Goal: Information Seeking & Learning: Learn about a topic

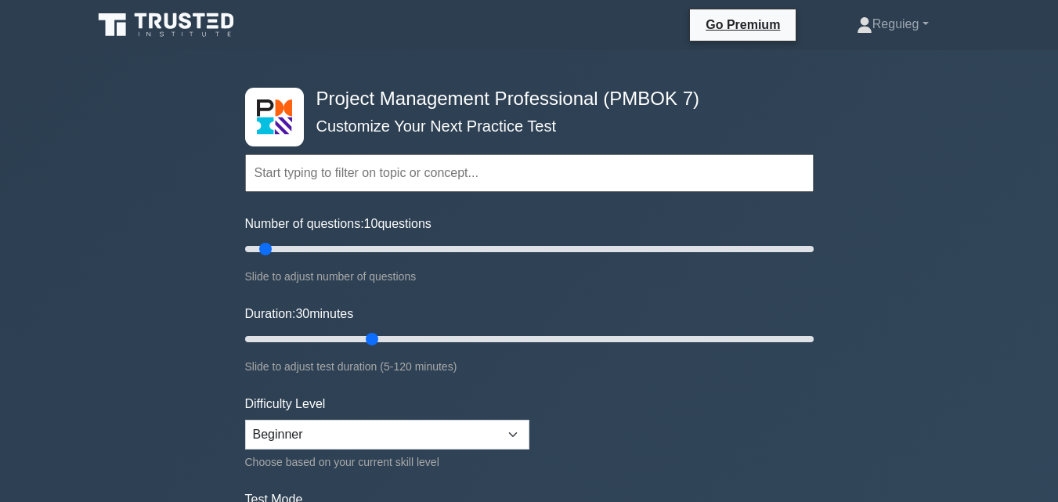
drag, startPoint x: 307, startPoint y: 244, endPoint x: 262, endPoint y: 260, distance: 48.1
type input "10"
click at [262, 259] on input "Number of questions: 10 questions" at bounding box center [529, 249] width 569 height 19
drag, startPoint x: 371, startPoint y: 343, endPoint x: 297, endPoint y: 343, distance: 74.4
type input "15"
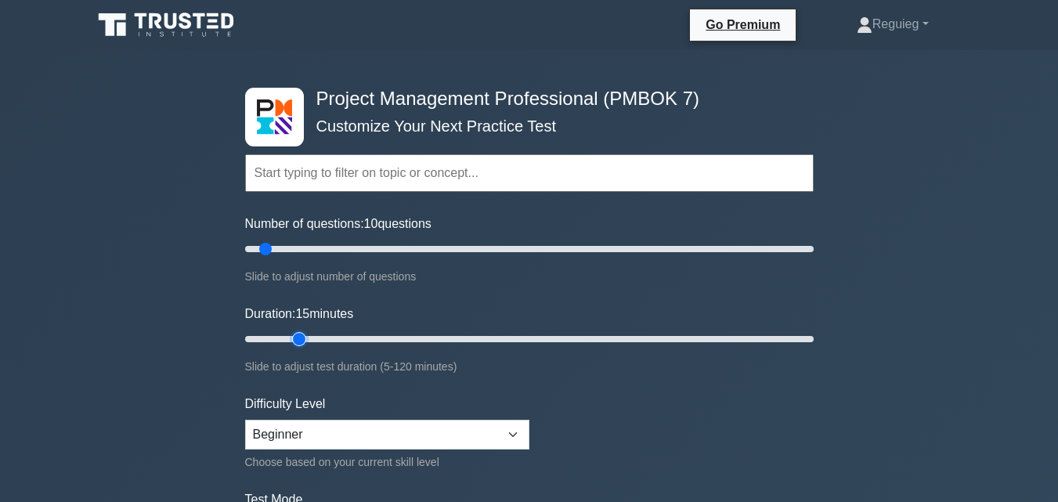
click at [297, 343] on input "Duration: 15 minutes" at bounding box center [529, 339] width 569 height 19
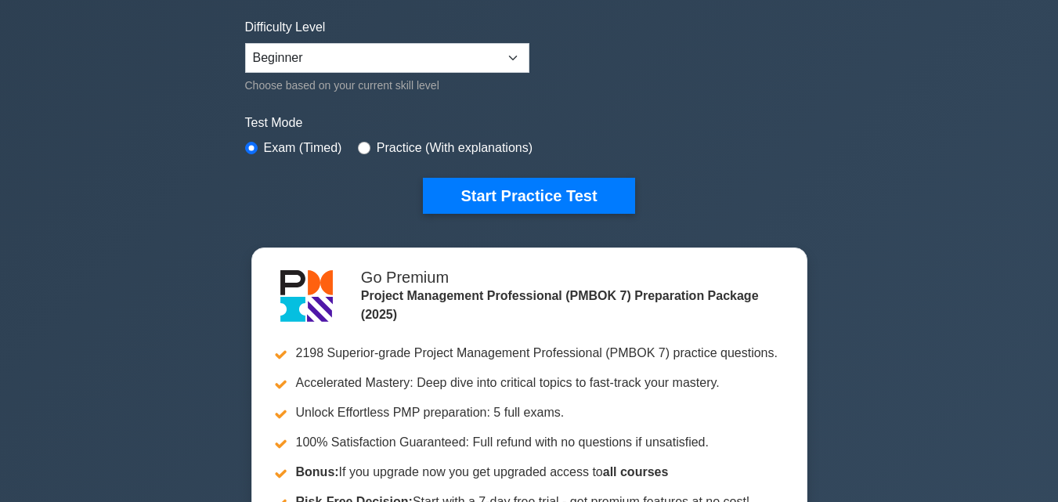
scroll to position [392, 0]
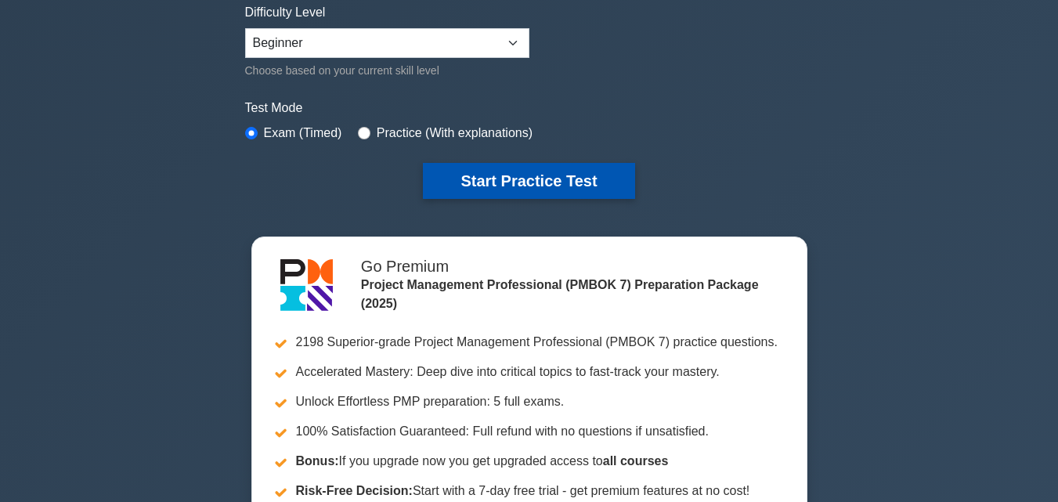
click at [462, 170] on button "Start Practice Test" at bounding box center [529, 181] width 212 height 36
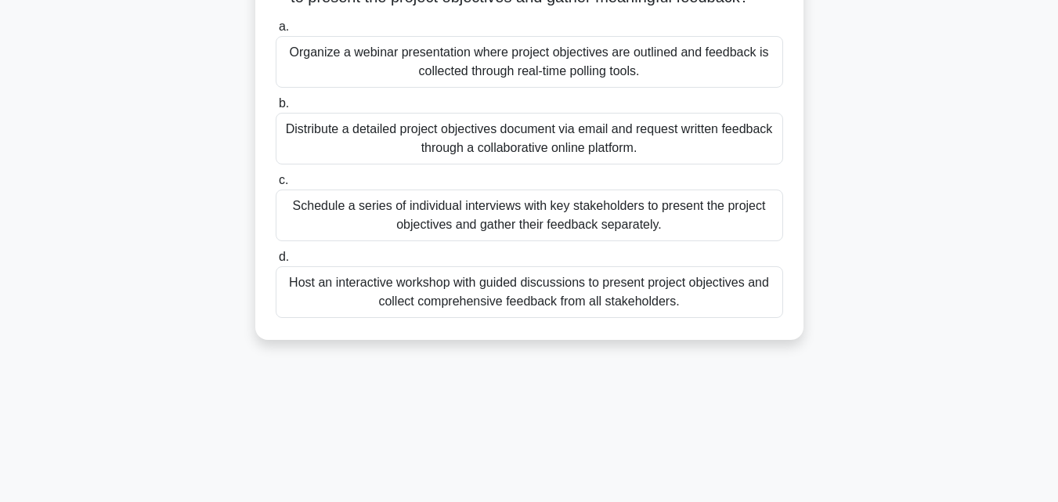
scroll to position [344, 0]
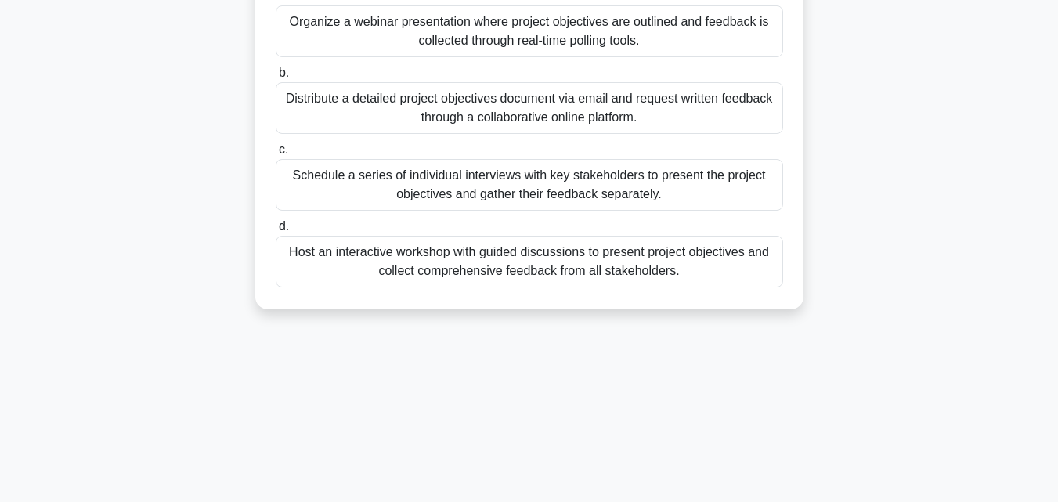
click at [348, 287] on div "Host an interactive workshop with guided discussions to present project objecti…" at bounding box center [530, 262] width 508 height 52
click at [276, 232] on input "d. Host an interactive workshop with guided discussions to present project obje…" at bounding box center [276, 227] width 0 height 10
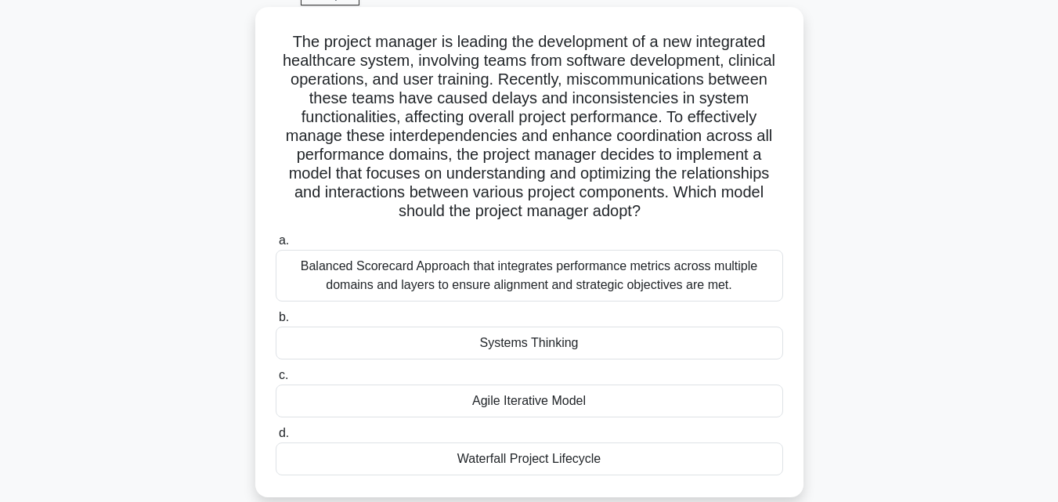
scroll to position [109, 0]
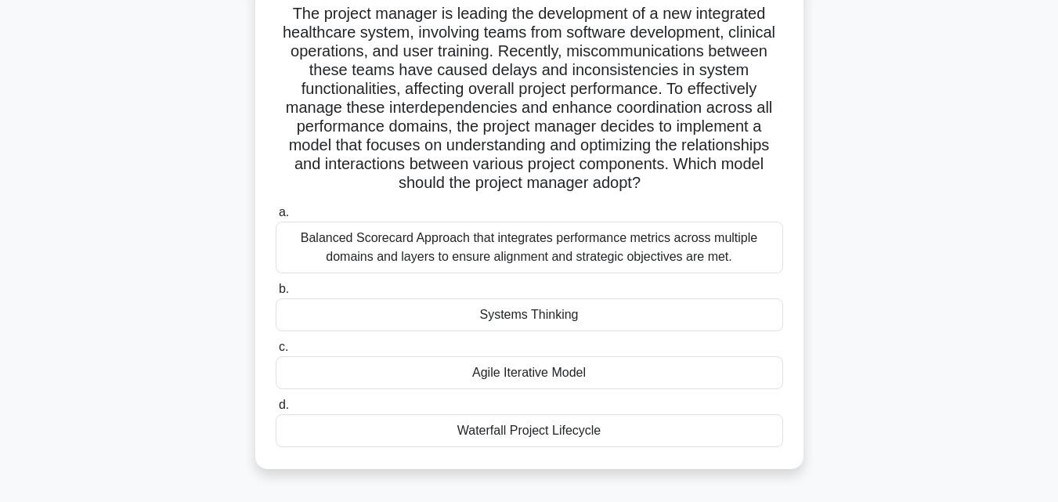
click at [389, 309] on div "Systems Thinking" at bounding box center [530, 314] width 508 height 33
click at [276, 295] on input "b. Systems Thinking" at bounding box center [276, 289] width 0 height 10
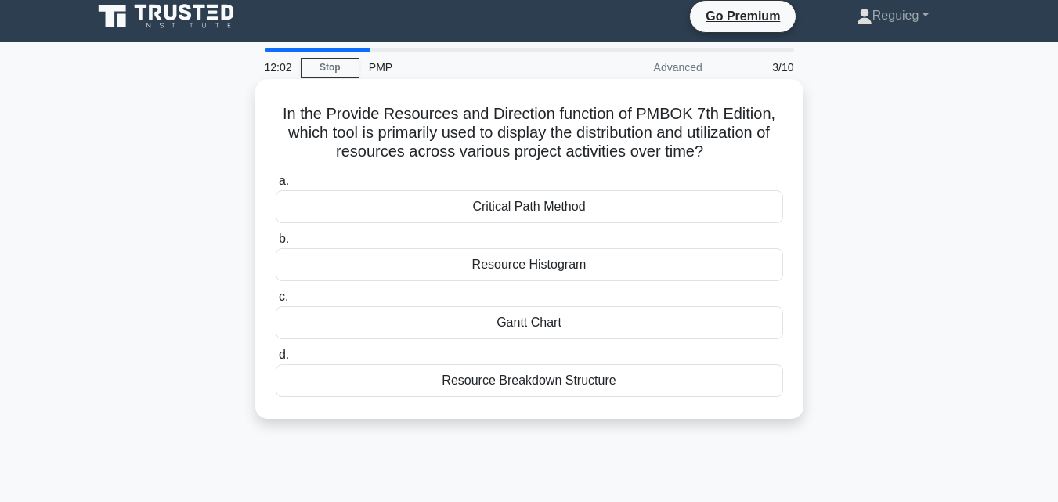
scroll to position [0, 0]
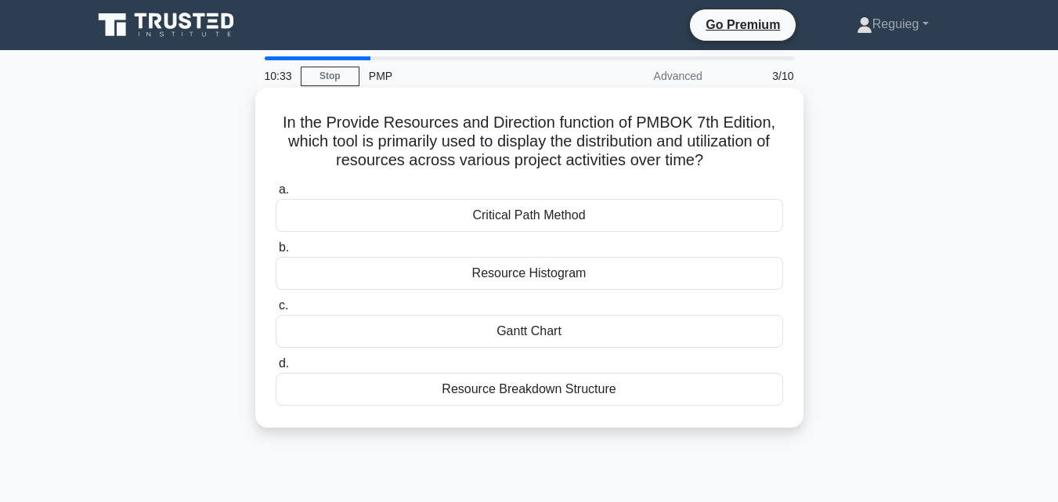
click at [483, 277] on div "Resource Histogram" at bounding box center [530, 273] width 508 height 33
click at [276, 253] on input "b. Resource Histogram" at bounding box center [276, 248] width 0 height 10
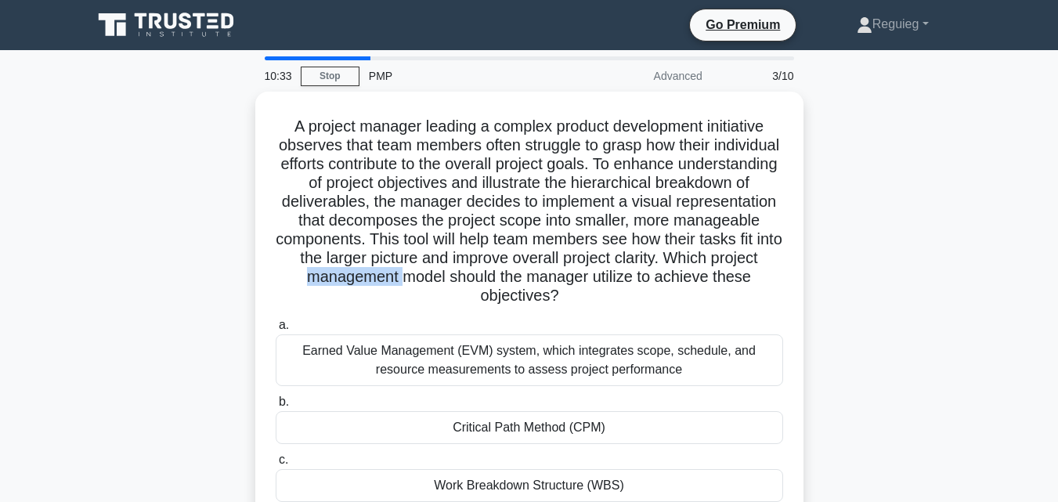
click at [483, 277] on h5 "A project manager leading a complex product development initiative observes tha…" at bounding box center [529, 212] width 511 height 190
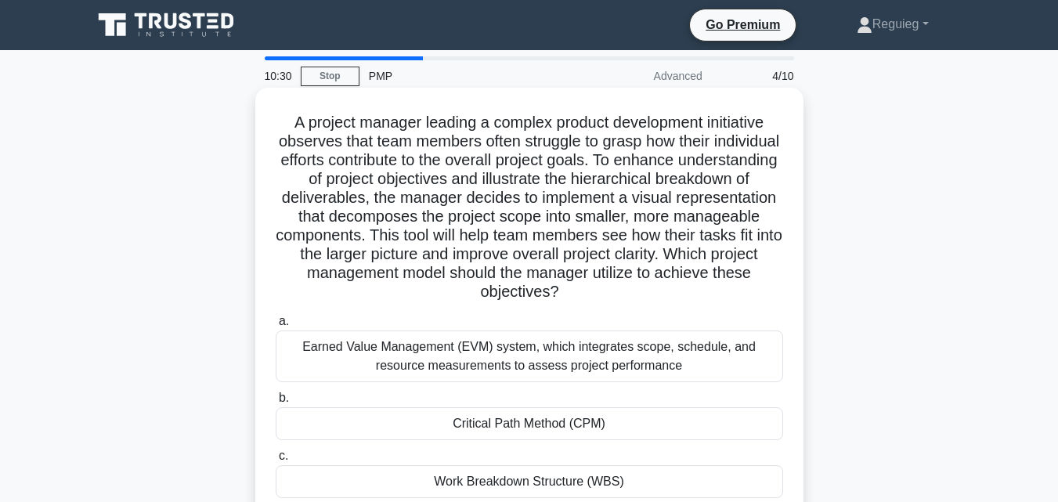
click at [381, 300] on h5 "A project manager leading a complex product development initiative observes tha…" at bounding box center [529, 208] width 511 height 190
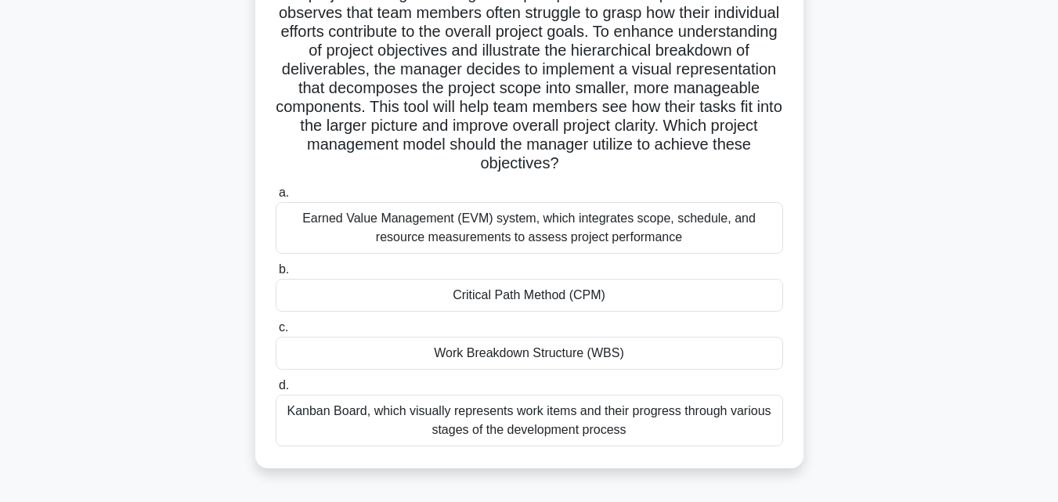
scroll to position [157, 0]
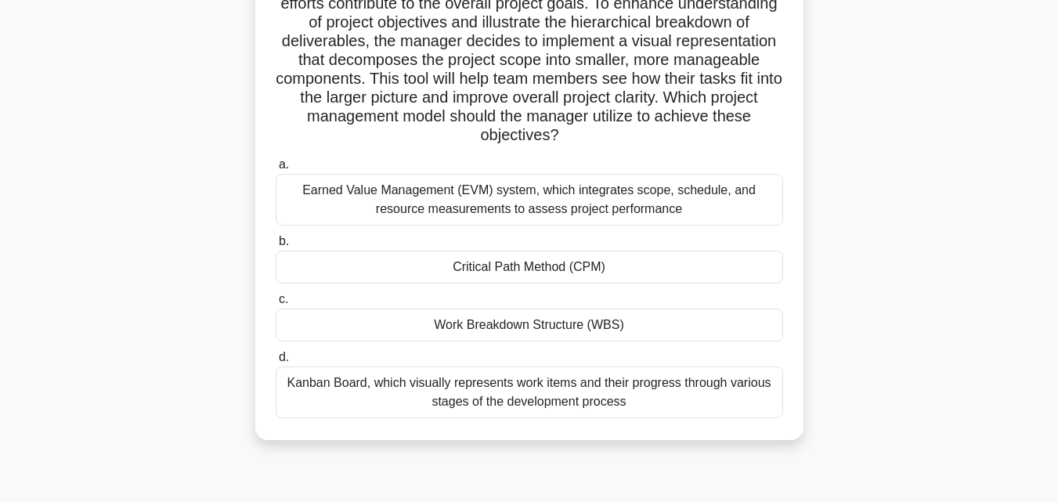
click at [432, 326] on div "Work Breakdown Structure (WBS)" at bounding box center [530, 325] width 508 height 33
click at [276, 305] on input "c. Work Breakdown Structure (WBS)" at bounding box center [276, 300] width 0 height 10
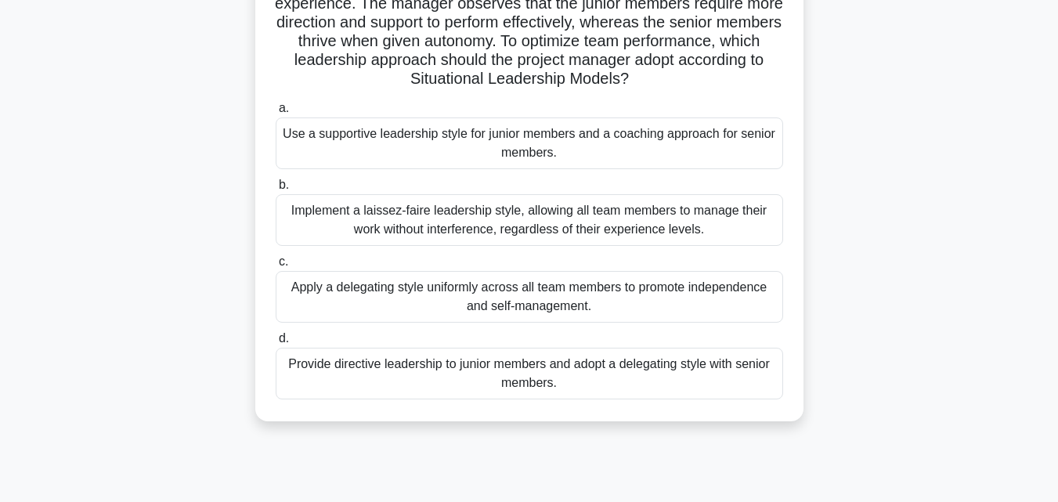
click at [325, 152] on div "Use a supportive leadership style for junior members and a coaching approach fo…" at bounding box center [530, 144] width 508 height 52
click at [276, 114] on input "a. Use a supportive leadership style for junior members and a coaching approach…" at bounding box center [276, 108] width 0 height 10
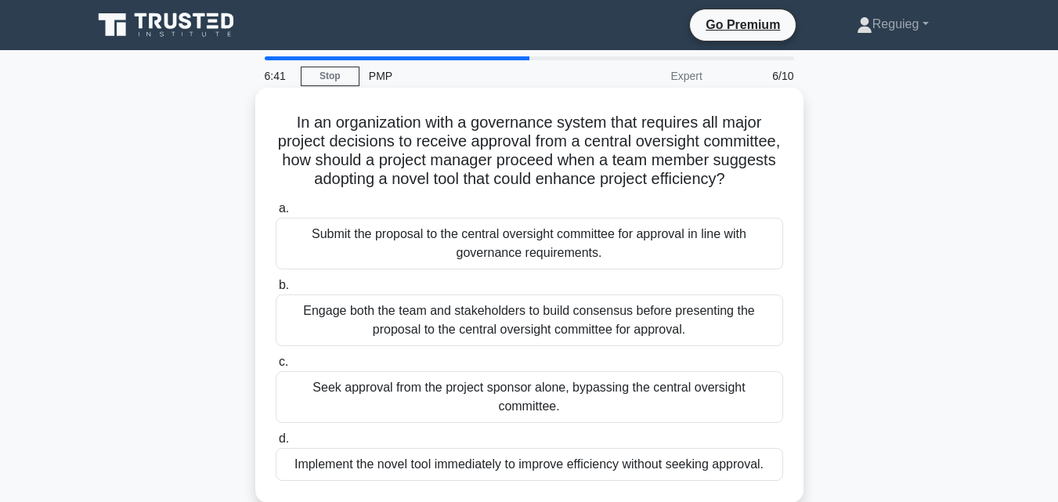
scroll to position [78, 0]
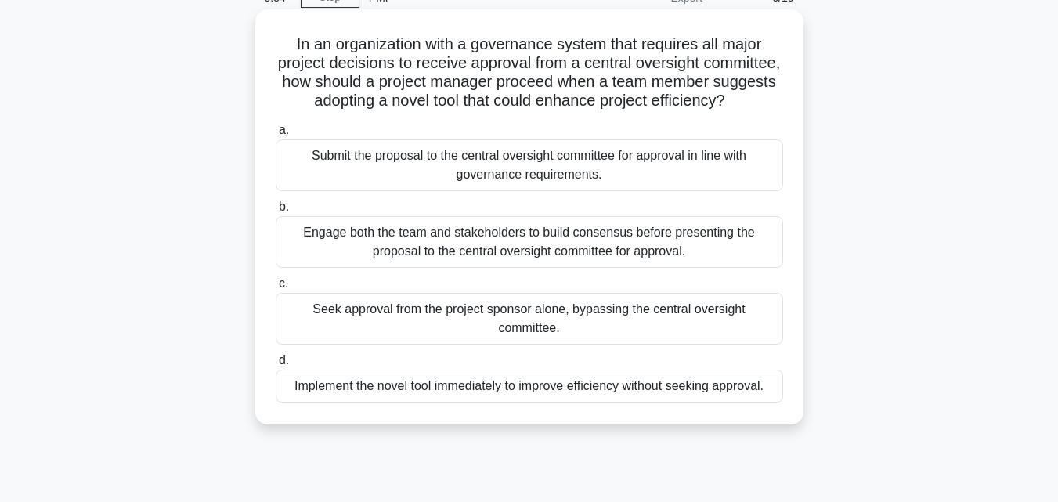
click at [353, 268] on div "Engage both the team and stakeholders to build consensus before presenting the …" at bounding box center [530, 242] width 508 height 52
click at [276, 212] on input "b. Engage both the team and stakeholders to build consensus before presenting t…" at bounding box center [276, 207] width 0 height 10
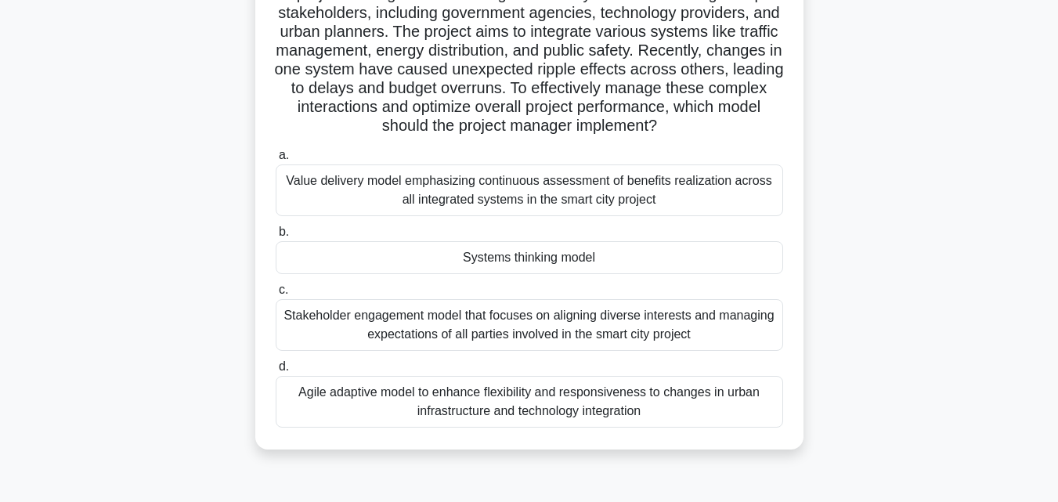
scroll to position [157, 0]
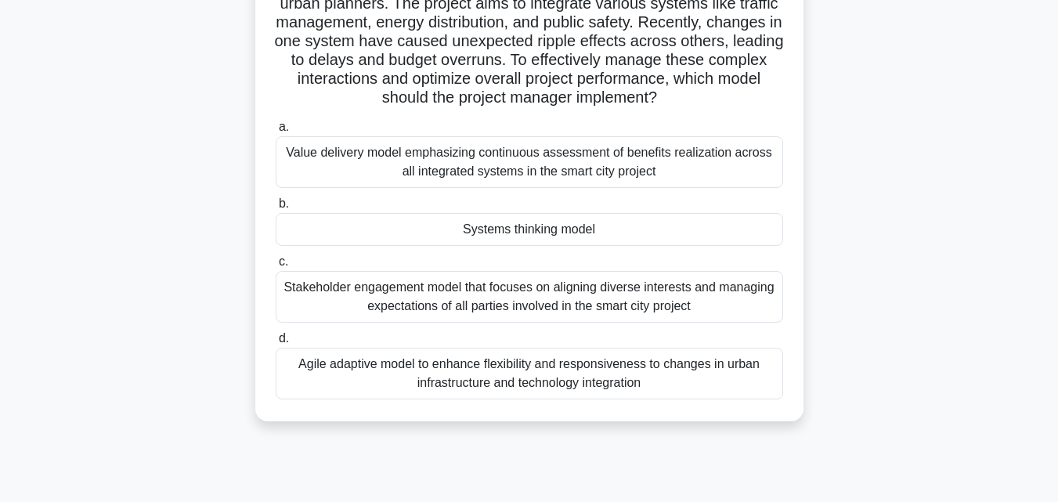
click at [386, 240] on div "Systems thinking model" at bounding box center [530, 229] width 508 height 33
click at [276, 209] on input "b. Systems thinking model" at bounding box center [276, 204] width 0 height 10
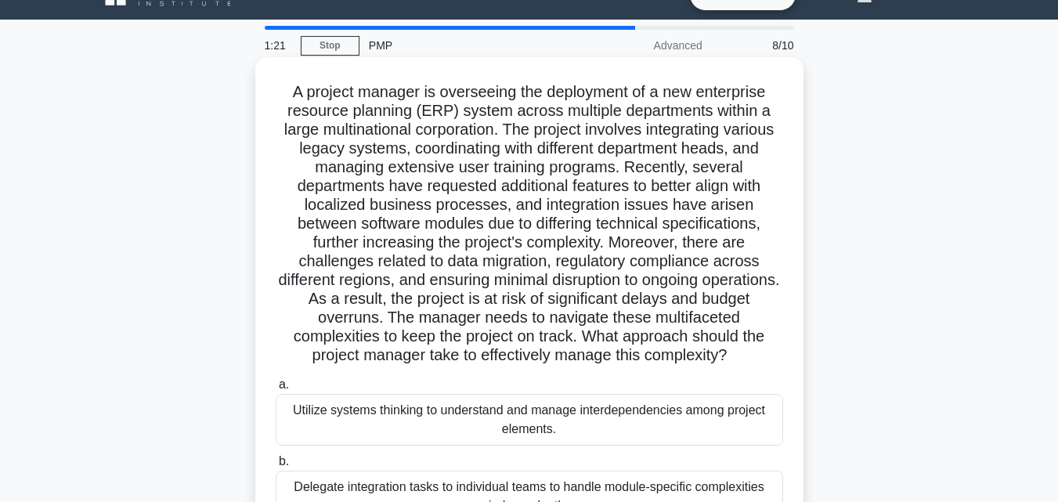
scroll to position [109, 0]
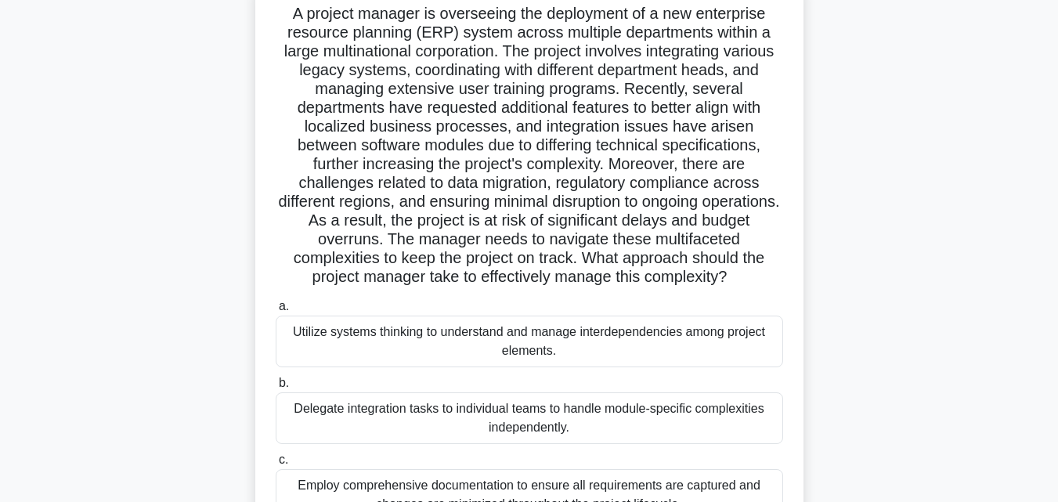
click at [492, 355] on div "Utilize systems thinking to understand and manage interdependencies among proje…" at bounding box center [530, 342] width 508 height 52
click at [276, 312] on input "a. Utilize systems thinking to understand and manage interdependencies among pr…" at bounding box center [276, 307] width 0 height 10
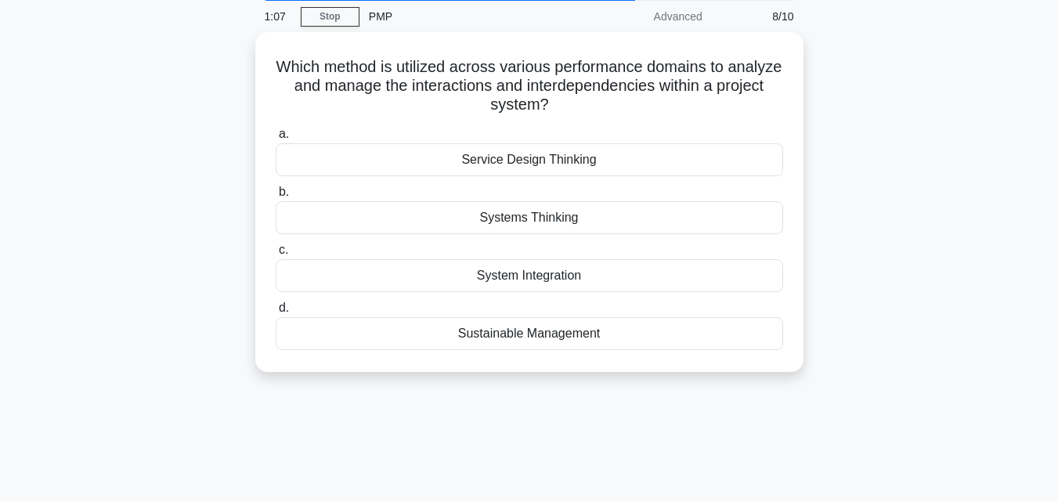
scroll to position [0, 0]
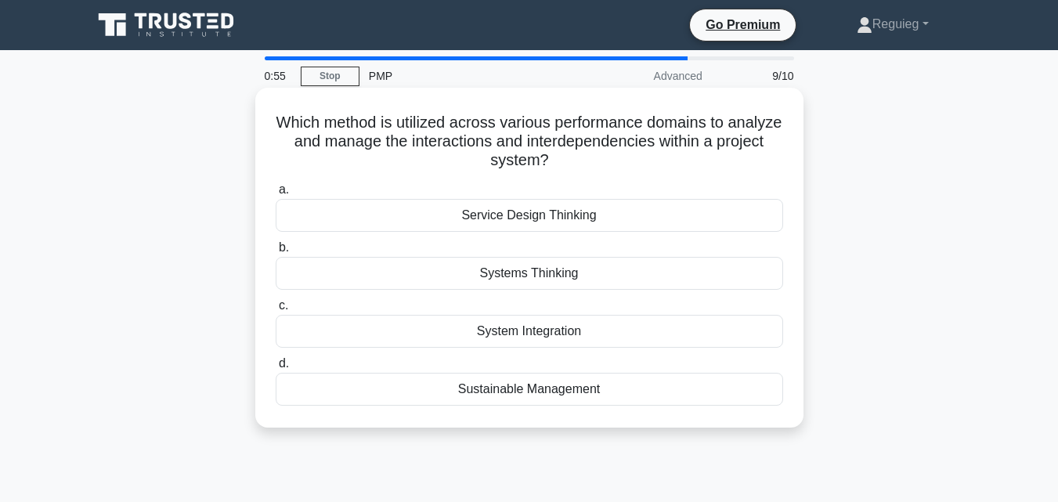
click at [499, 273] on div "Systems Thinking" at bounding box center [530, 273] width 508 height 33
click at [276, 253] on input "b. Systems Thinking" at bounding box center [276, 248] width 0 height 10
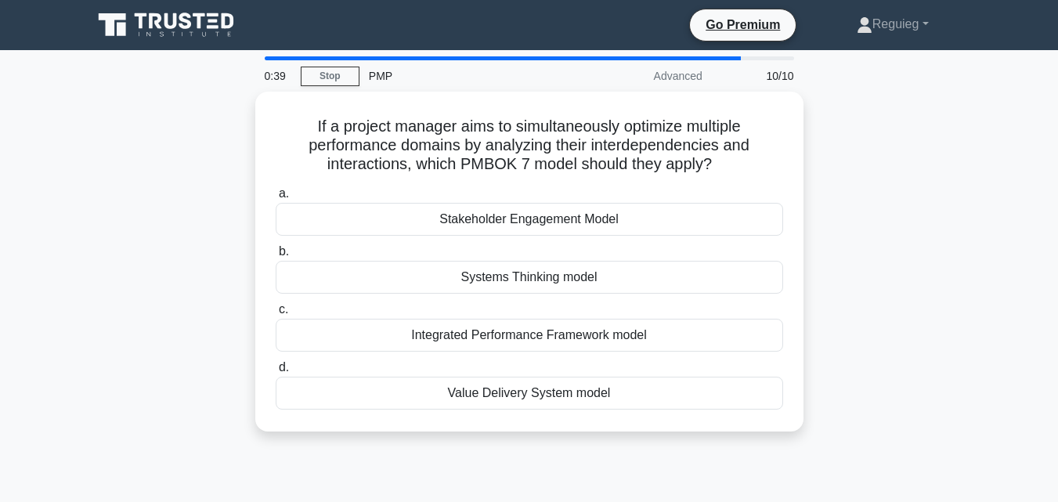
click at [499, 273] on div "Systems Thinking model" at bounding box center [530, 277] width 508 height 33
click at [276, 257] on input "b. Systems Thinking model" at bounding box center [276, 252] width 0 height 10
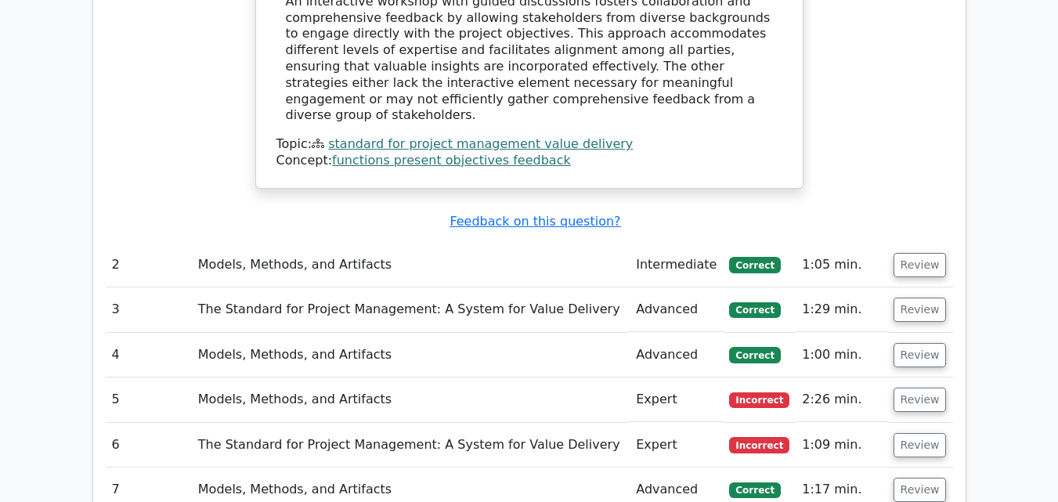
scroll to position [1958, 0]
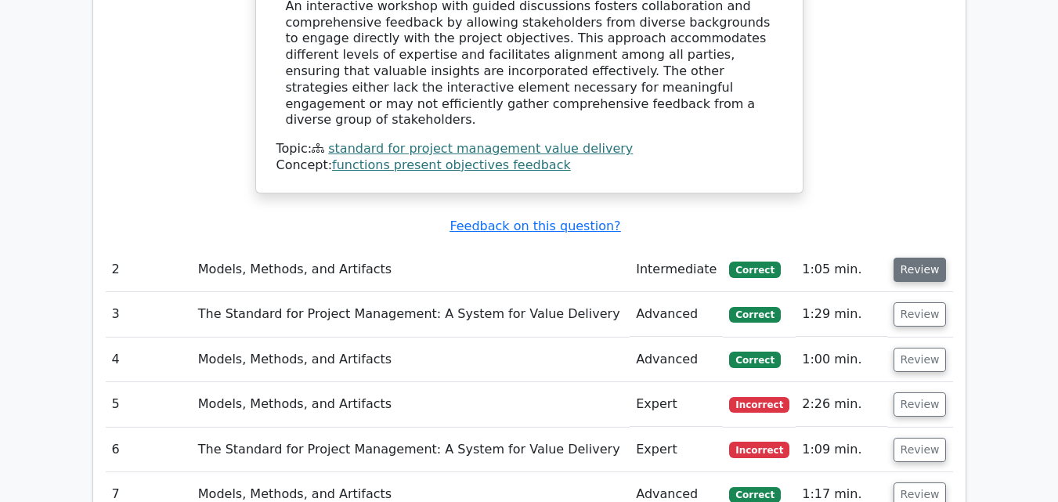
click at [924, 258] on button "Review" at bounding box center [920, 270] width 53 height 24
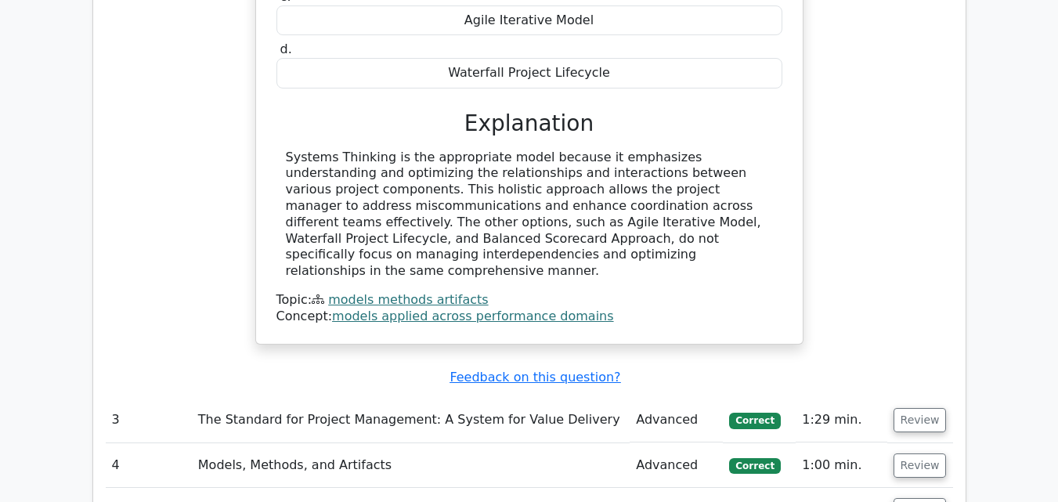
scroll to position [2663, 0]
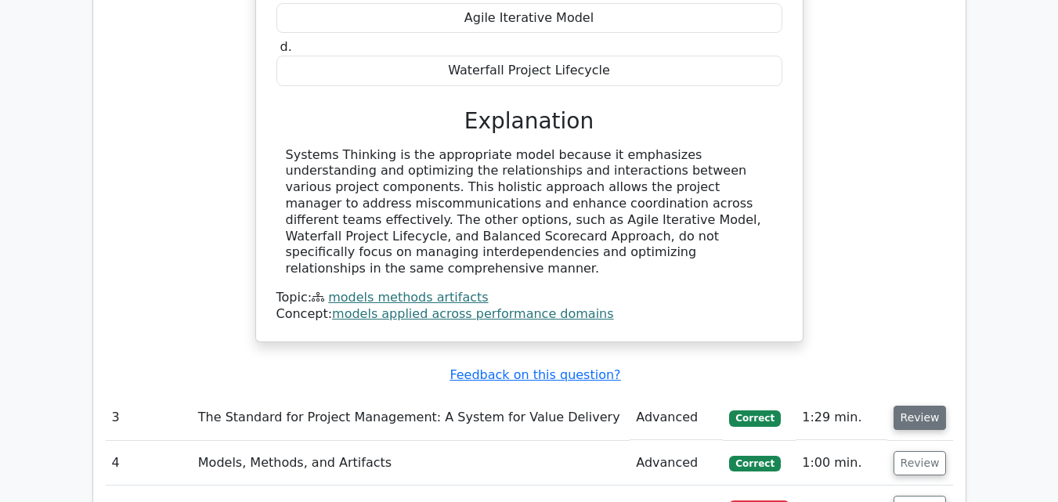
click at [921, 406] on button "Review" at bounding box center [920, 418] width 53 height 24
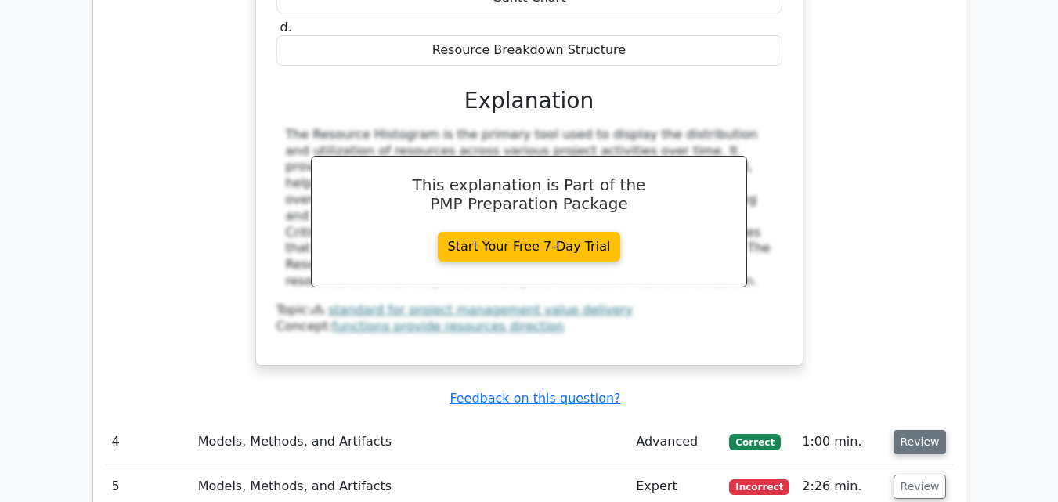
scroll to position [3368, 0]
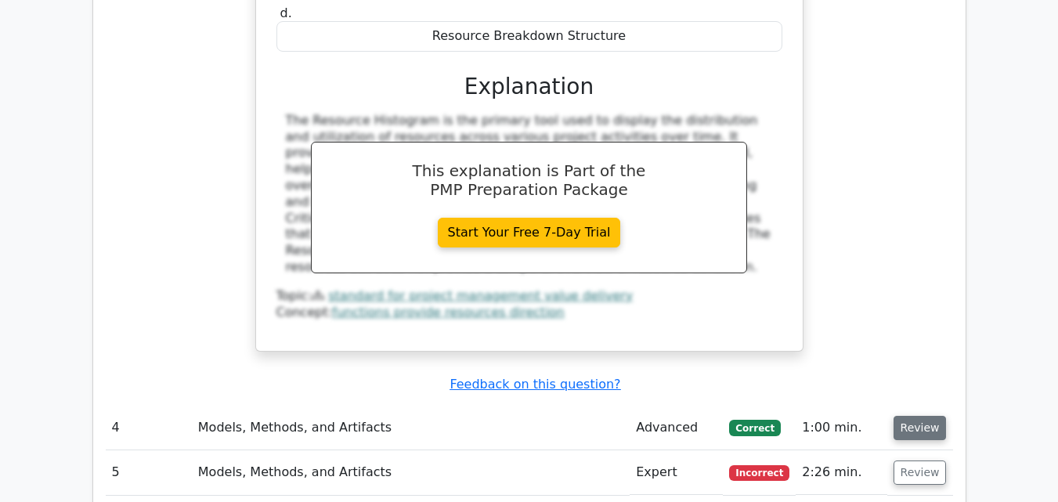
click at [914, 416] on button "Review" at bounding box center [920, 428] width 53 height 24
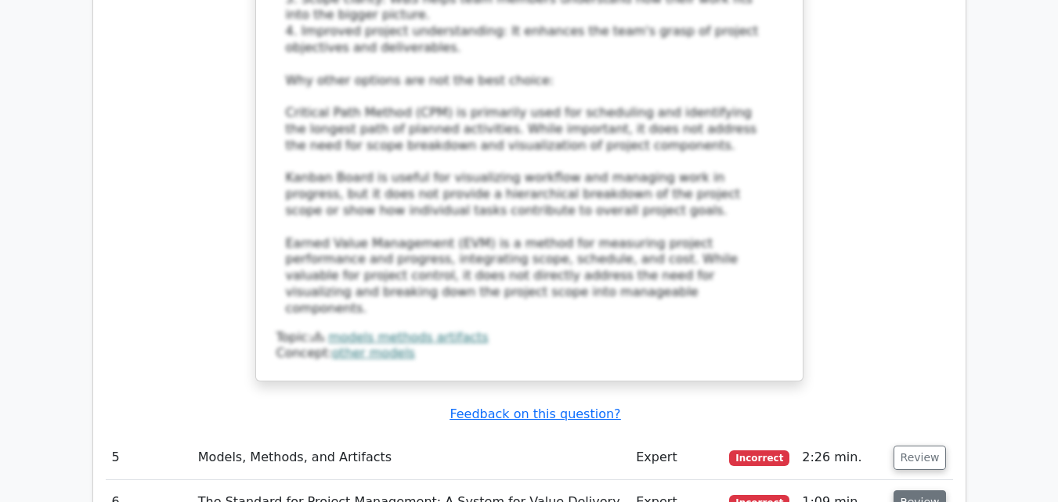
scroll to position [4622, 0]
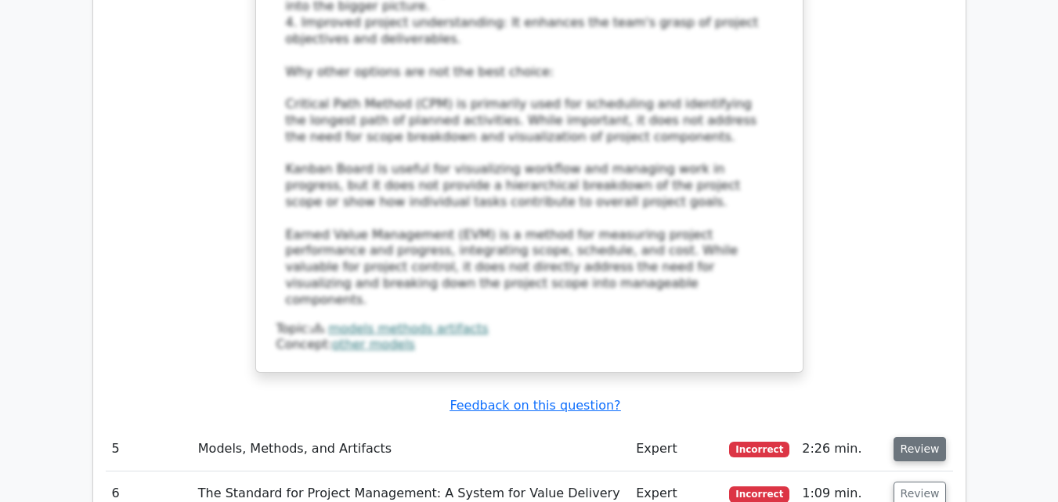
click at [913, 437] on button "Review" at bounding box center [920, 449] width 53 height 24
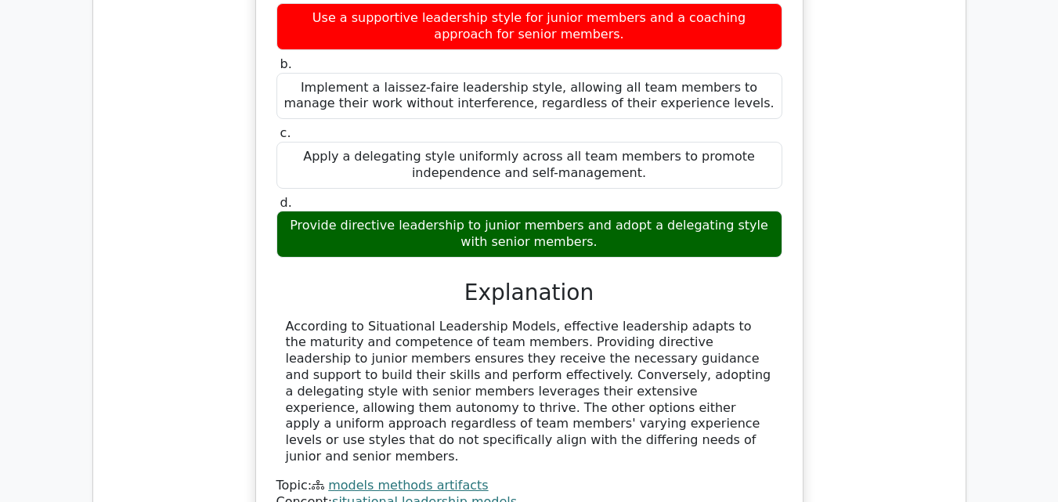
scroll to position [5327, 0]
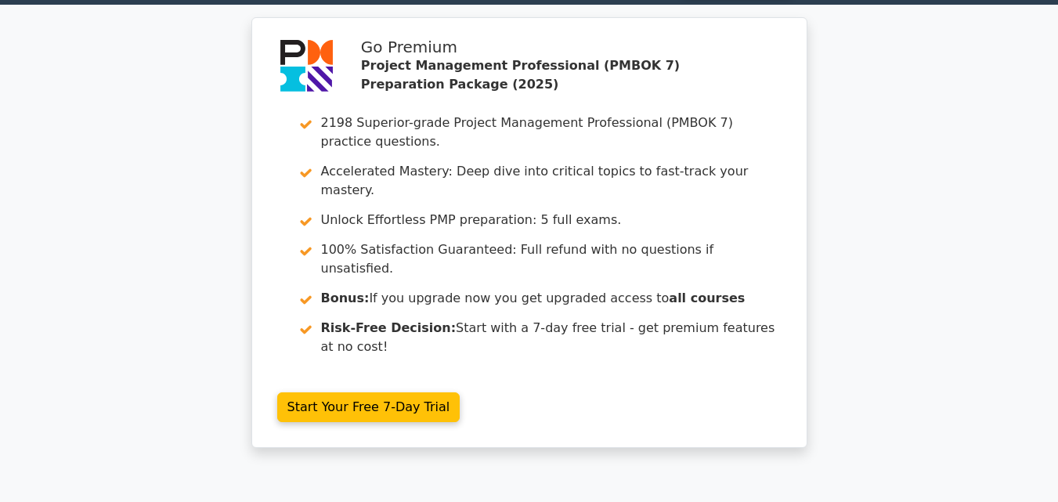
scroll to position [0, 0]
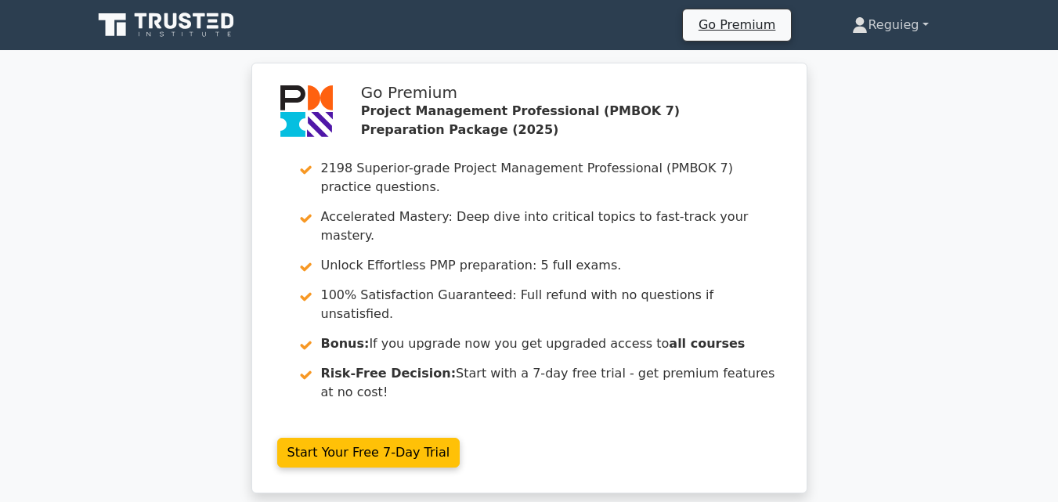
click at [896, 22] on link "Reguieg" at bounding box center [890, 24] width 151 height 31
click at [862, 62] on link "Profile" at bounding box center [877, 61] width 124 height 25
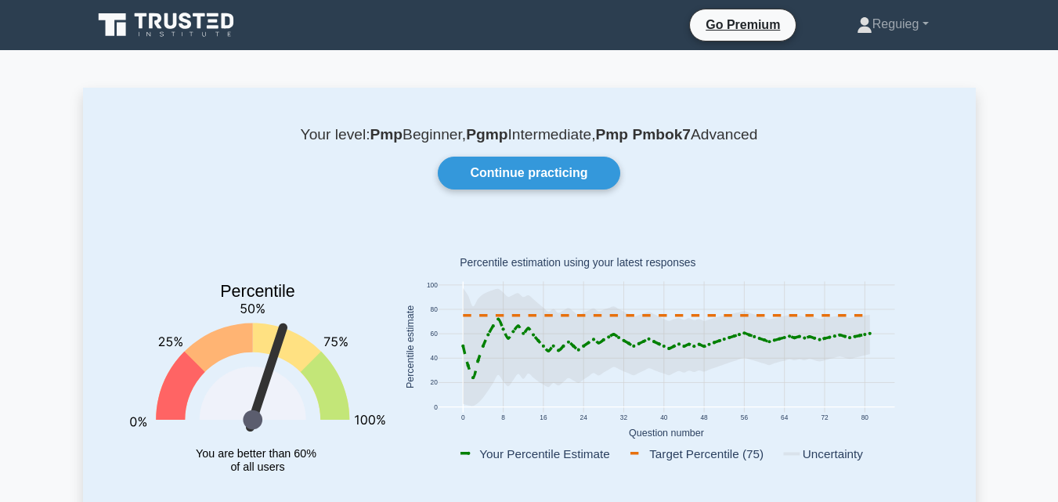
drag, startPoint x: 566, startPoint y: 169, endPoint x: 575, endPoint y: 193, distance: 25.3
click at [566, 170] on link "Continue practicing" at bounding box center [529, 173] width 182 height 33
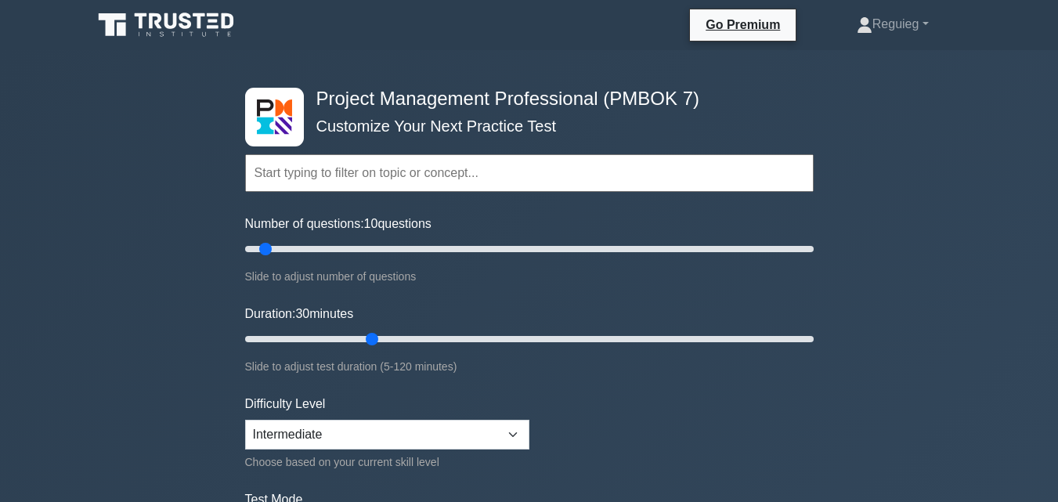
drag, startPoint x: 309, startPoint y: 248, endPoint x: 305, endPoint y: 295, distance: 47.2
type input "15"
click at [273, 256] on input "Number of questions: 10 questions" at bounding box center [529, 249] width 569 height 19
drag, startPoint x: 360, startPoint y: 343, endPoint x: 286, endPoint y: 346, distance: 73.7
type input "10"
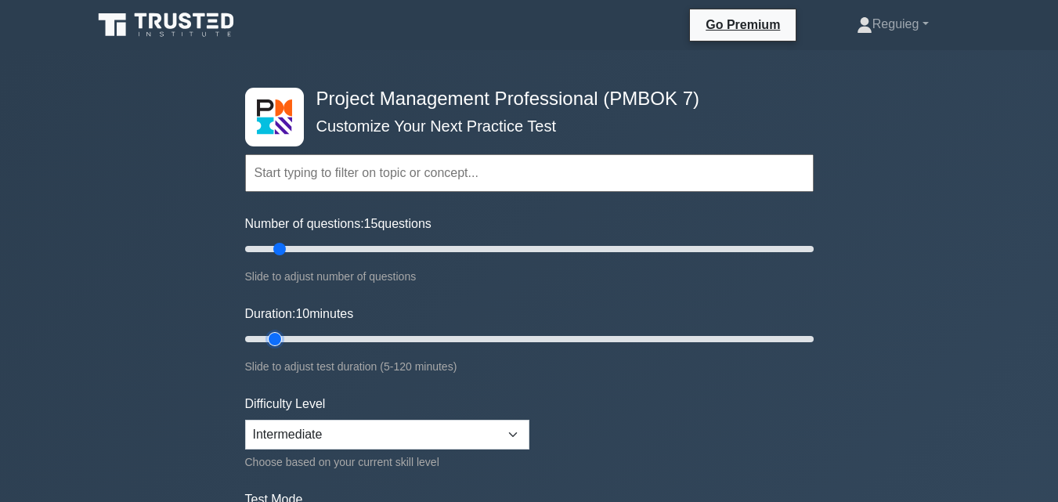
click at [286, 343] on input "Duration: 10 minutes" at bounding box center [529, 339] width 569 height 19
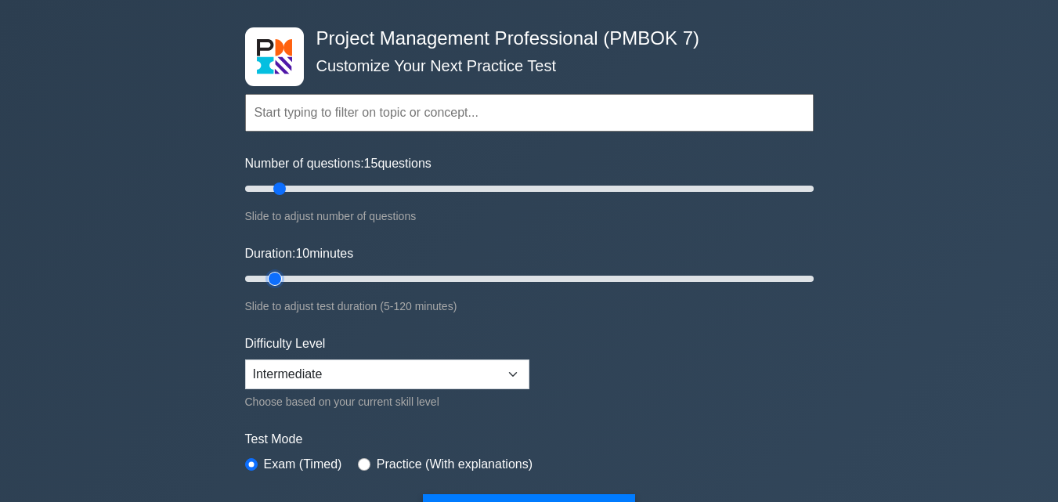
scroll to position [157, 0]
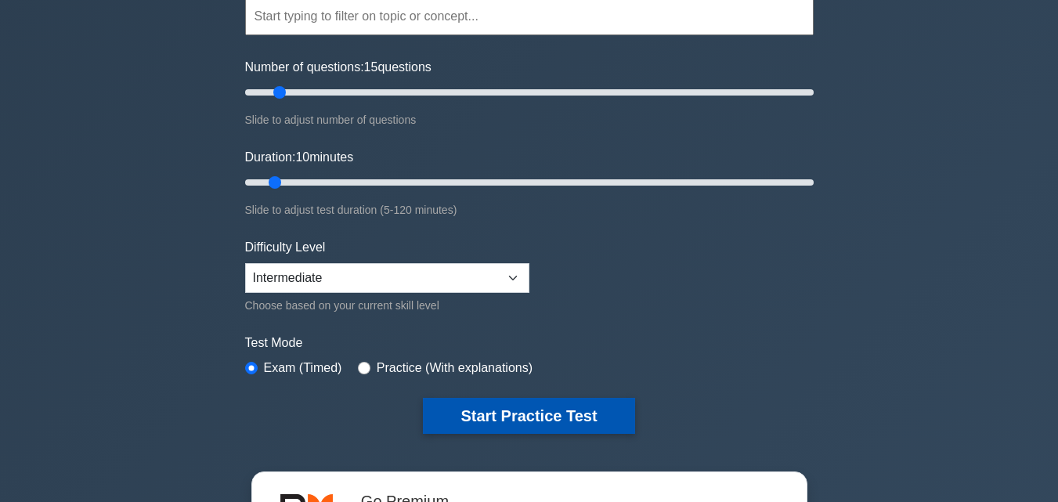
click at [473, 407] on button "Start Practice Test" at bounding box center [529, 416] width 212 height 36
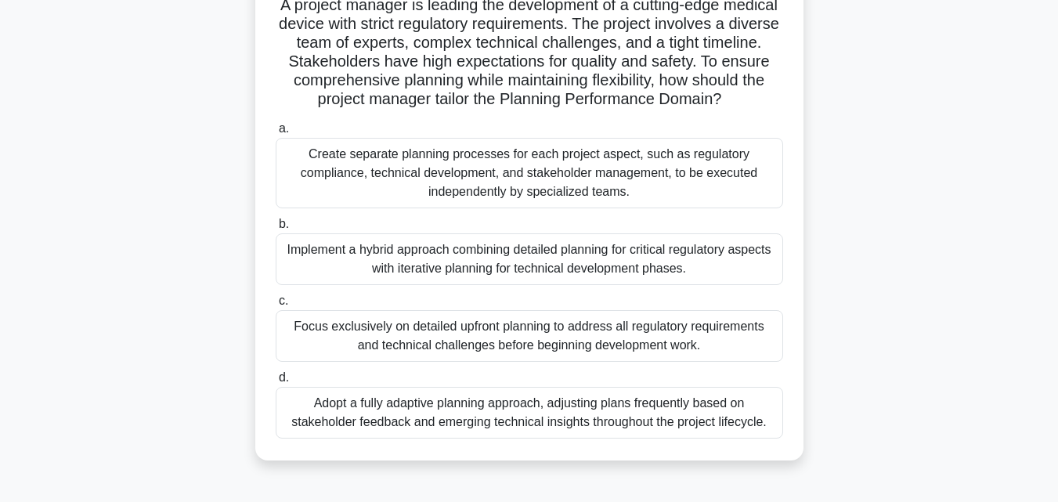
scroll to position [157, 0]
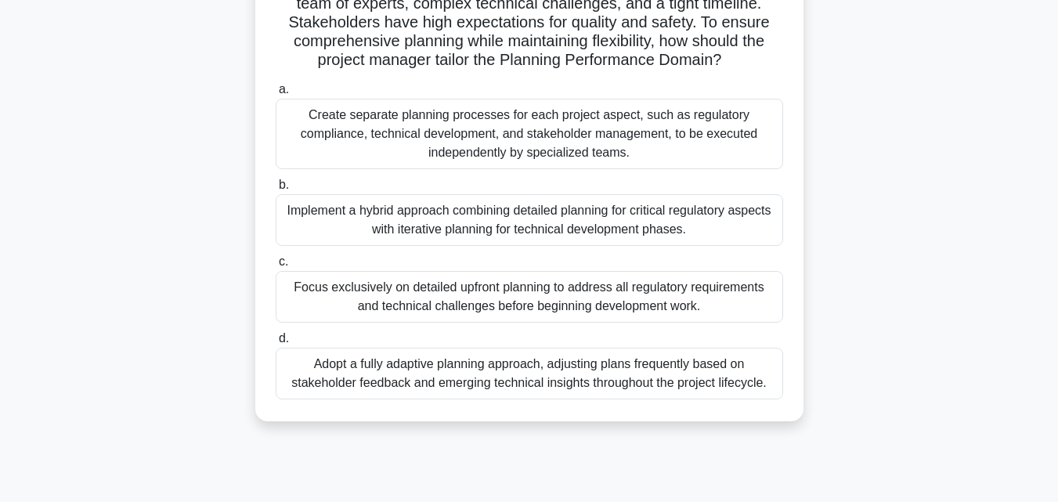
click at [561, 400] on div "Adopt a fully adaptive planning approach, adjusting plans frequently based on s…" at bounding box center [530, 374] width 508 height 52
click at [276, 344] on input "d. Adopt a fully adaptive planning approach, adjusting plans frequently based o…" at bounding box center [276, 339] width 0 height 10
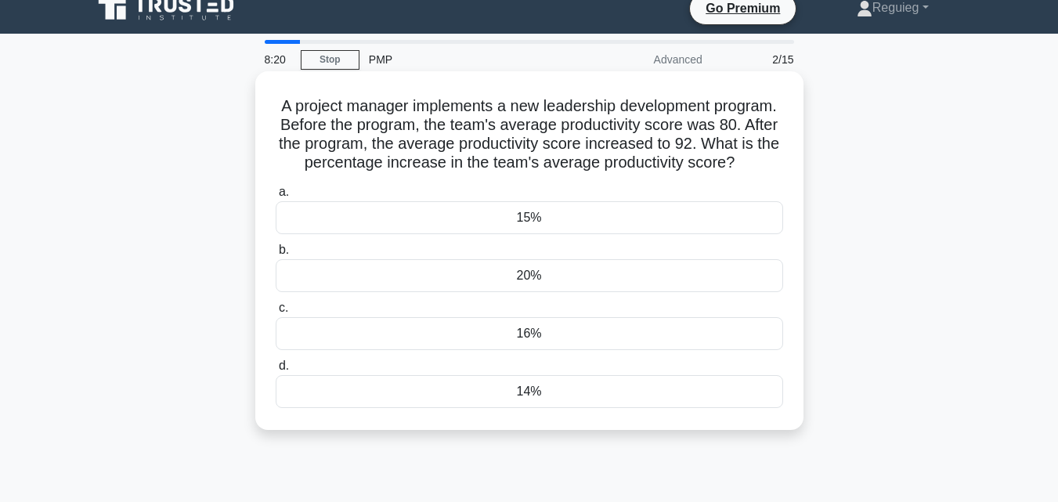
scroll to position [0, 0]
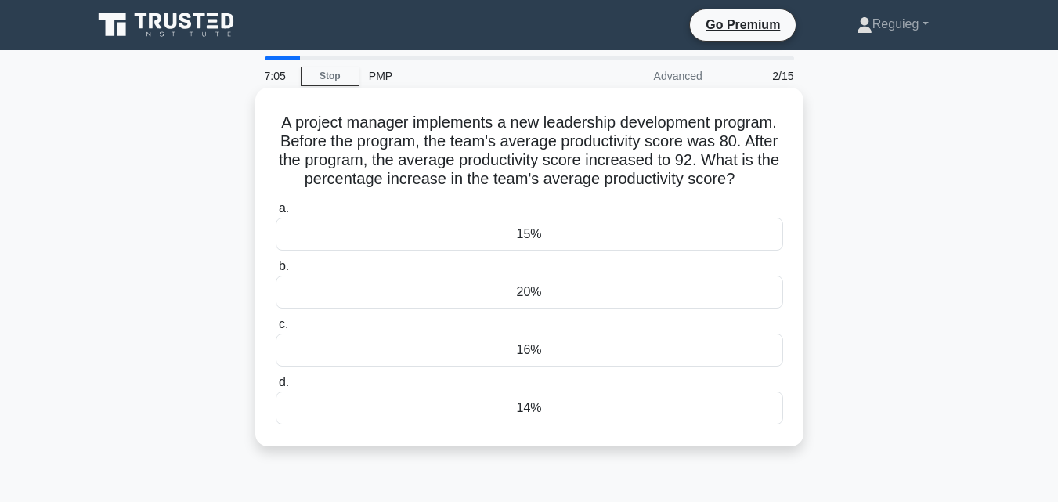
click at [501, 251] on div "15%" at bounding box center [530, 234] width 508 height 33
click at [276, 214] on input "a. 15%" at bounding box center [276, 209] width 0 height 10
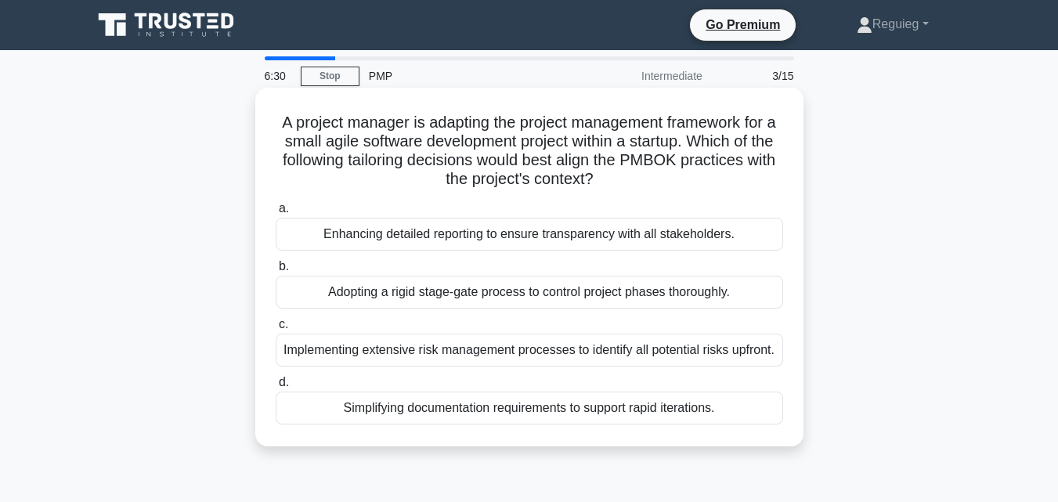
scroll to position [78, 0]
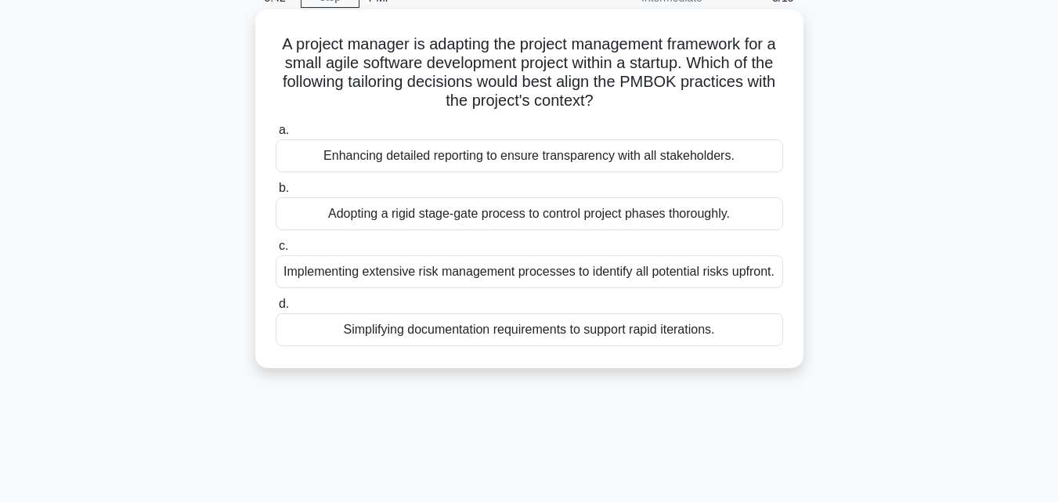
click at [424, 327] on div "Simplifying documentation requirements to support rapid iterations." at bounding box center [530, 329] width 508 height 33
click at [276, 309] on input "d. Simplifying documentation requirements to support rapid iterations." at bounding box center [276, 304] width 0 height 10
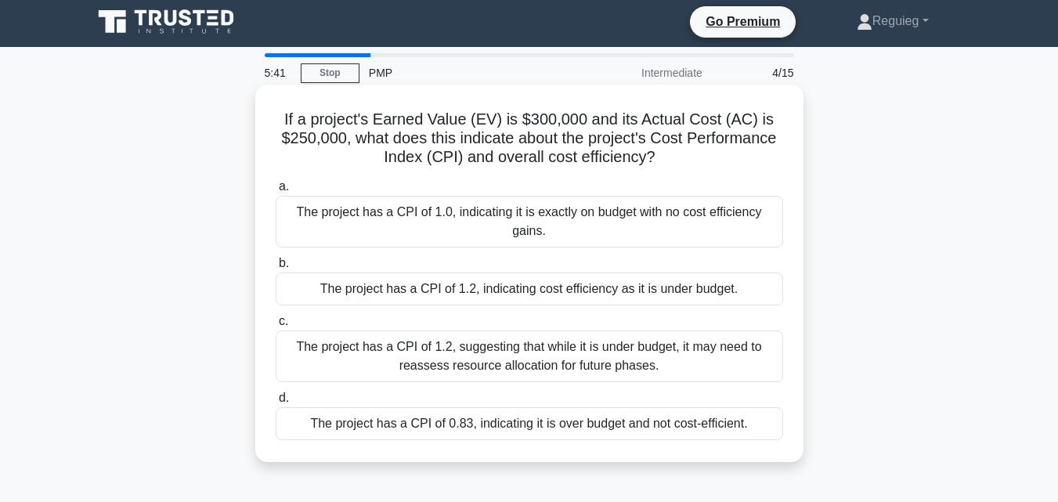
scroll to position [0, 0]
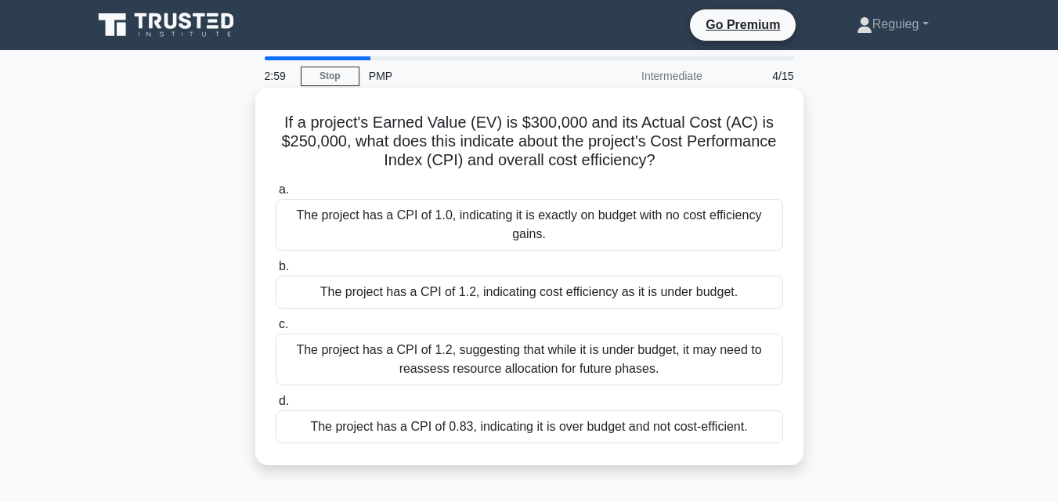
click at [379, 162] on h5 "If a project's Earned Value (EV) is $300,000 and its Actual Cost (AC) is $250,0…" at bounding box center [529, 142] width 511 height 58
drag, startPoint x: 383, startPoint y: 160, endPoint x: 465, endPoint y: 159, distance: 82.3
click at [465, 159] on h5 "If a project's Earned Value (EV) is $300,000 and its Actual Cost (AC) is $250,0…" at bounding box center [529, 142] width 511 height 58
copy h5 "Index (CPI)"
click at [499, 192] on label "a. The project has a CPI of 1.0, indicating it is exactly on budget with no cos…" at bounding box center [530, 215] width 508 height 71
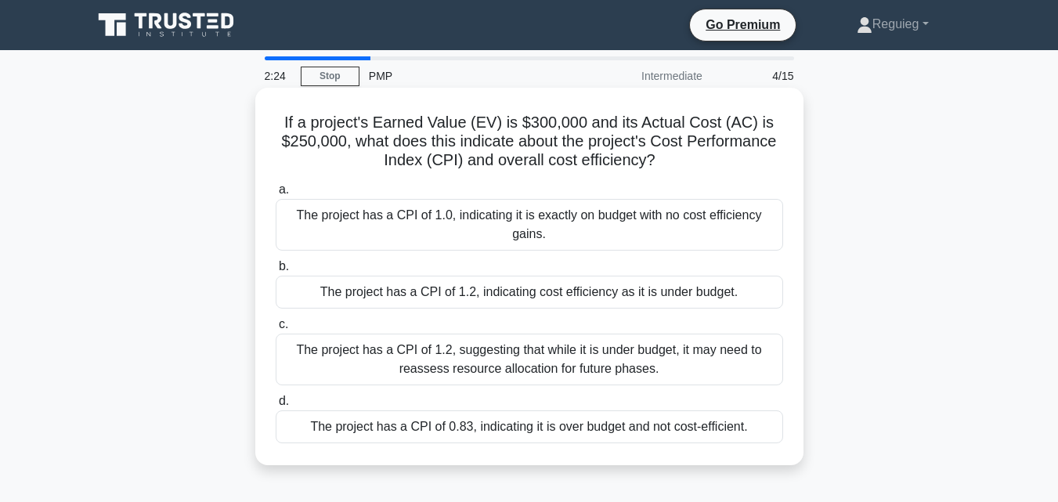
click at [276, 192] on input "a. The project has a CPI of 1.0, indicating it is exactly on budget with no cos…" at bounding box center [276, 190] width 0 height 10
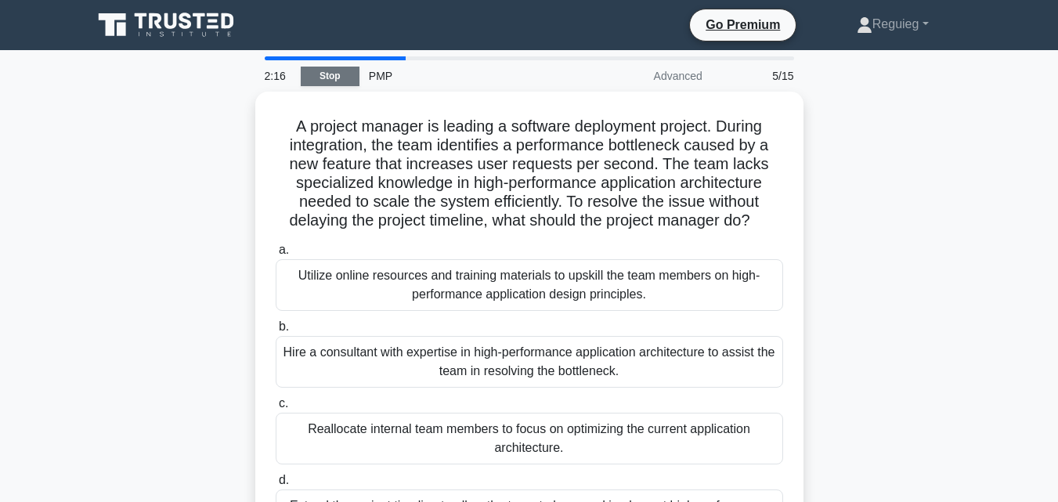
click at [330, 73] on link "Stop" at bounding box center [330, 77] width 59 height 20
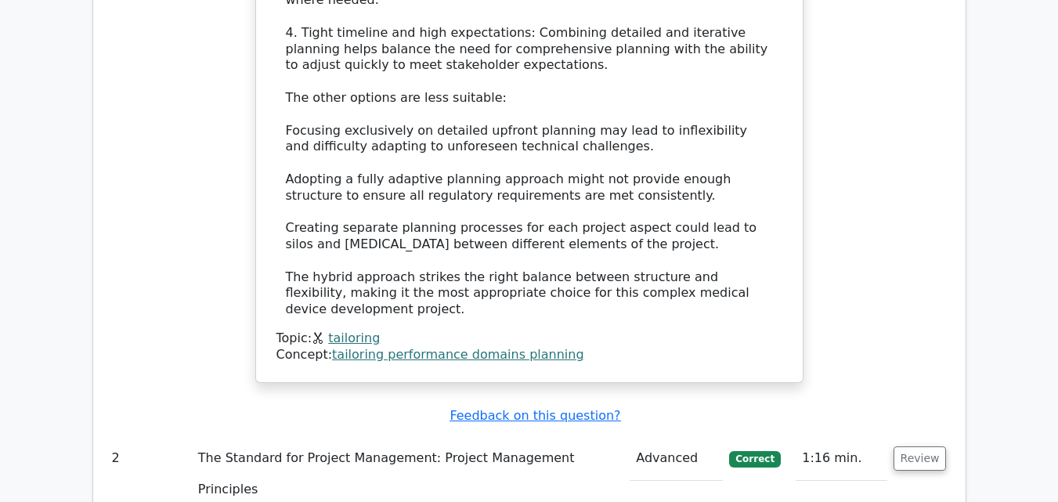
scroll to position [2193, 0]
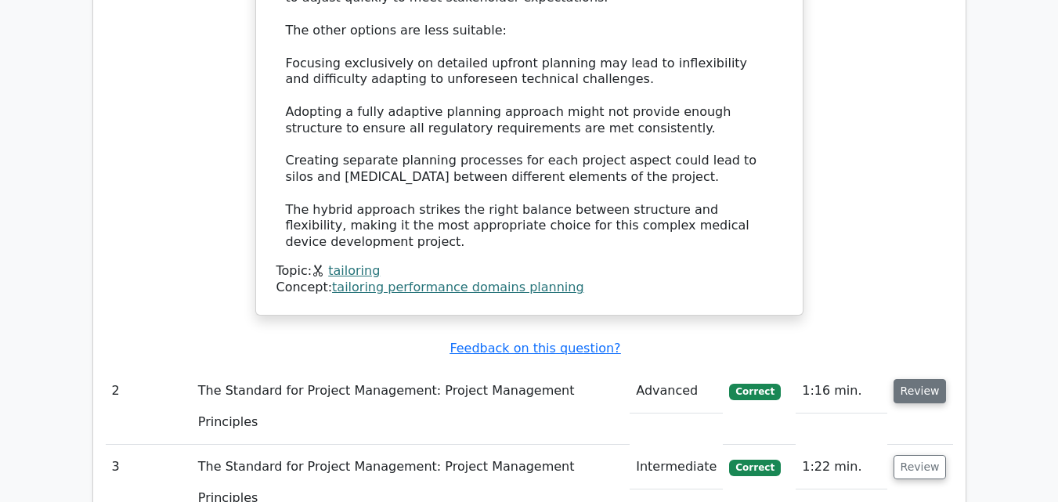
click at [925, 379] on button "Review" at bounding box center [920, 391] width 53 height 24
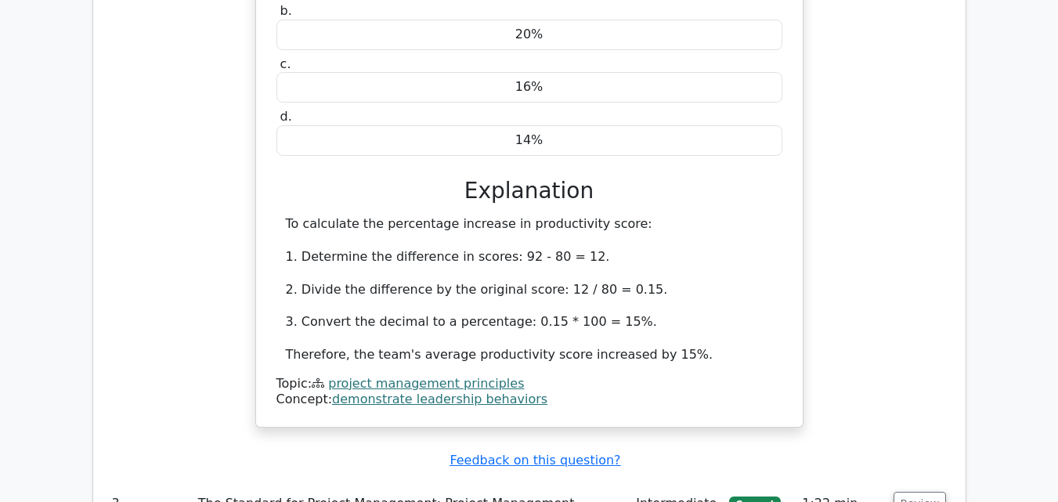
scroll to position [2820, 0]
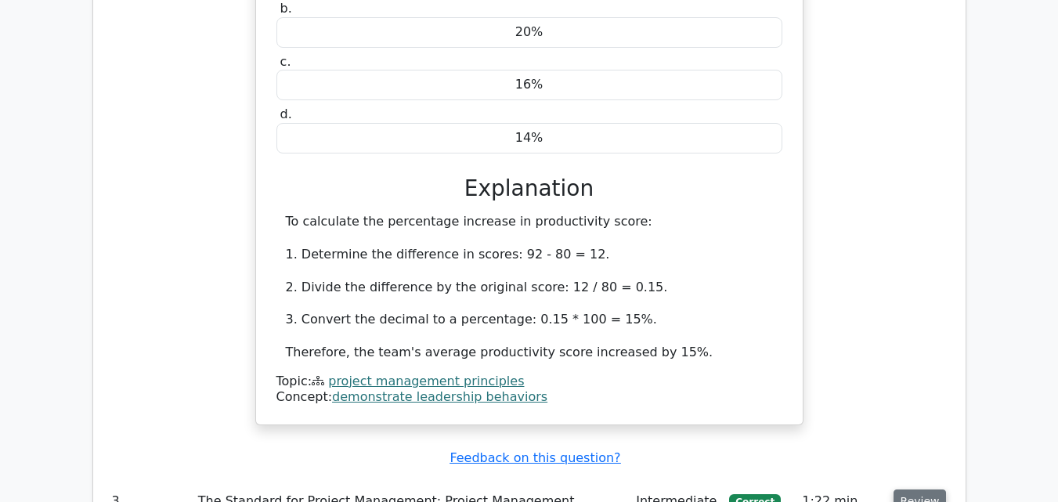
click at [907, 490] on button "Review" at bounding box center [920, 502] width 53 height 24
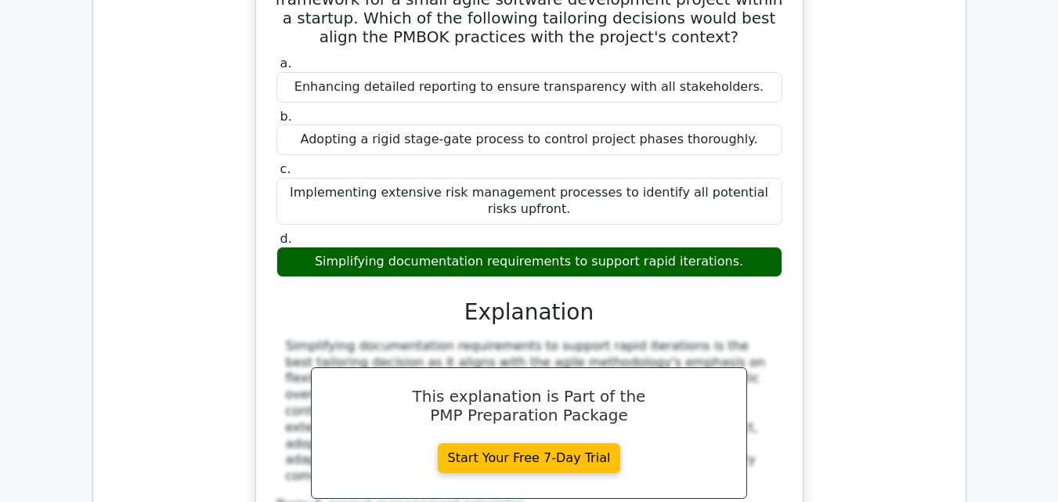
scroll to position [3525, 0]
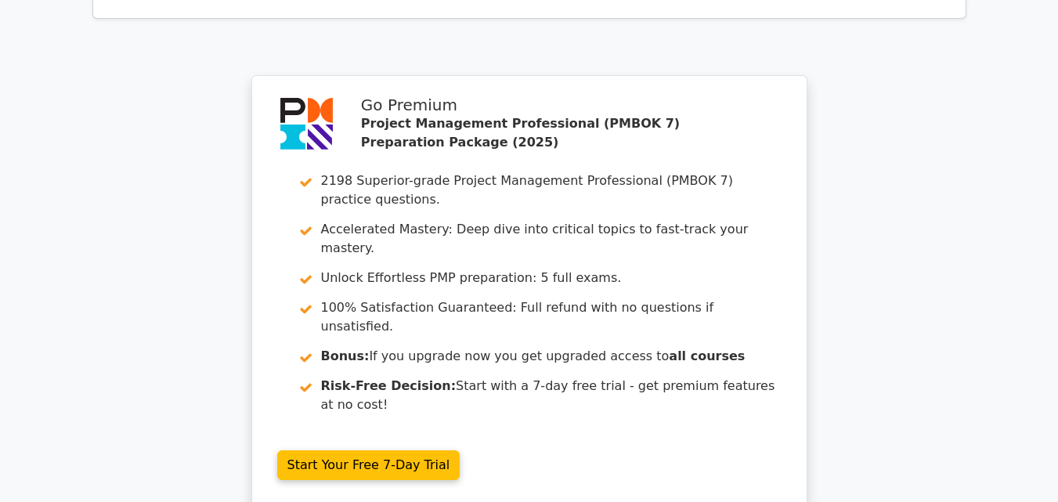
scroll to position [4819, 0]
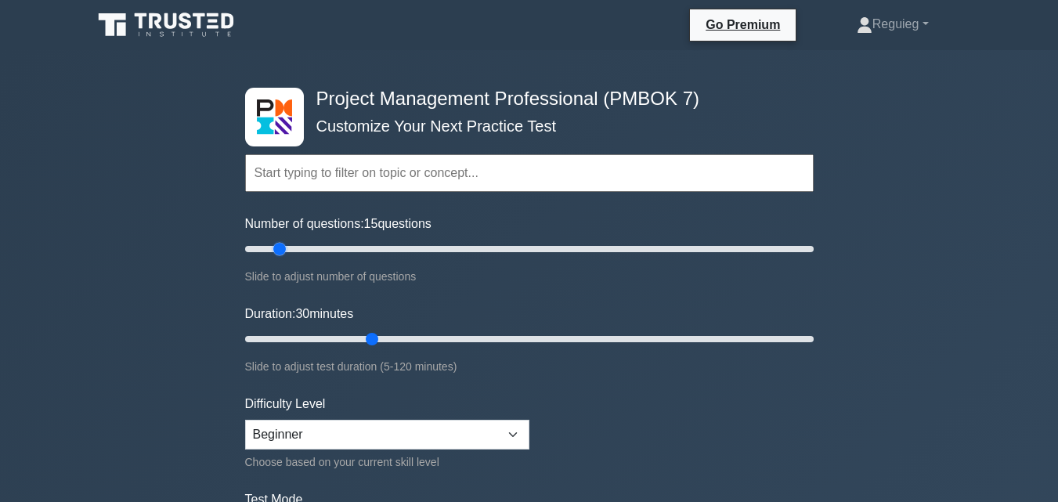
drag, startPoint x: 308, startPoint y: 246, endPoint x: 280, endPoint y: 251, distance: 28.0
type input "15"
click at [280, 251] on input "Number of questions: 15 questions" at bounding box center [529, 249] width 569 height 19
drag, startPoint x: 368, startPoint y: 338, endPoint x: 330, endPoint y: 353, distance: 41.2
type input "20"
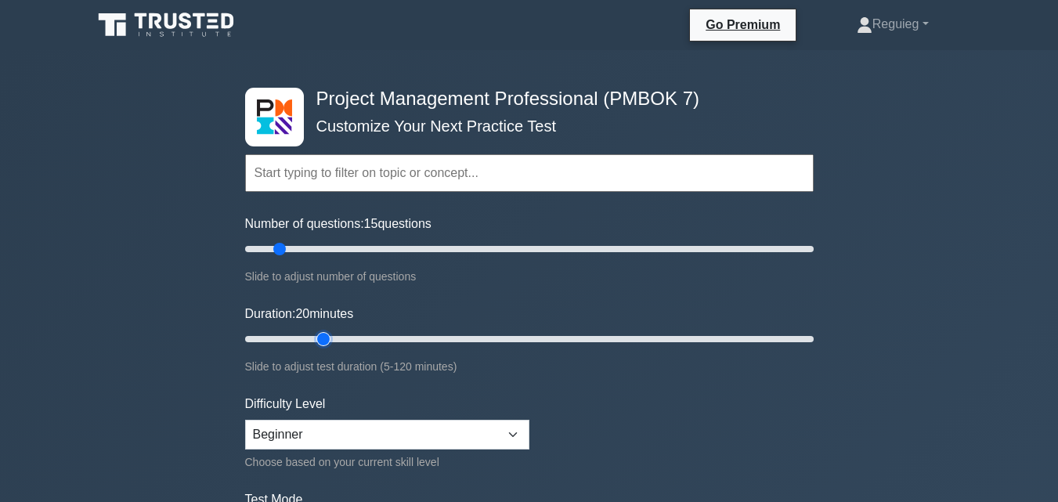
click at [324, 341] on input "Duration: 20 minutes" at bounding box center [529, 339] width 569 height 19
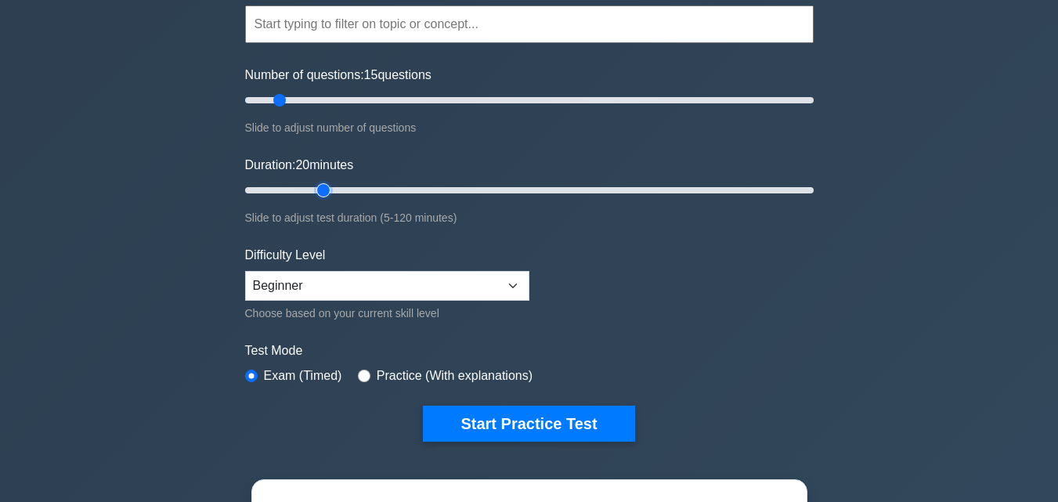
scroll to position [235, 0]
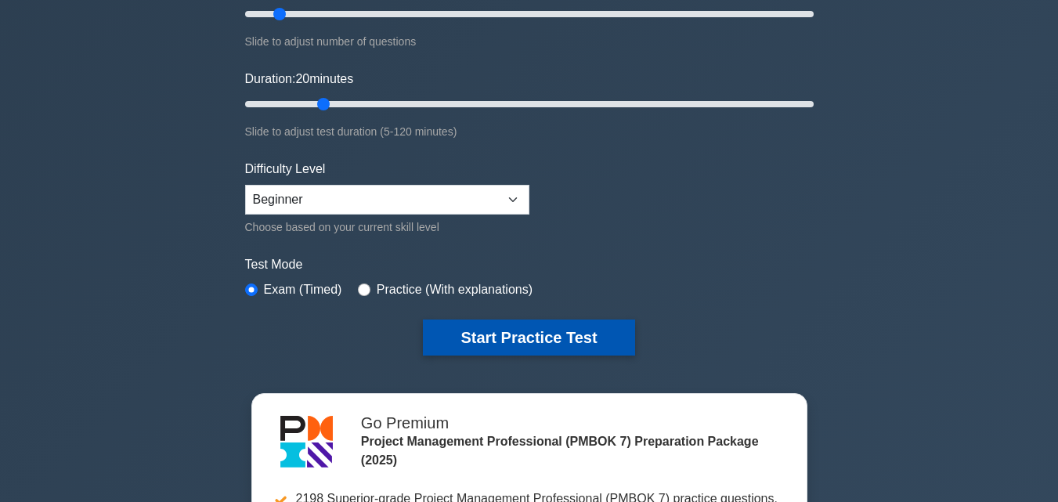
drag, startPoint x: 528, startPoint y: 330, endPoint x: 530, endPoint y: 338, distance: 8.2
click at [530, 332] on button "Start Practice Test" at bounding box center [529, 338] width 212 height 36
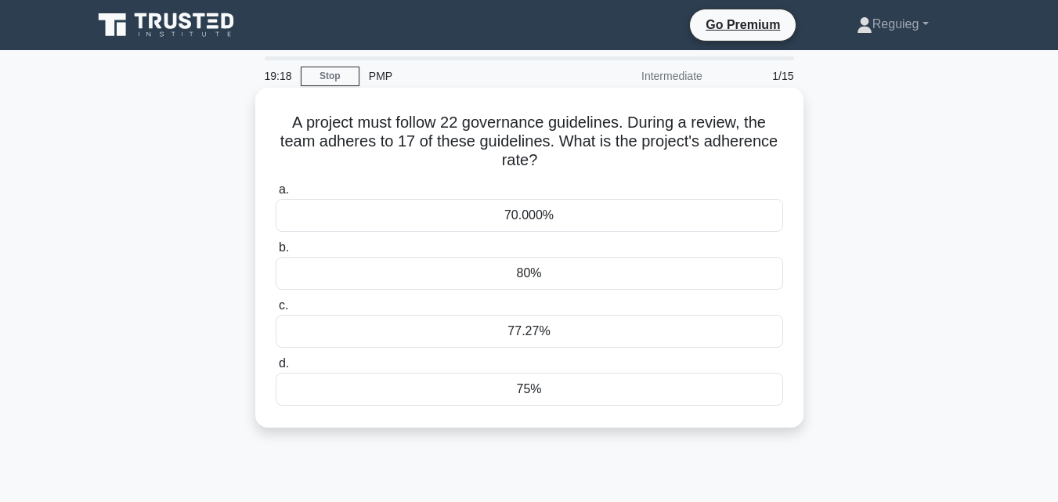
click at [549, 333] on div "77.27%" at bounding box center [530, 331] width 508 height 33
click at [276, 311] on input "c. 77.27%" at bounding box center [276, 306] width 0 height 10
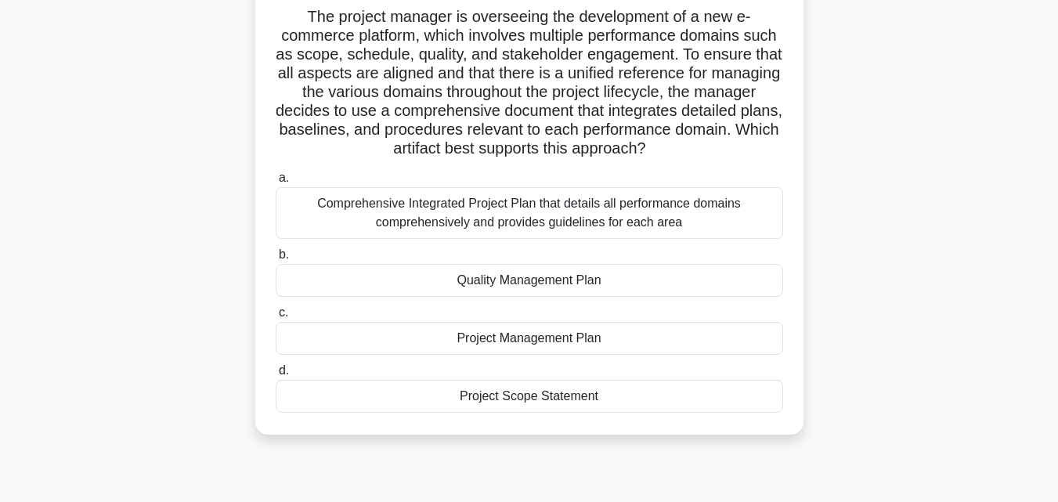
scroll to position [78, 0]
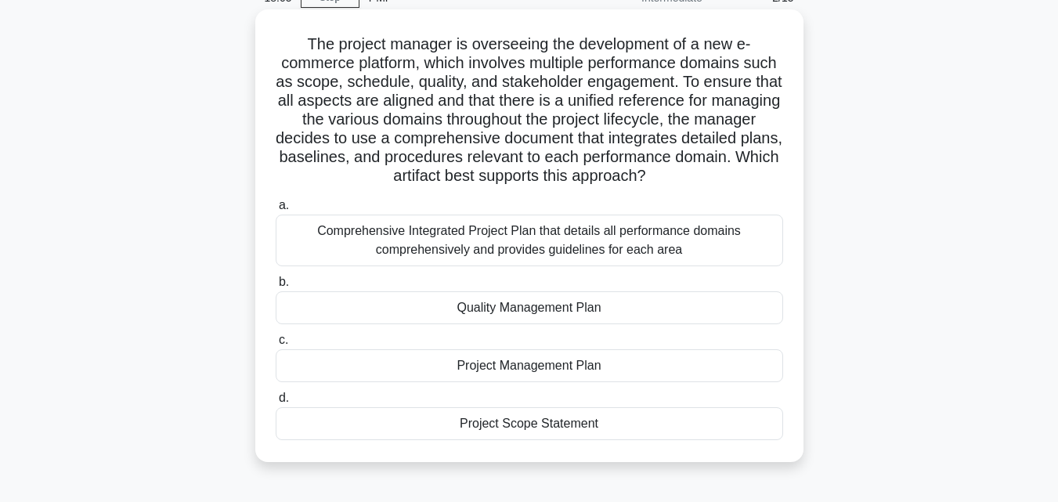
drag, startPoint x: 612, startPoint y: 425, endPoint x: 450, endPoint y: 411, distance: 162.0
click at [450, 411] on div "Project Scope Statement" at bounding box center [530, 423] width 508 height 33
drag, startPoint x: 614, startPoint y: 366, endPoint x: 424, endPoint y: 367, distance: 190.4
click at [424, 367] on div "Project Management Plan" at bounding box center [530, 365] width 508 height 33
copy div "Project Management Plan"
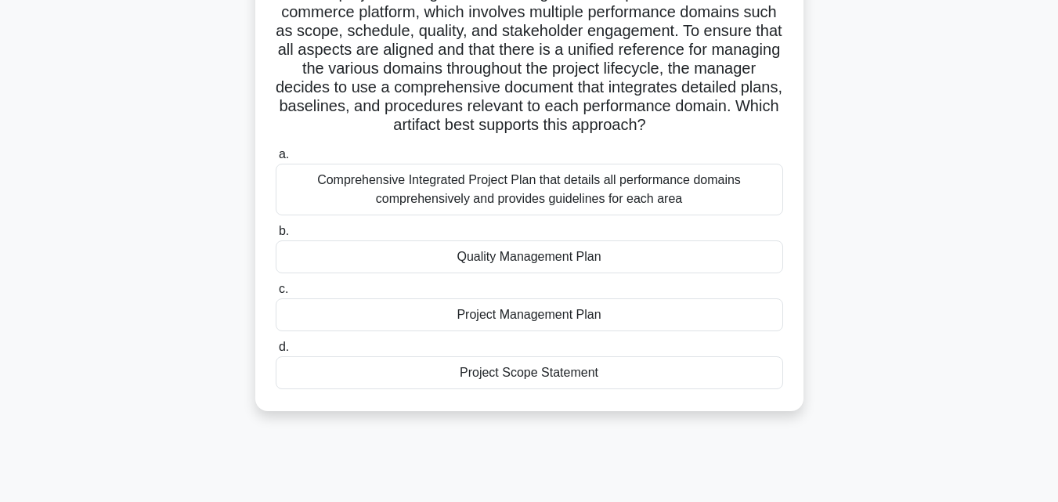
scroll to position [157, 0]
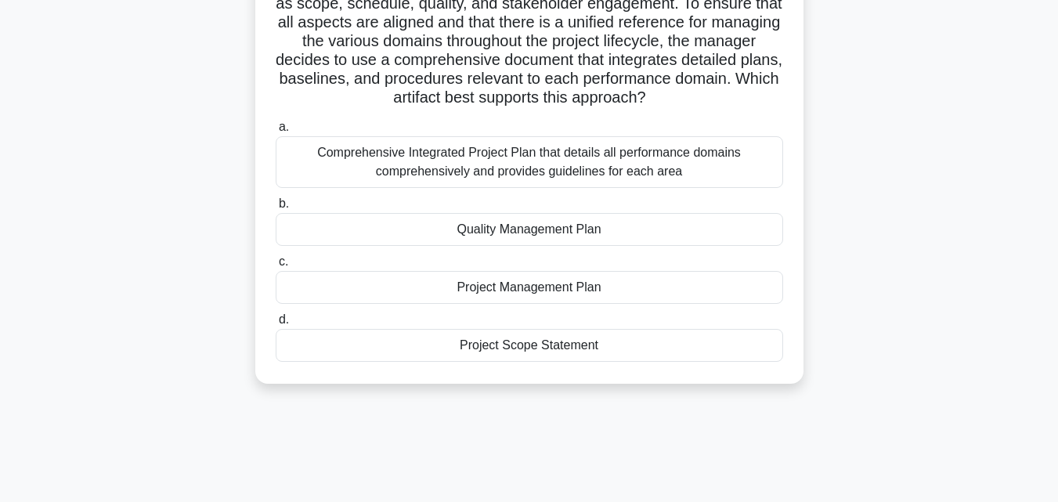
click at [454, 282] on div "Project Management Plan" at bounding box center [530, 287] width 508 height 33
click at [276, 267] on input "c. Project Management Plan" at bounding box center [276, 262] width 0 height 10
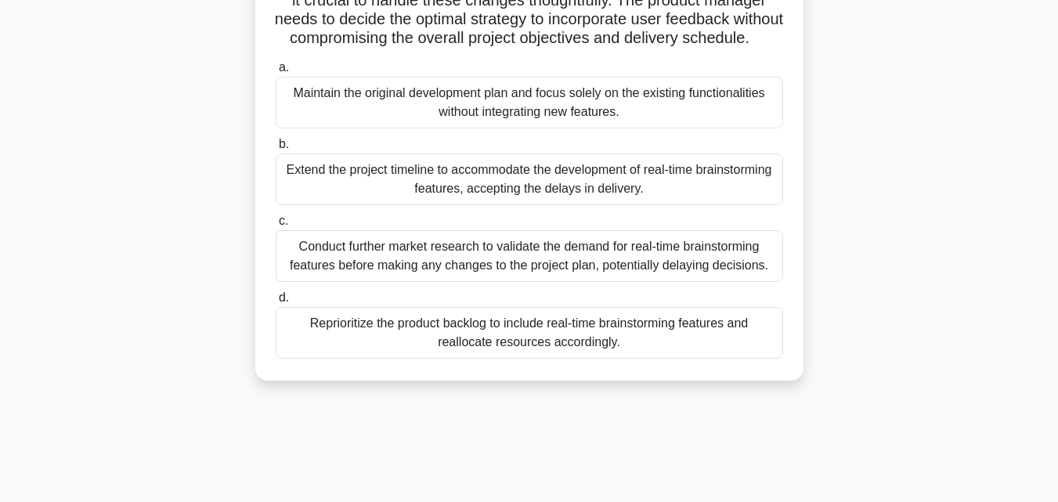
scroll to position [313, 0]
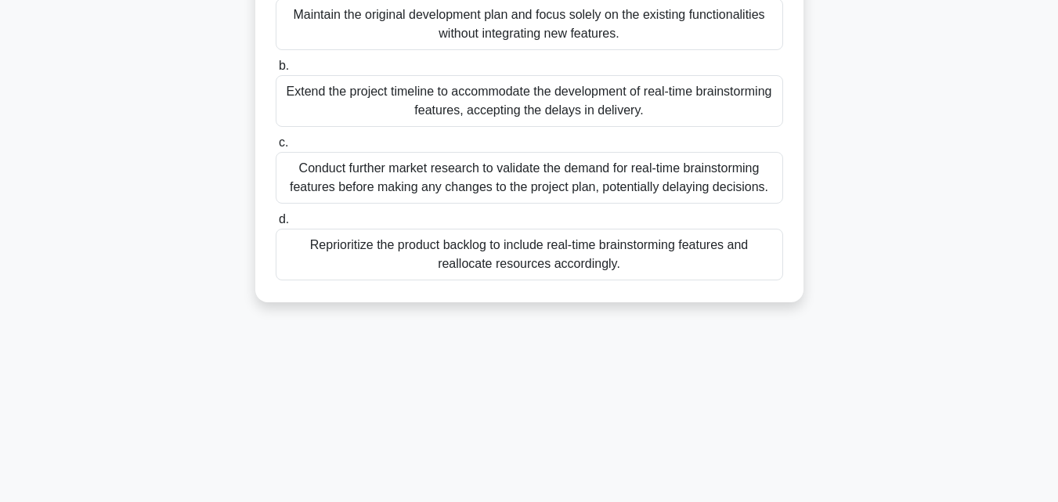
click at [353, 201] on div "Conduct further market research to validate the demand for real-time brainstorm…" at bounding box center [530, 178] width 508 height 52
click at [276, 148] on input "c. Conduct further market research to validate the demand for real-time brainst…" at bounding box center [276, 143] width 0 height 10
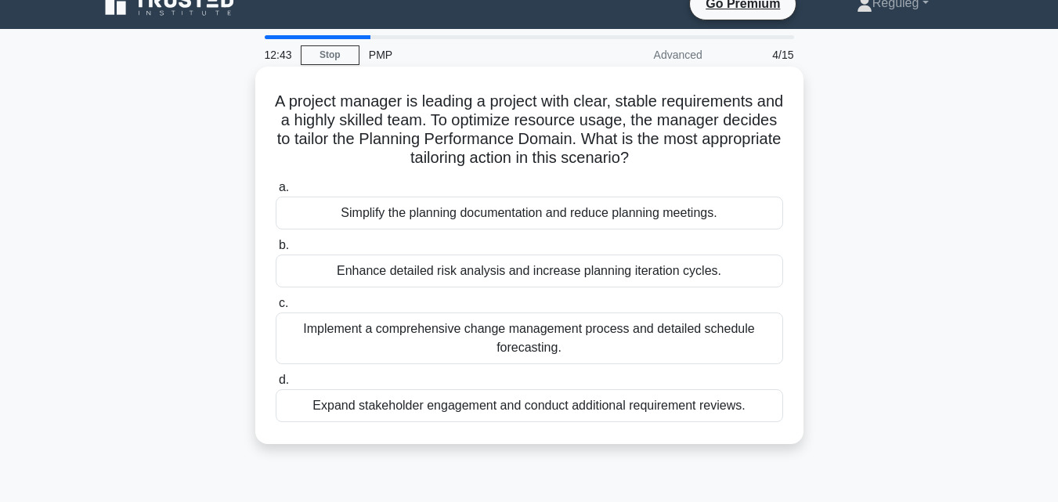
scroll to position [0, 0]
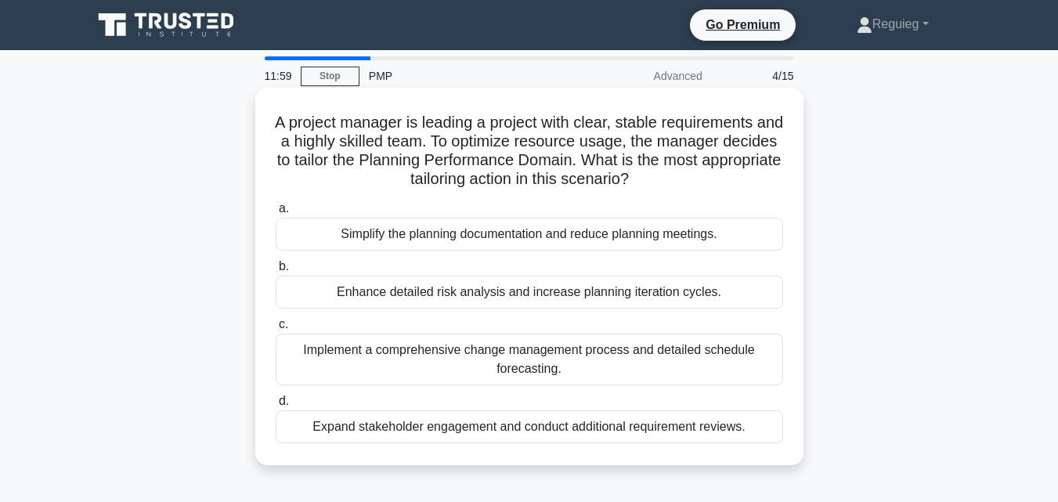
click at [414, 237] on div "Simplify the planning documentation and reduce planning meetings." at bounding box center [530, 234] width 508 height 33
click at [276, 214] on input "a. Simplify the planning documentation and reduce planning meetings." at bounding box center [276, 209] width 0 height 10
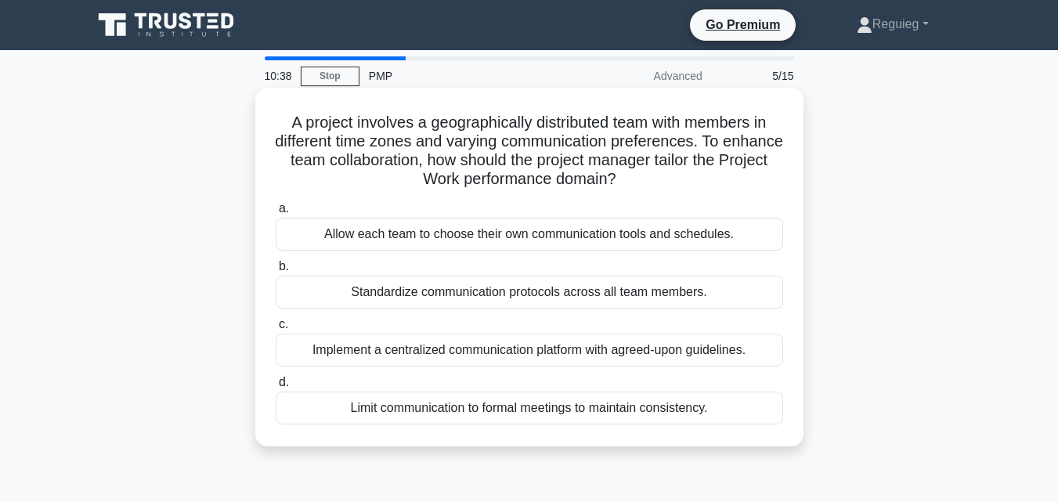
click at [336, 234] on div "Allow each team to choose their own communication tools and schedules." at bounding box center [530, 234] width 508 height 33
click at [276, 214] on input "a. Allow each team to choose their own communication tools and schedules." at bounding box center [276, 209] width 0 height 10
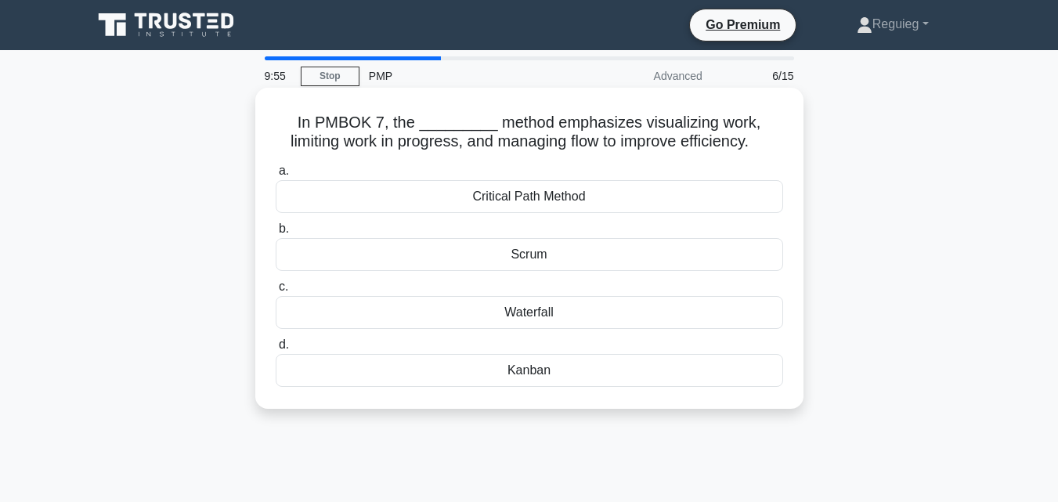
drag, startPoint x: 559, startPoint y: 244, endPoint x: 505, endPoint y: 259, distance: 55.3
click at [505, 259] on div "Scrum" at bounding box center [530, 254] width 508 height 33
copy div "Scrum"
drag, startPoint x: 573, startPoint y: 368, endPoint x: 492, endPoint y: 372, distance: 80.8
click at [492, 372] on div "Kanban" at bounding box center [530, 370] width 508 height 33
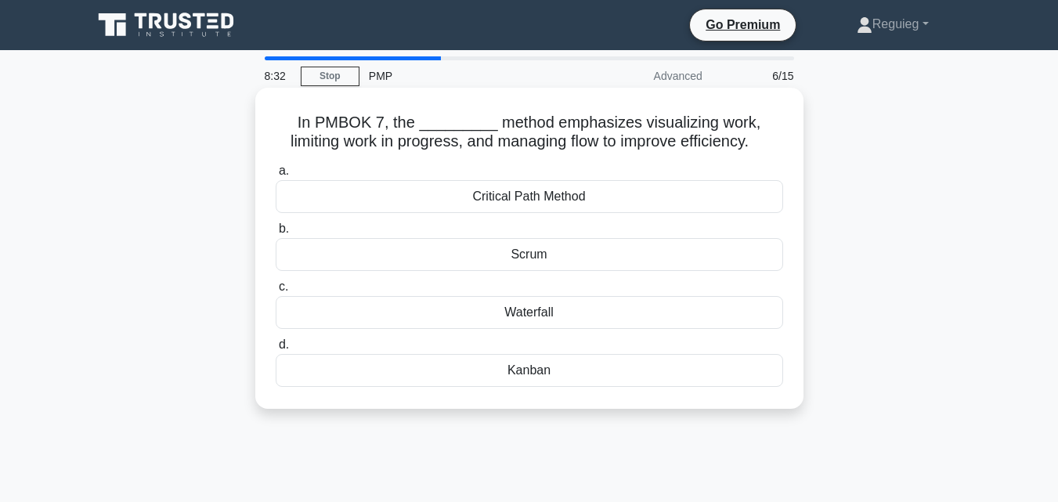
copy div "Kanban"
click at [515, 376] on div "Kanban" at bounding box center [530, 370] width 508 height 33
click at [276, 350] on input "d. Kanban" at bounding box center [276, 345] width 0 height 10
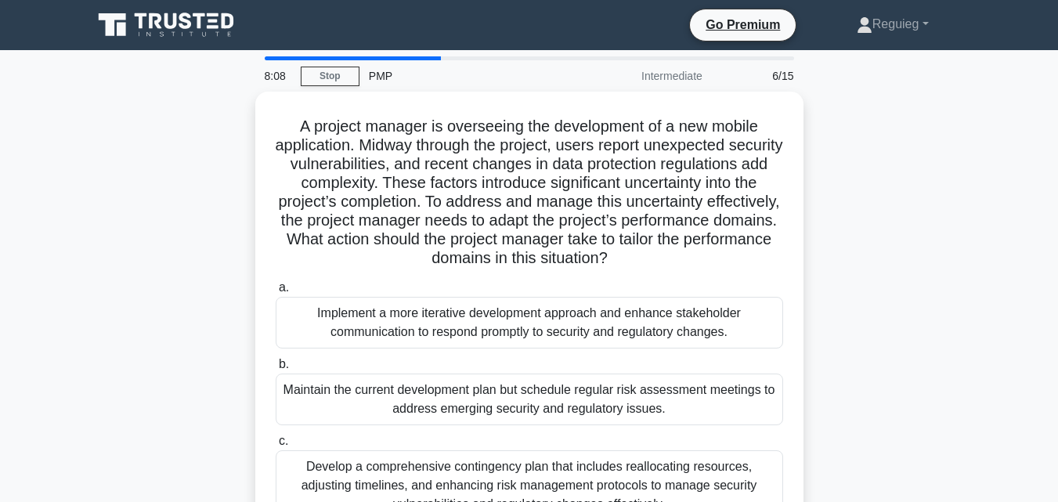
click at [517, 374] on div "Maintain the current development plan but schedule regular risk assessment meet…" at bounding box center [530, 400] width 508 height 52
click at [276, 370] on input "b. Maintain the current development plan but schedule regular risk assessment m…" at bounding box center [276, 365] width 0 height 10
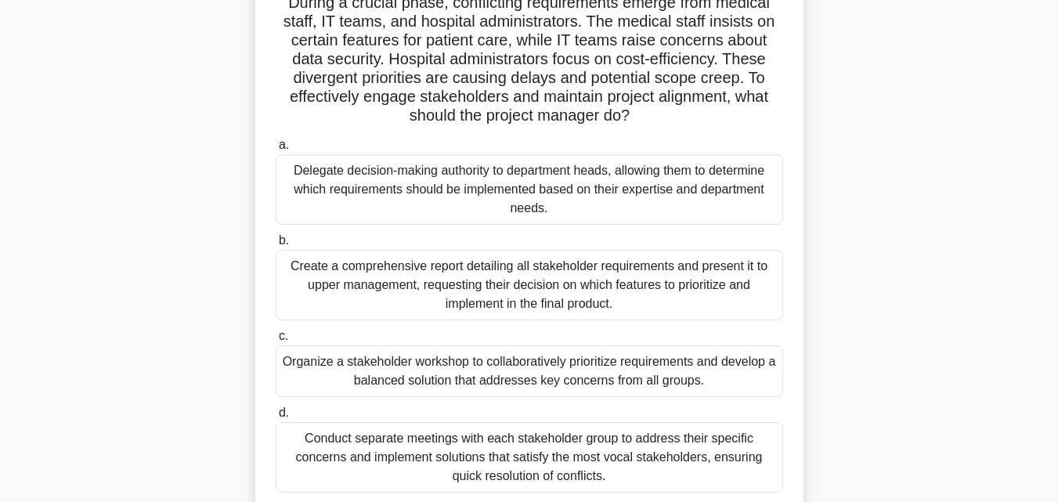
scroll to position [157, 0]
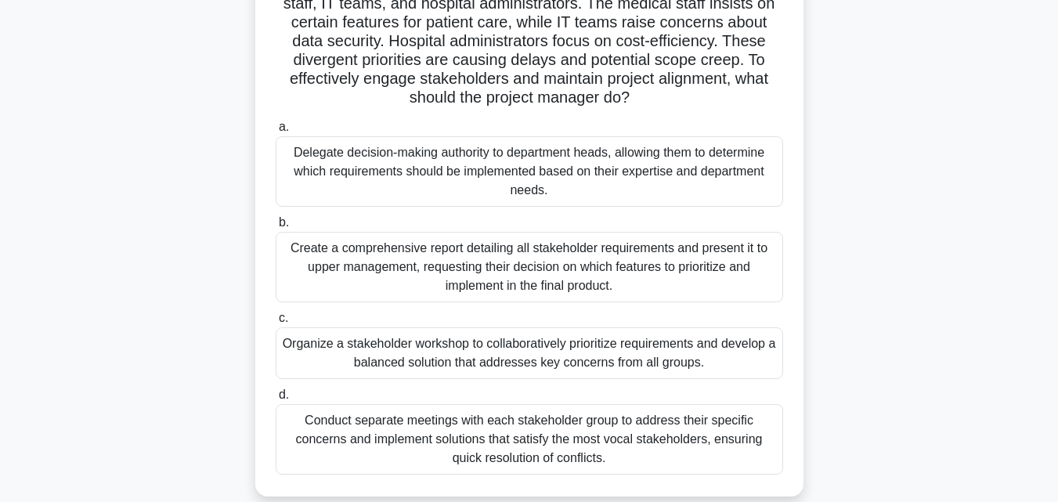
click at [414, 360] on div "Organize a stakeholder workshop to collaboratively prioritize requirements and …" at bounding box center [530, 353] width 508 height 52
click at [276, 324] on input "c. Organize a stakeholder workshop to collaboratively prioritize requirements a…" at bounding box center [276, 318] width 0 height 10
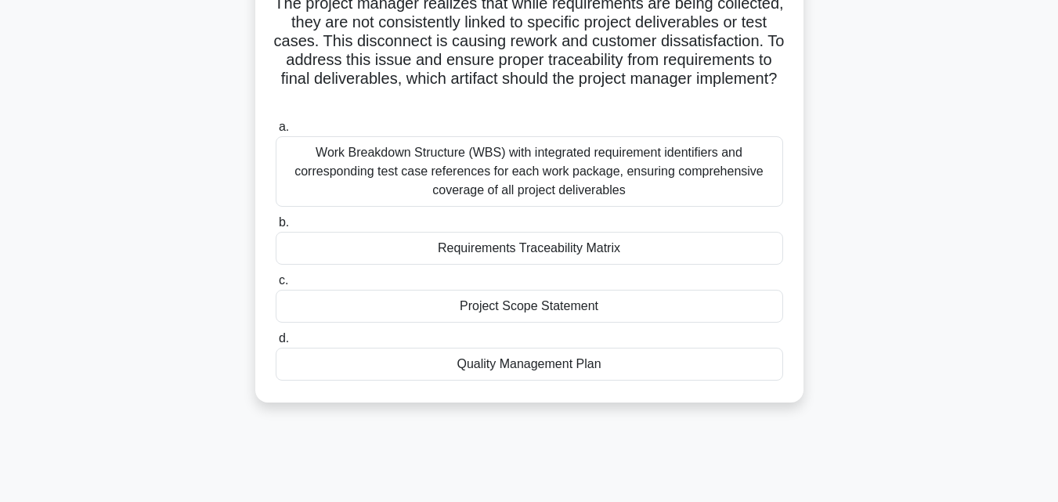
click at [532, 251] on div "Requirements Traceability Matrix" at bounding box center [530, 248] width 508 height 33
click at [276, 228] on input "b. Requirements Traceability Matrix" at bounding box center [276, 223] width 0 height 10
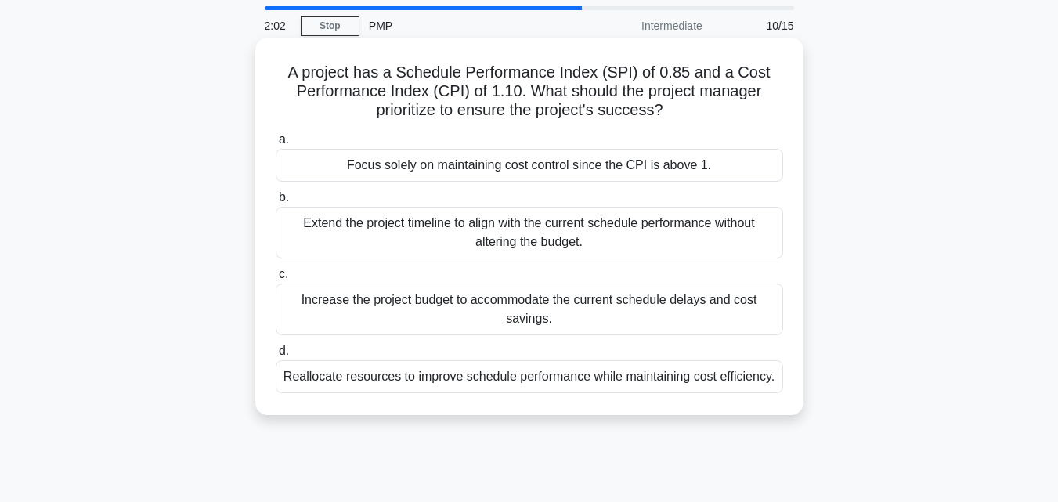
scroll to position [78, 0]
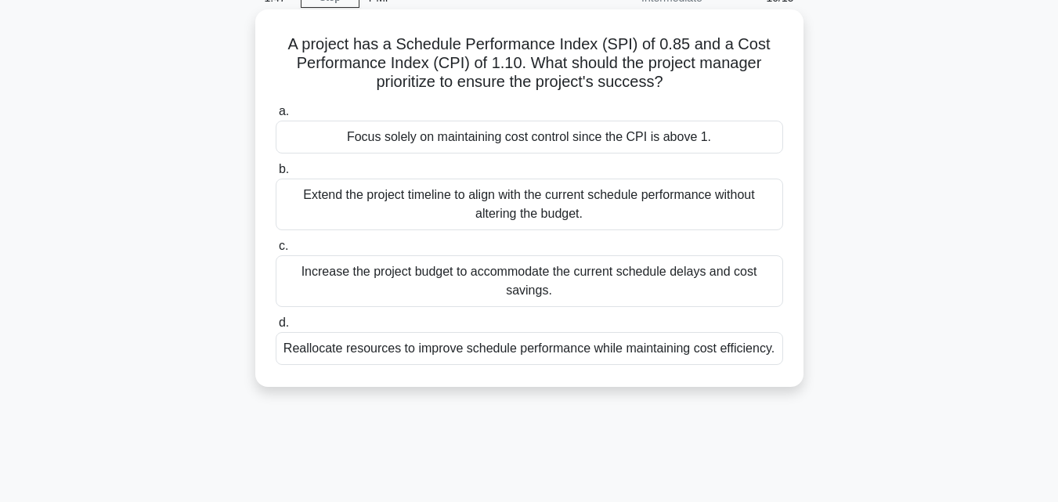
click at [548, 349] on div "Reallocate resources to improve schedule performance while maintaining cost eff…" at bounding box center [530, 348] width 508 height 33
click at [276, 328] on input "d. Reallocate resources to improve schedule performance while maintaining cost …" at bounding box center [276, 323] width 0 height 10
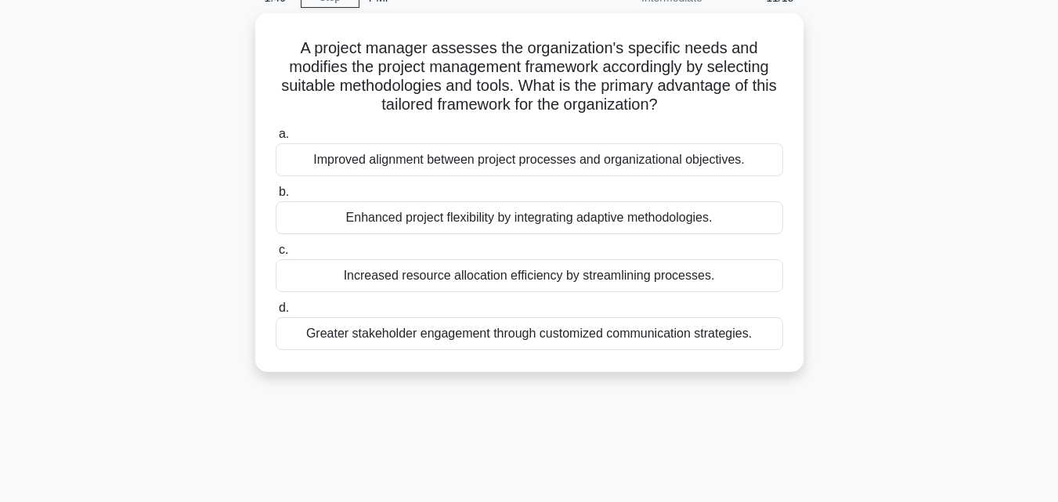
scroll to position [0, 0]
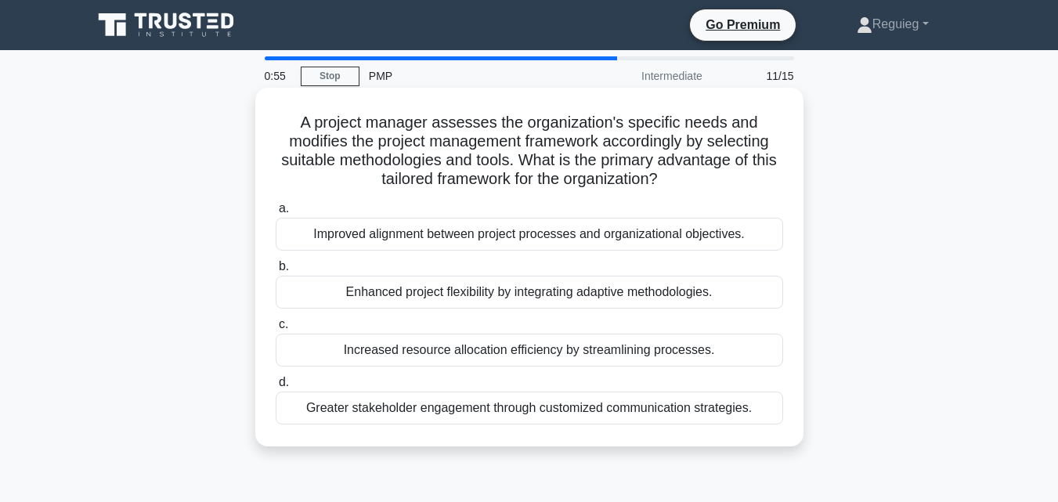
click at [507, 241] on div "Improved alignment between project processes and organizational objectives." at bounding box center [530, 234] width 508 height 33
click at [276, 214] on input "a. Improved alignment between project processes and organizational objectives." at bounding box center [276, 209] width 0 height 10
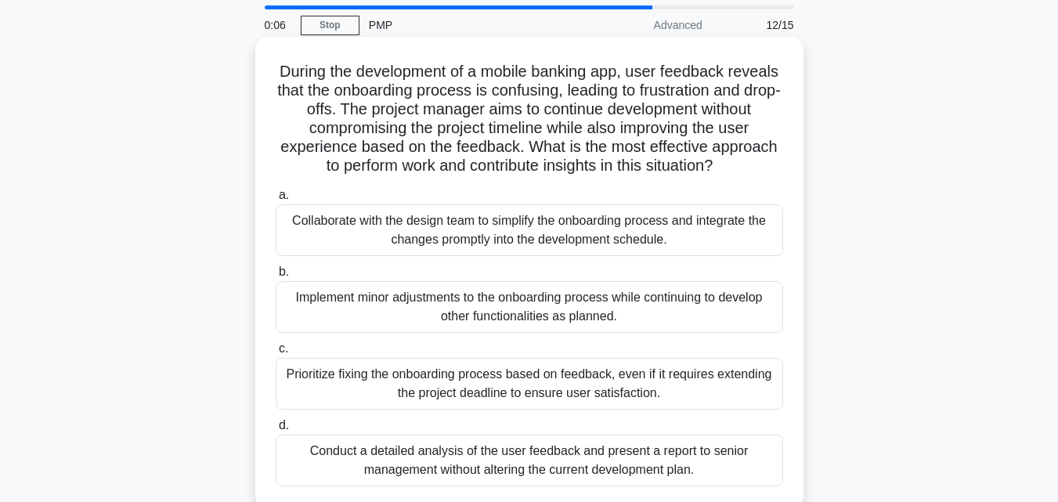
scroll to position [78, 0]
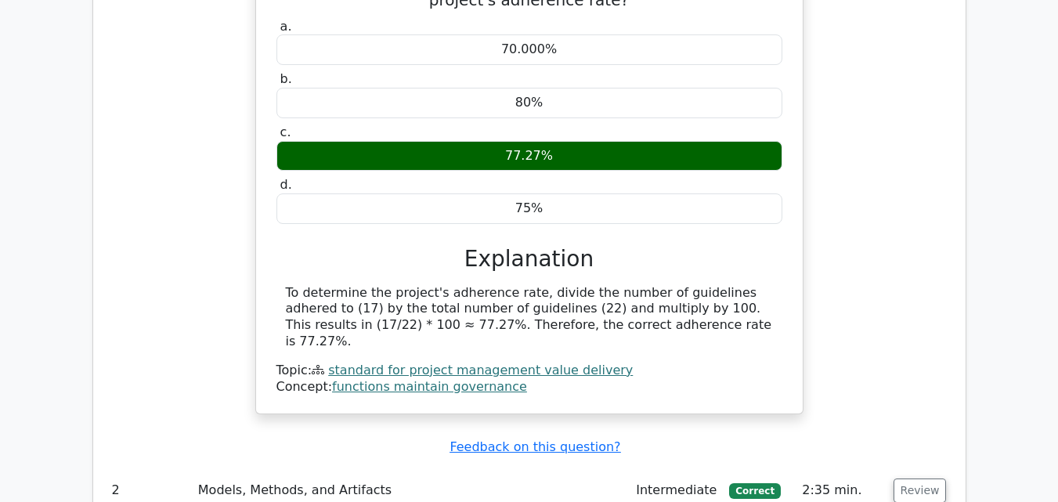
scroll to position [1410, 0]
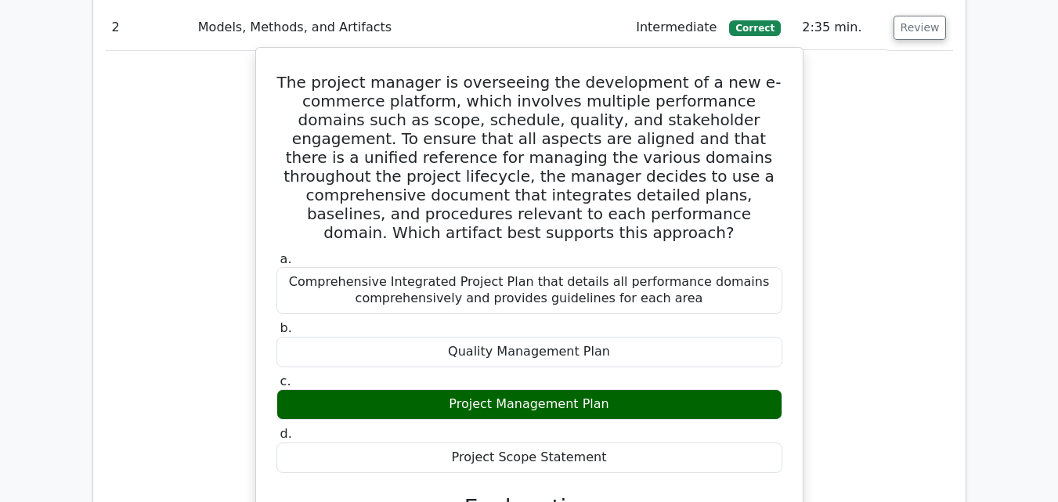
scroll to position [2037, 0]
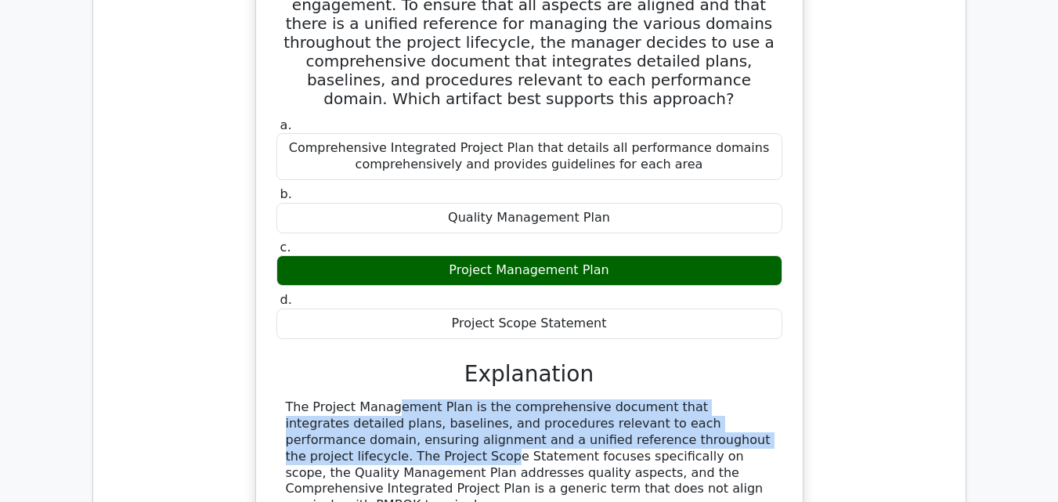
drag, startPoint x: 653, startPoint y: 316, endPoint x: 243, endPoint y: 278, distance: 411.4
click at [243, 278] on div "The project manager is overseeing the development of a new e-commerce platform,…" at bounding box center [530, 255] width 848 height 685
copy div "The Project Management Plan is the comprehensive document that integrates detai…"
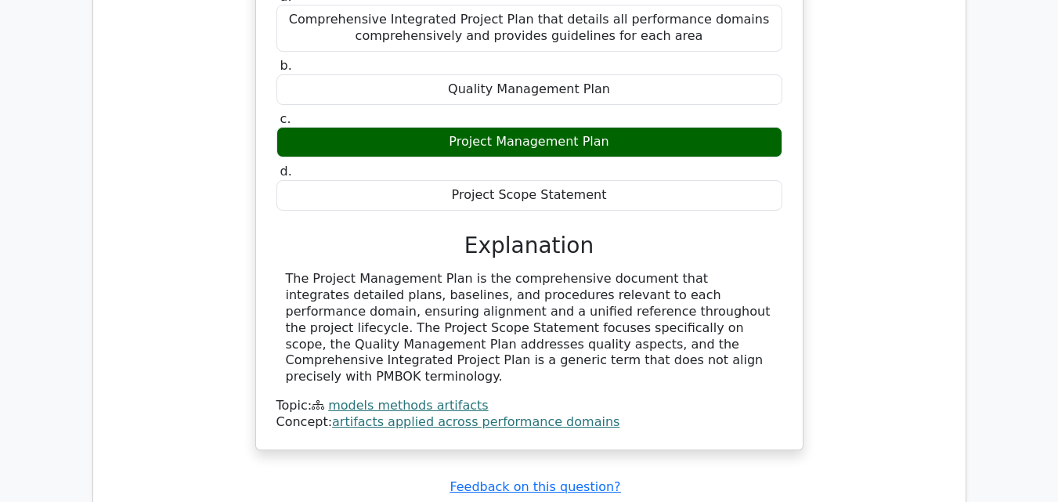
scroll to position [2272, 0]
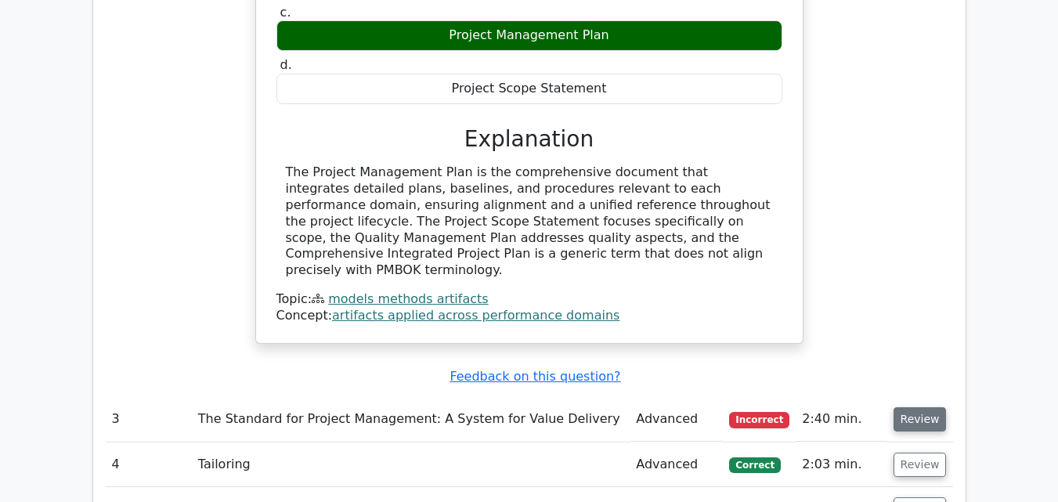
click at [912, 407] on button "Review" at bounding box center [920, 419] width 53 height 24
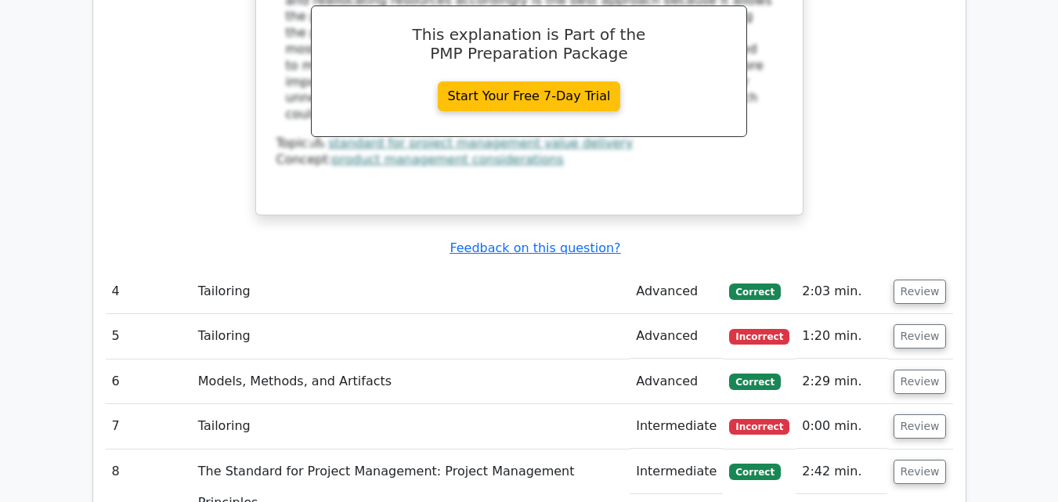
scroll to position [3290, 0]
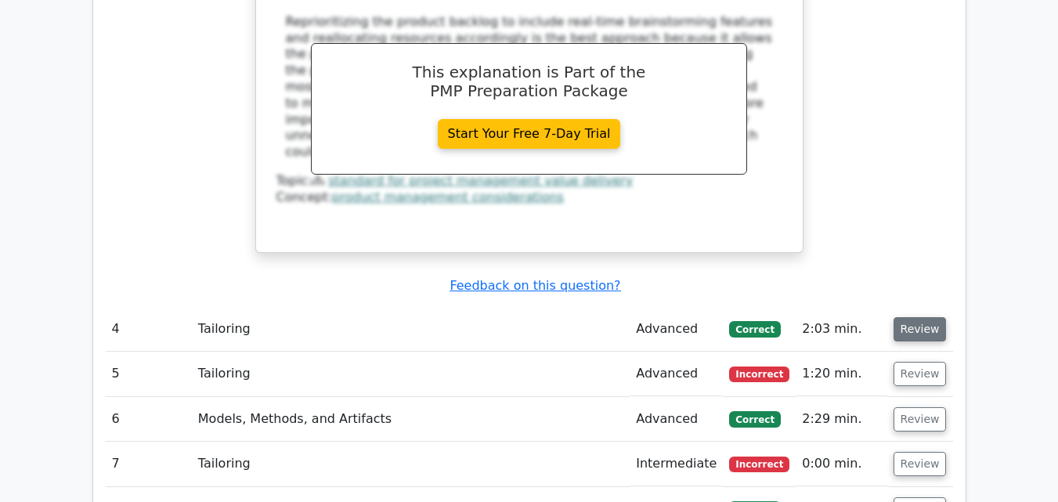
click at [914, 317] on button "Review" at bounding box center [920, 329] width 53 height 24
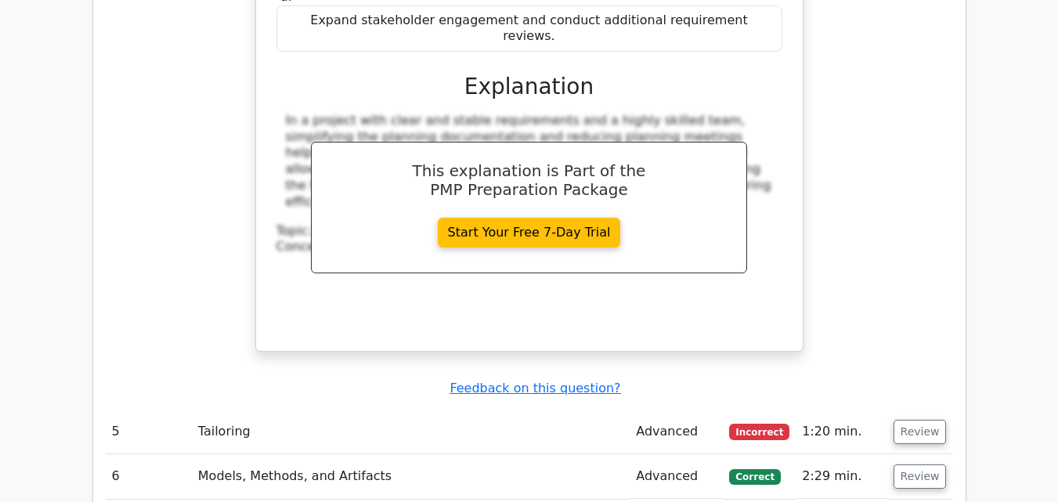
scroll to position [3995, 0]
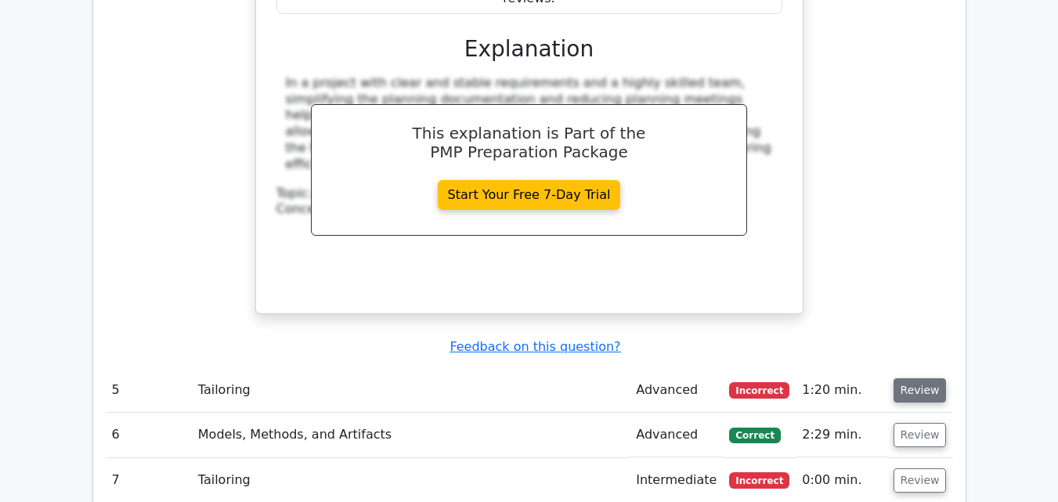
click at [906, 378] on button "Review" at bounding box center [920, 390] width 53 height 24
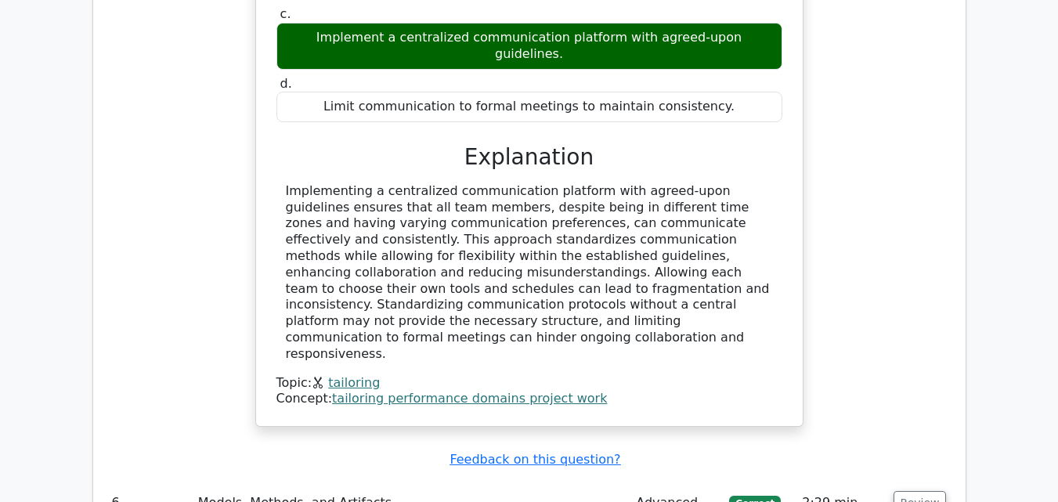
scroll to position [4622, 0]
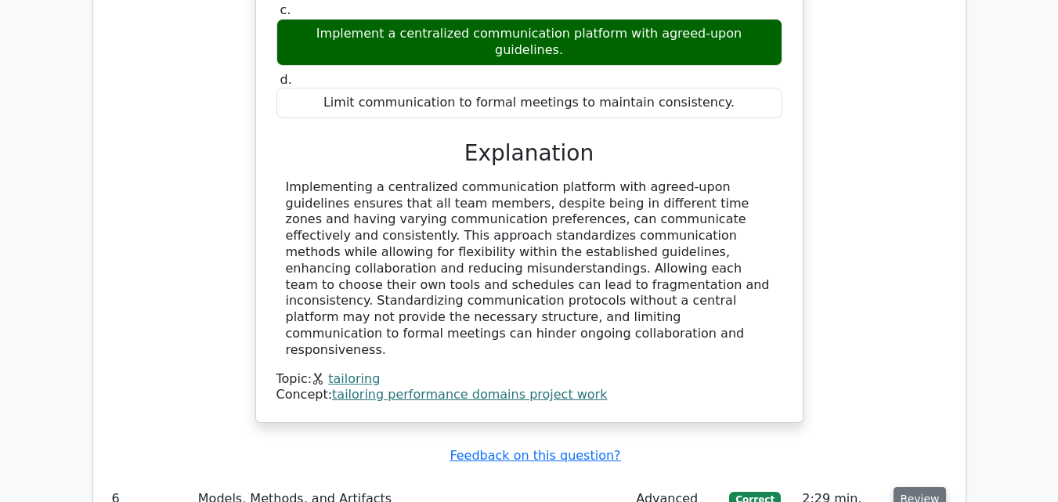
click at [927, 487] on button "Review" at bounding box center [920, 499] width 53 height 24
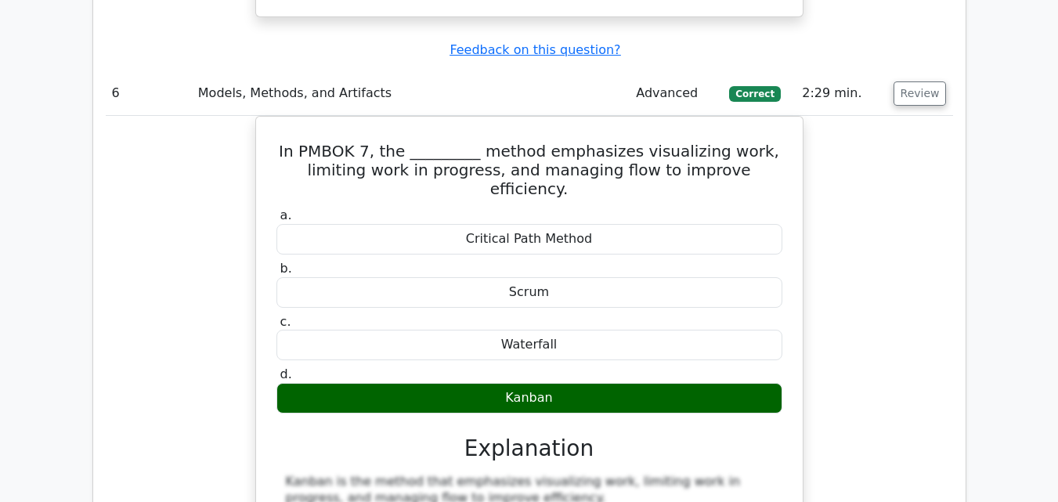
scroll to position [5170, 0]
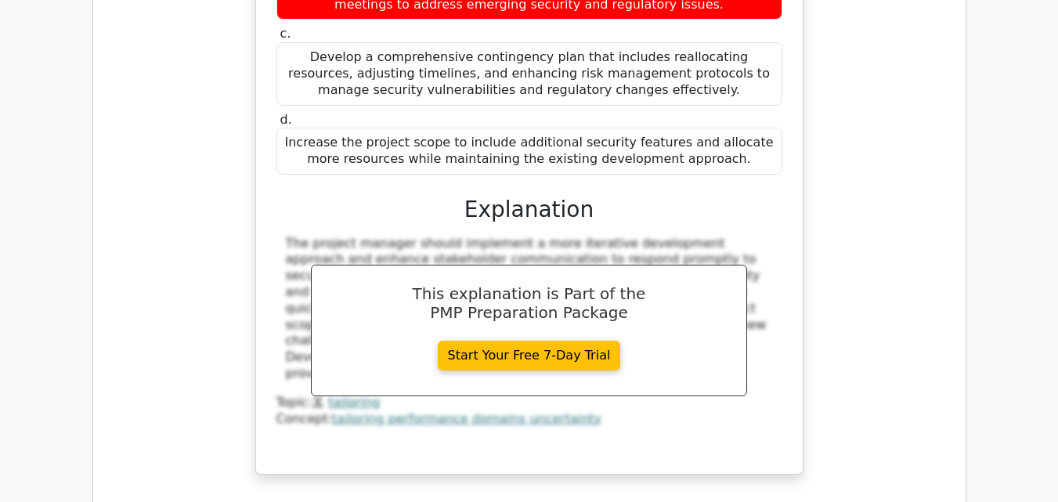
scroll to position [6189, 0]
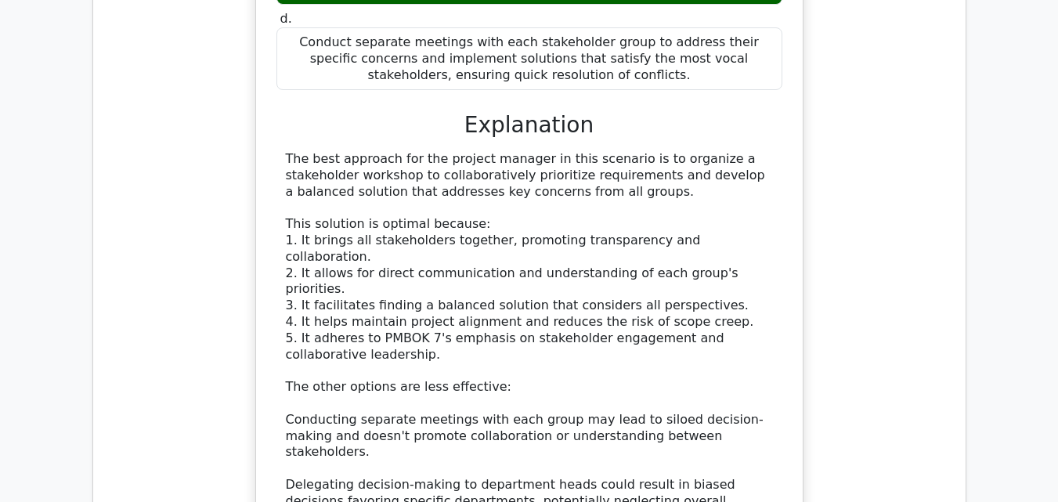
scroll to position [7442, 0]
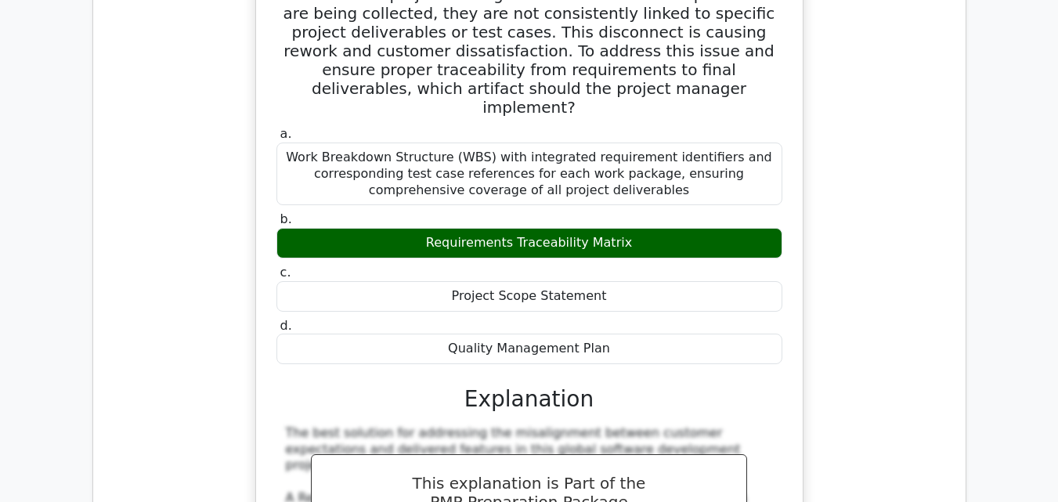
scroll to position [8382, 0]
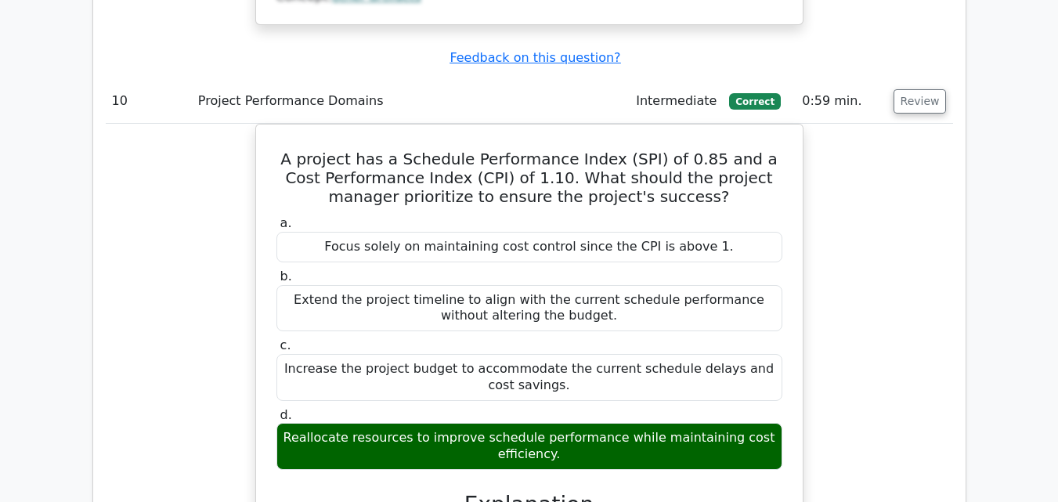
scroll to position [9322, 0]
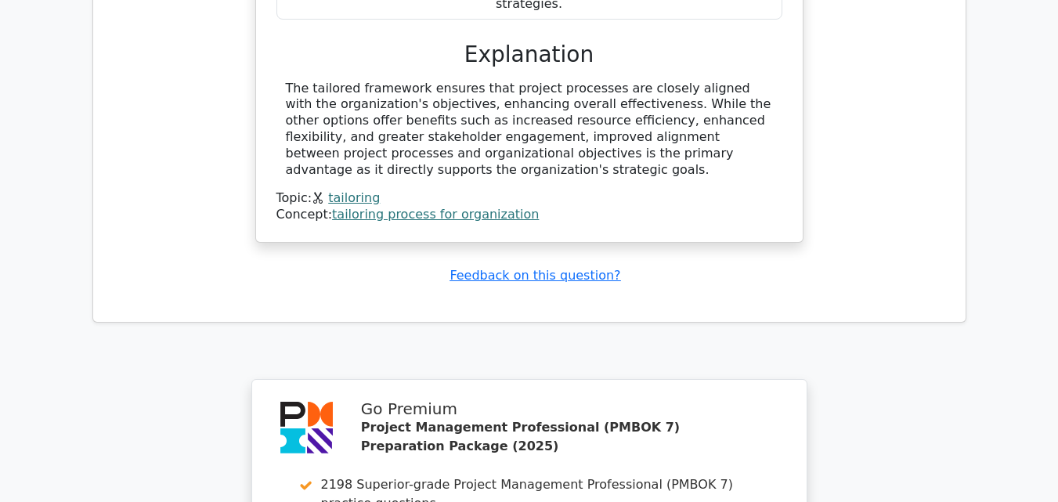
scroll to position [10407, 0]
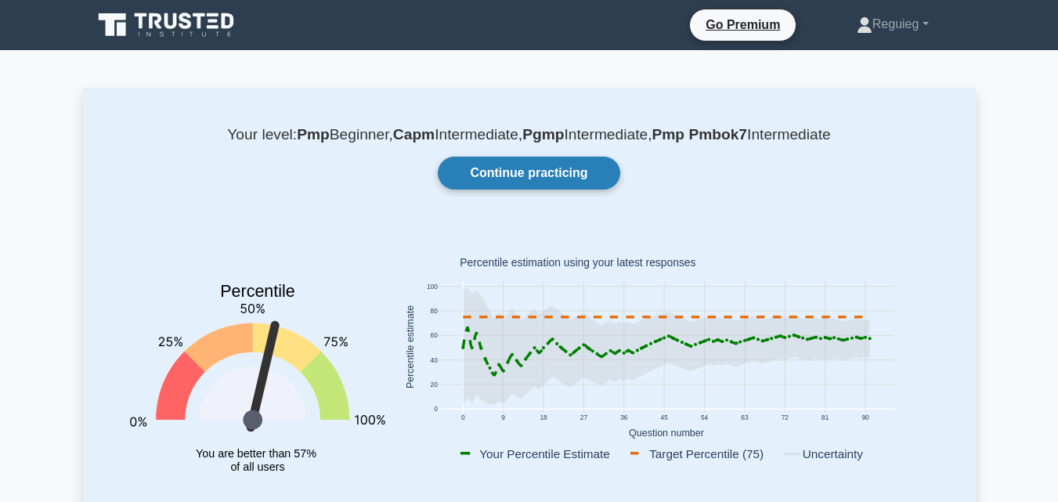
click at [490, 175] on link "Continue practicing" at bounding box center [529, 173] width 182 height 33
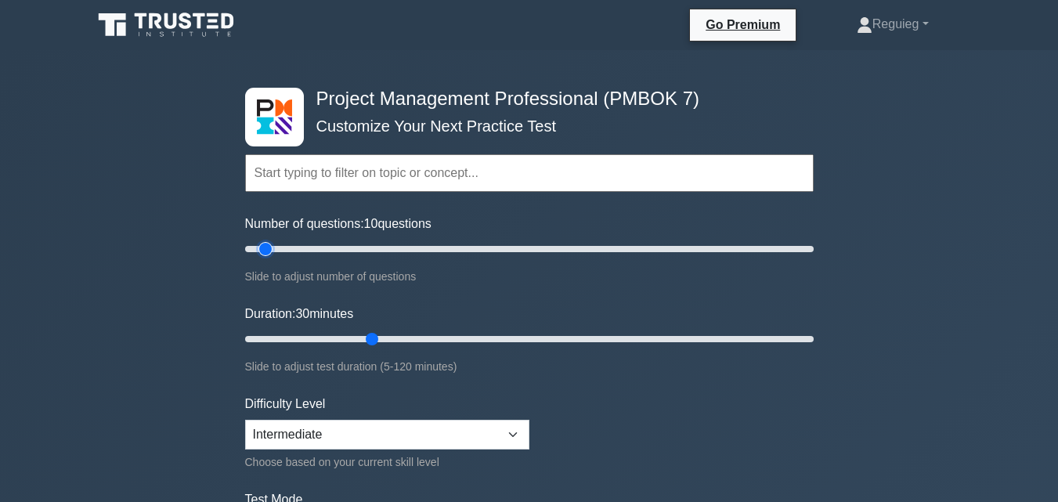
drag, startPoint x: 308, startPoint y: 245, endPoint x: 267, endPoint y: 262, distance: 43.9
type input "10"
click at [267, 259] on input "Number of questions: 10 questions" at bounding box center [529, 249] width 569 height 19
drag, startPoint x: 367, startPoint y: 342, endPoint x: 298, endPoint y: 343, distance: 68.9
type input "15"
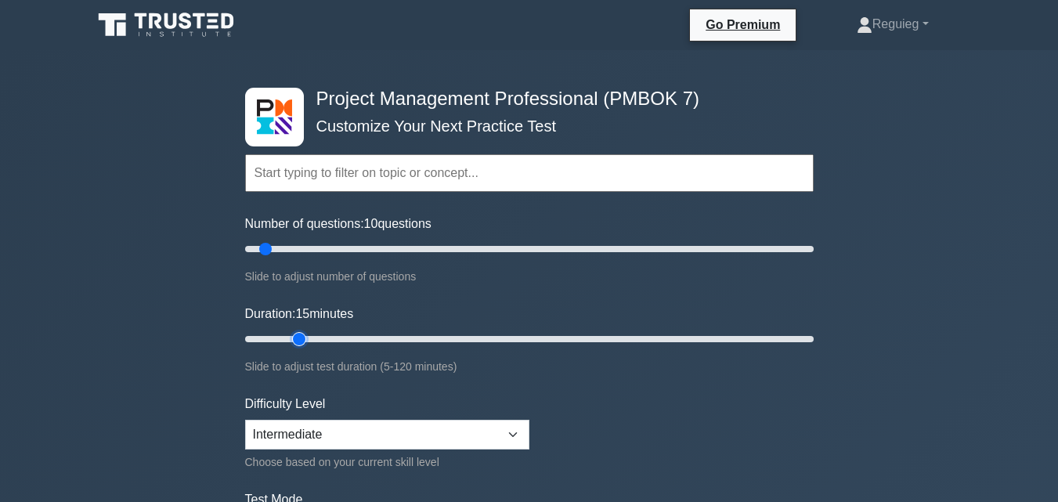
click at [298, 343] on input "Duration: 15 minutes" at bounding box center [529, 339] width 569 height 19
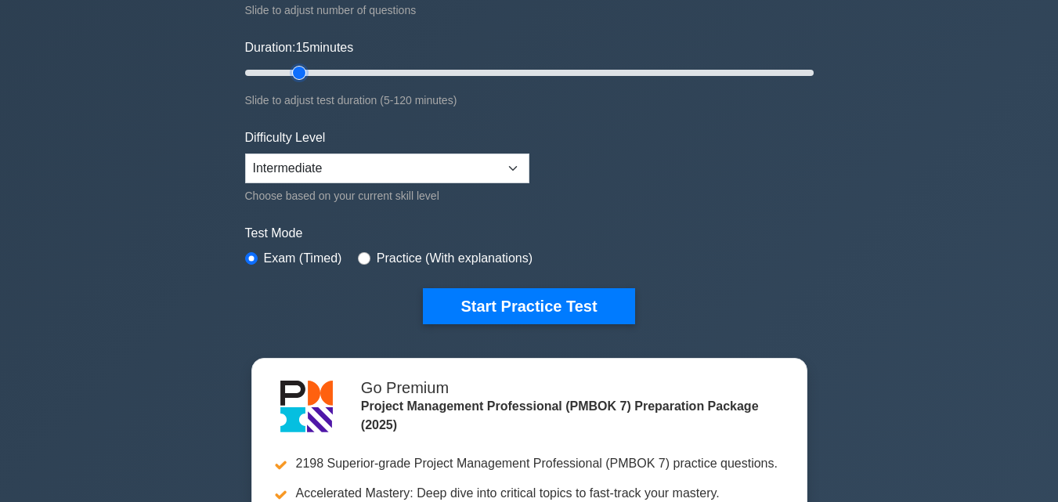
scroll to position [313, 0]
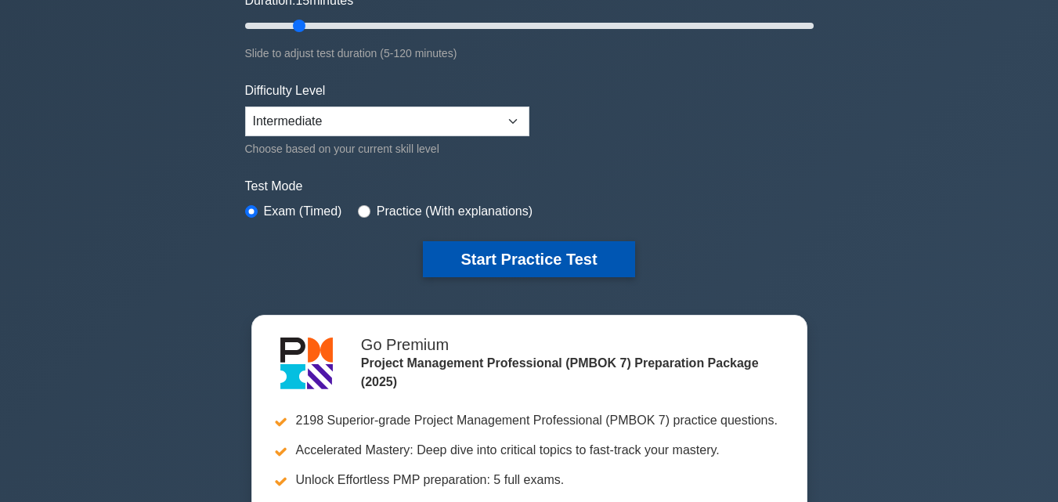
click at [505, 250] on button "Start Practice Test" at bounding box center [529, 259] width 212 height 36
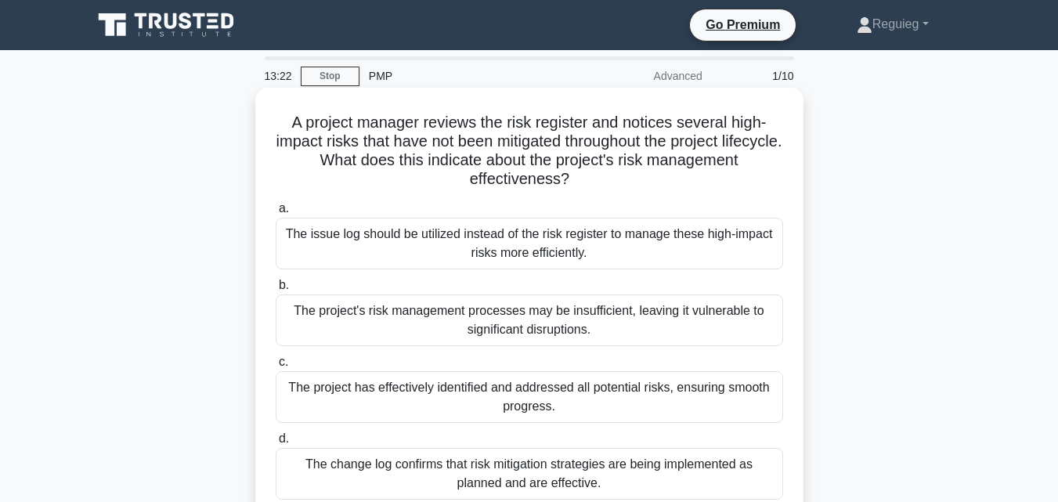
click at [470, 244] on div "The issue log should be utilized instead of the risk register to manage these h…" at bounding box center [530, 244] width 508 height 52
click at [276, 214] on input "a. The issue log should be utilized instead of the risk register to manage thes…" at bounding box center [276, 209] width 0 height 10
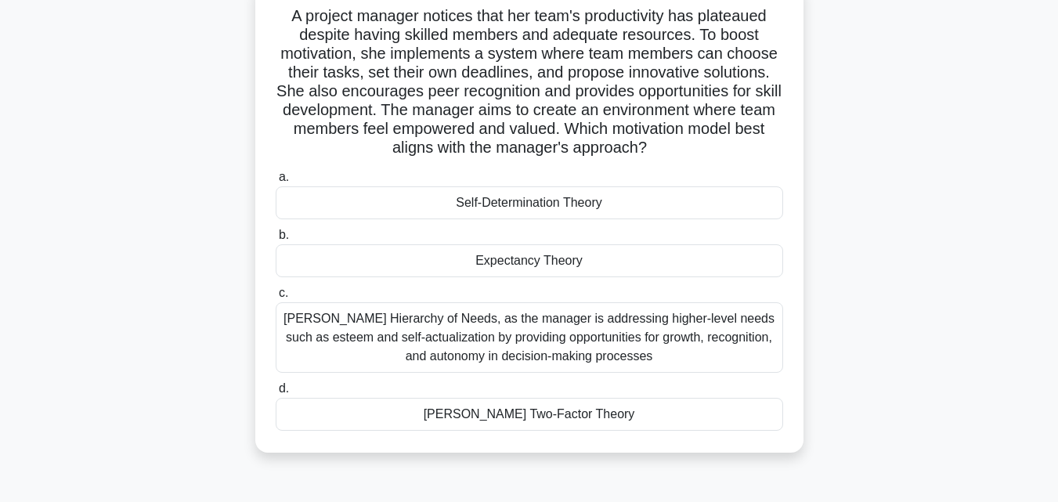
scroll to position [78, 0]
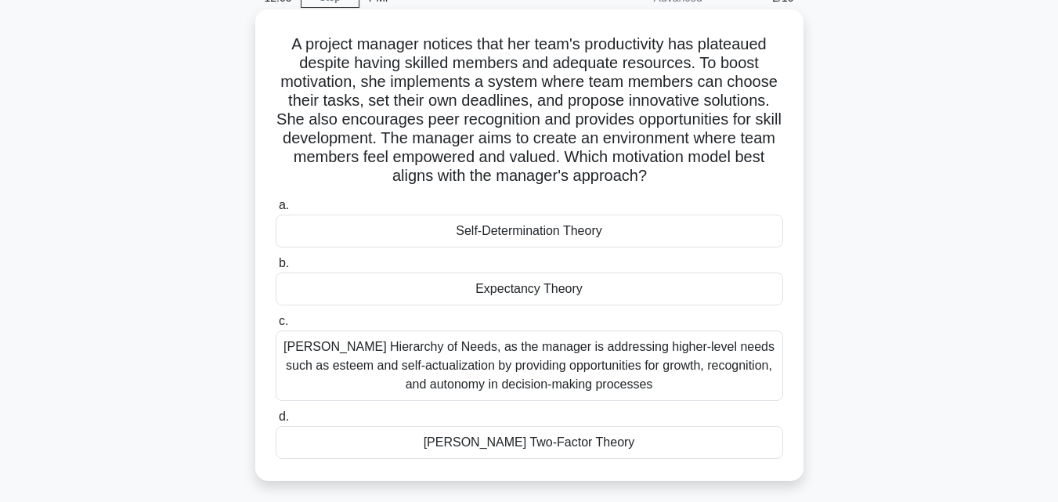
click at [489, 293] on div "Expectancy Theory" at bounding box center [530, 289] width 508 height 33
click at [276, 269] on input "b. Expectancy Theory" at bounding box center [276, 264] width 0 height 10
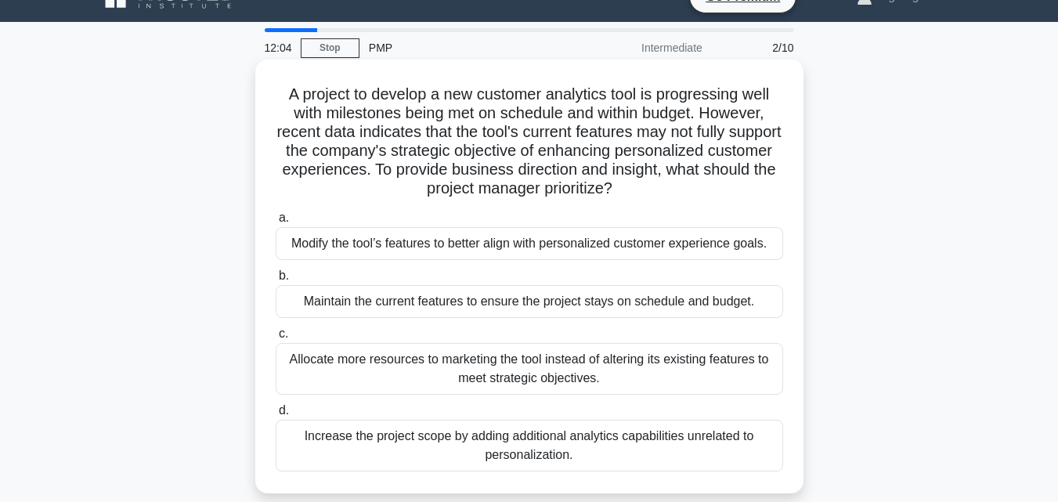
scroll to position [0, 0]
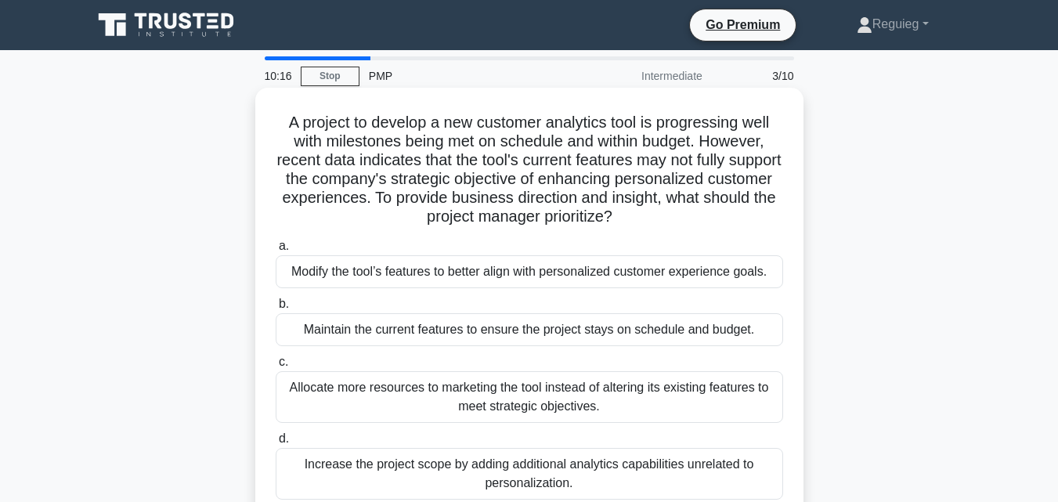
click at [619, 273] on div "Modify the tool’s features to better align with personalized customer experienc…" at bounding box center [530, 271] width 508 height 33
click at [276, 251] on input "a. Modify the tool’s features to better align with personalized customer experi…" at bounding box center [276, 246] width 0 height 10
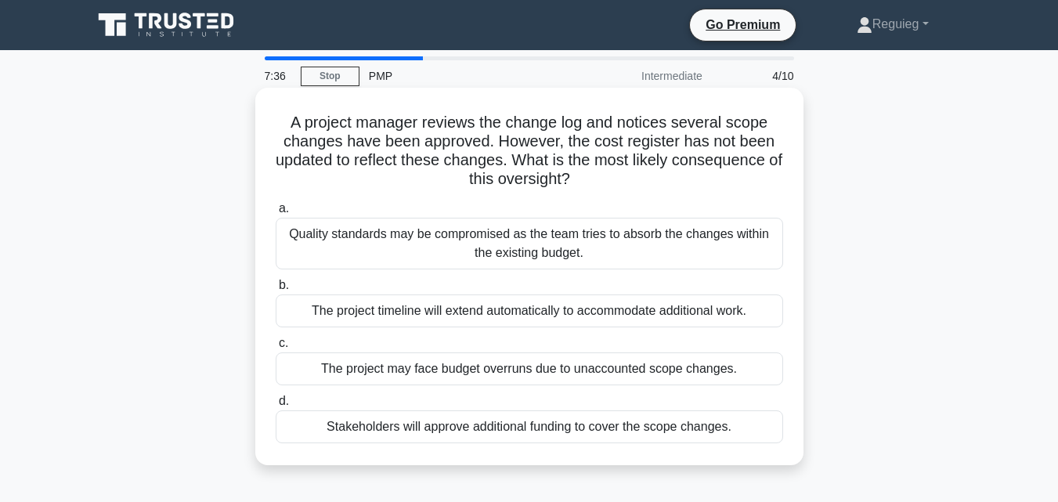
click at [566, 377] on div "The project may face budget overruns due to unaccounted scope changes." at bounding box center [530, 369] width 508 height 33
click at [276, 349] on input "c. The project may face budget overruns due to unaccounted scope changes." at bounding box center [276, 343] width 0 height 10
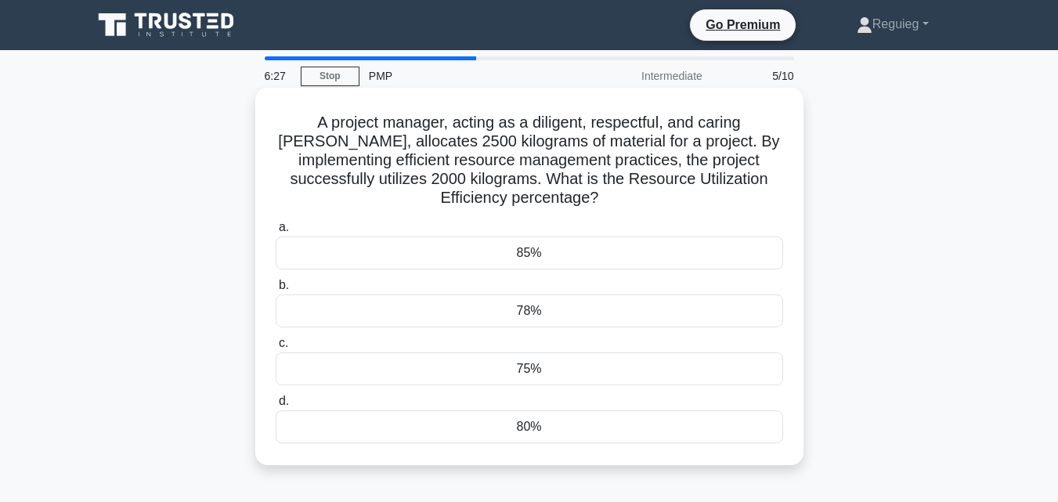
click at [580, 429] on div "80%" at bounding box center [530, 426] width 508 height 33
click at [276, 407] on input "d. 80%" at bounding box center [276, 401] width 0 height 10
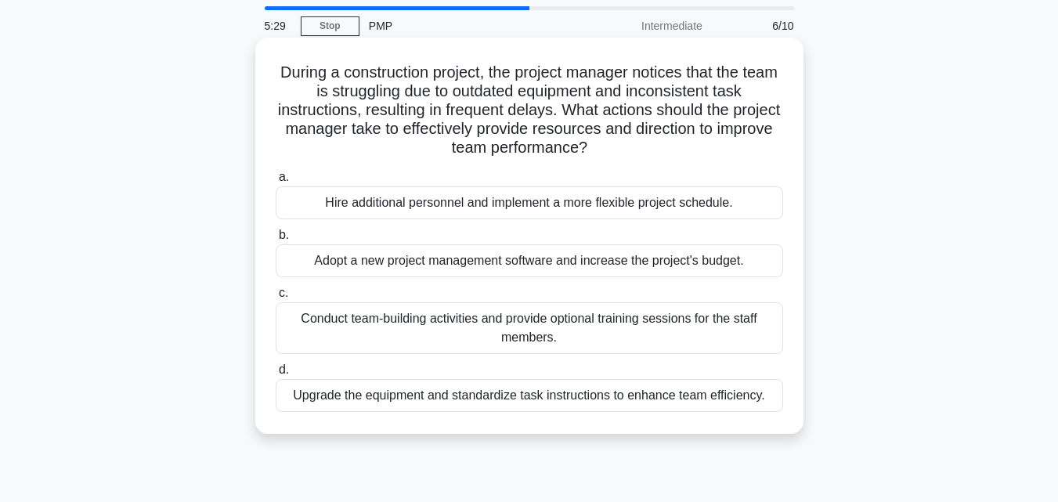
scroll to position [78, 0]
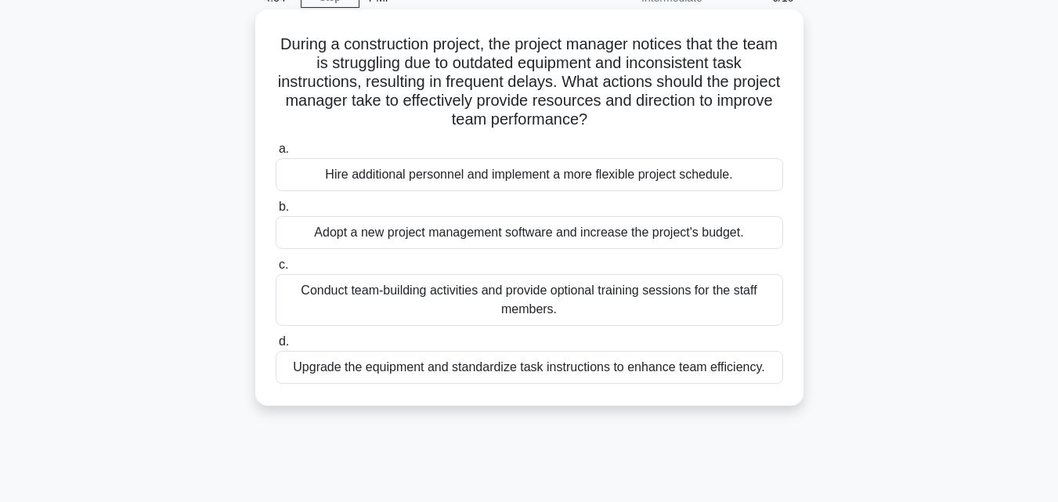
click at [636, 363] on div "Upgrade the equipment and standardize task instructions to enhance team efficie…" at bounding box center [530, 367] width 508 height 33
click at [276, 347] on input "d. Upgrade the equipment and standardize task instructions to enhance team effi…" at bounding box center [276, 342] width 0 height 10
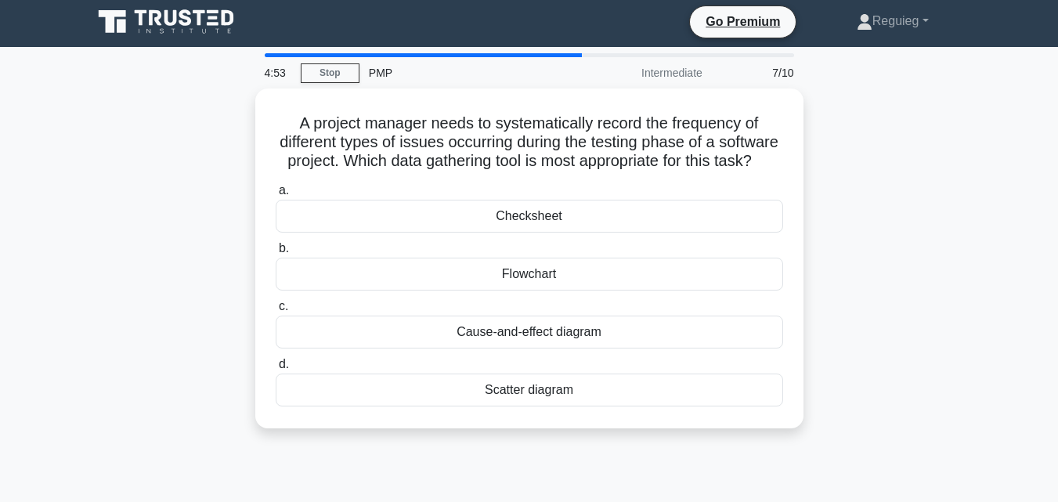
scroll to position [0, 0]
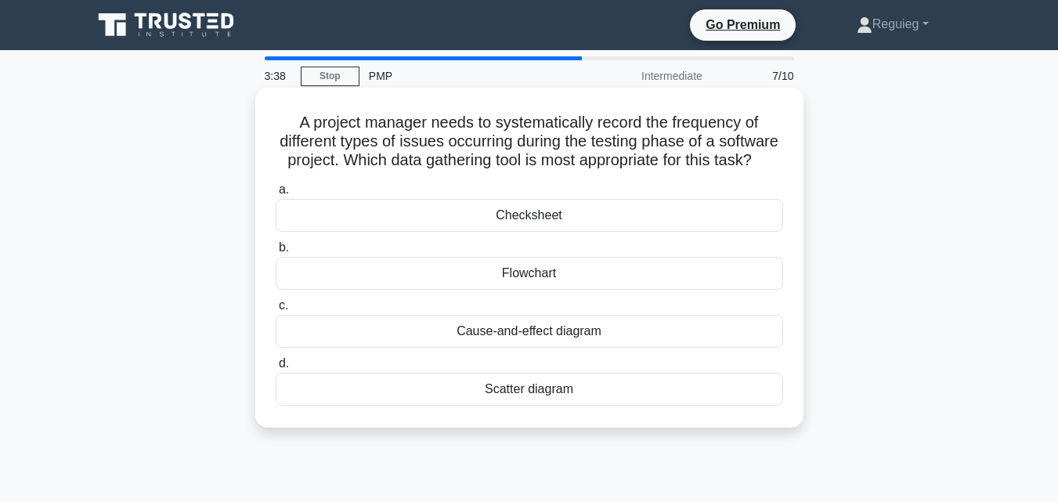
click at [450, 232] on div "Checksheet" at bounding box center [530, 215] width 508 height 33
click at [276, 195] on input "a. Checksheet" at bounding box center [276, 190] width 0 height 10
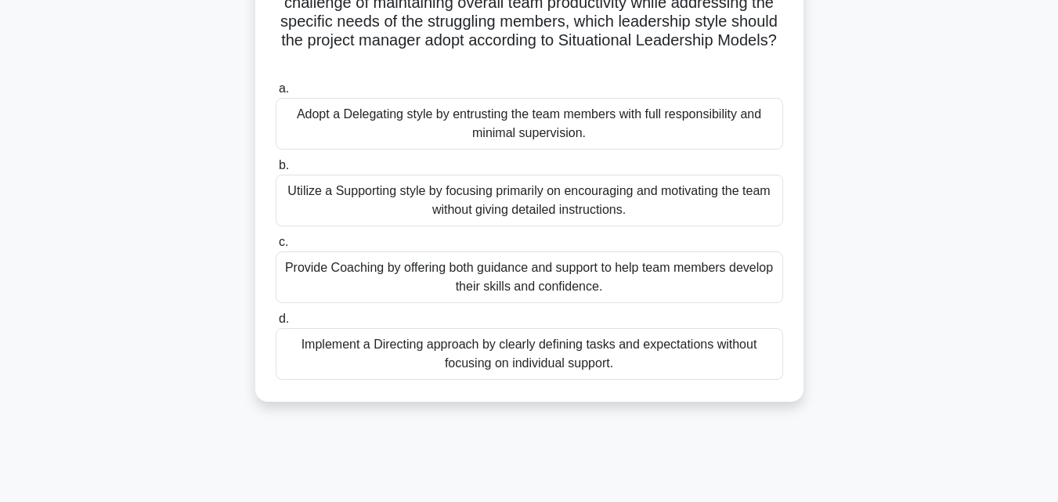
scroll to position [313, 0]
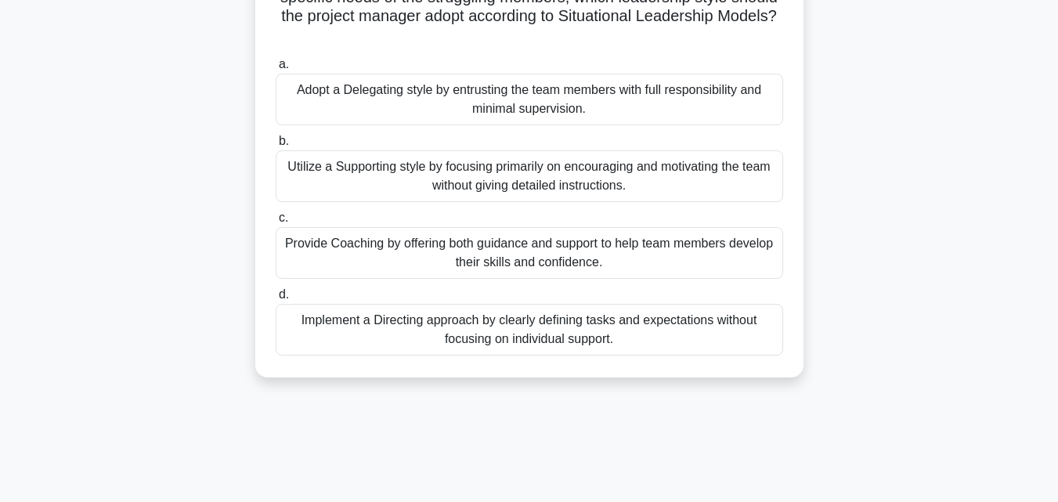
click at [521, 255] on div "Provide Coaching by offering both guidance and support to help team members dev…" at bounding box center [530, 253] width 508 height 52
click at [276, 223] on input "c. Provide Coaching by offering both guidance and support to help team members …" at bounding box center [276, 218] width 0 height 10
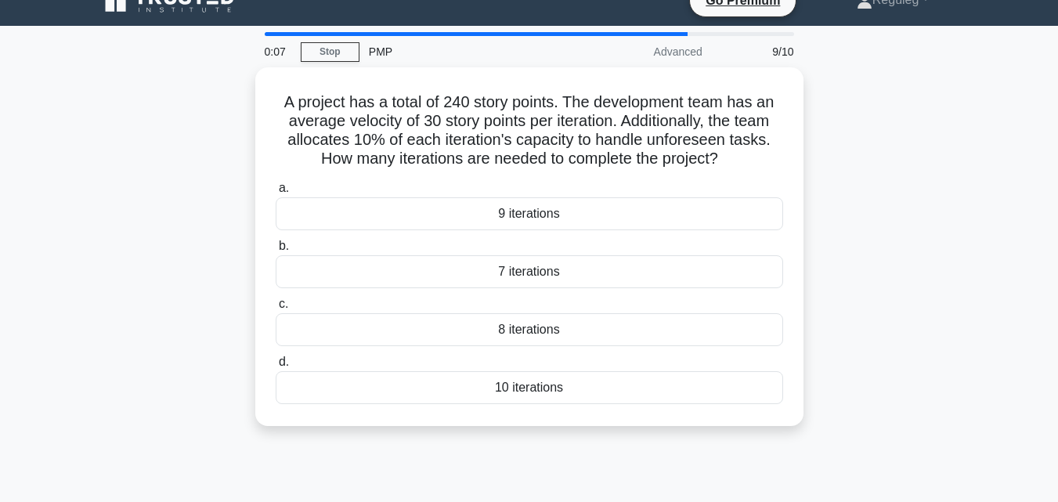
scroll to position [0, 0]
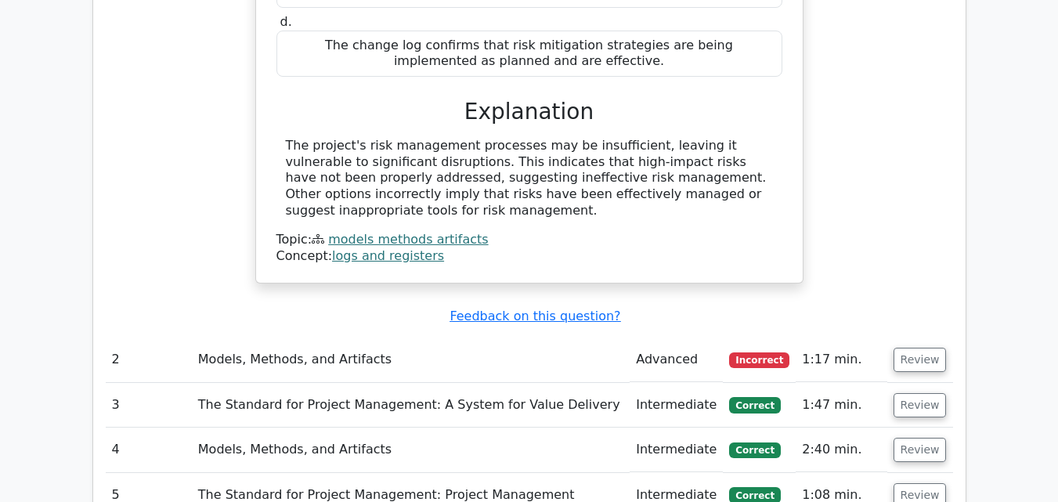
scroll to position [1645, 0]
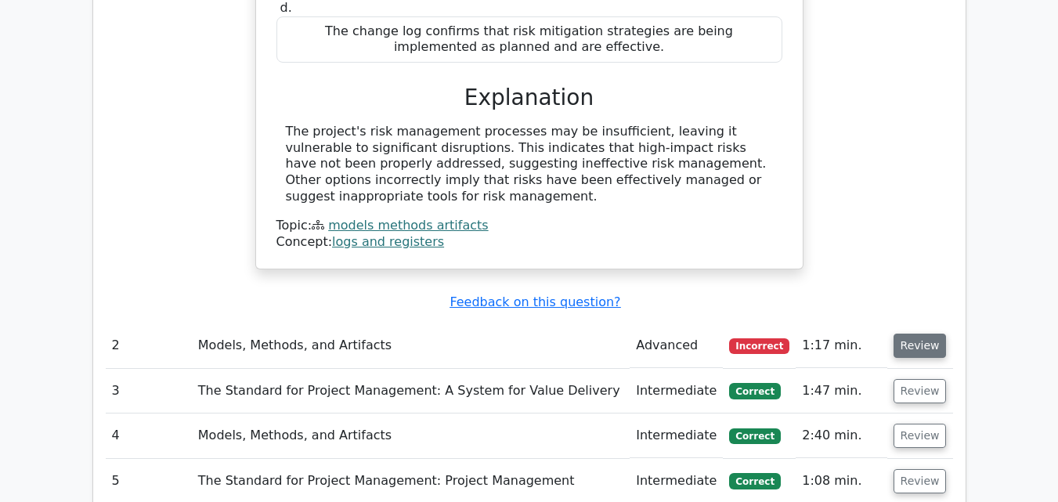
click at [912, 334] on button "Review" at bounding box center [920, 346] width 53 height 24
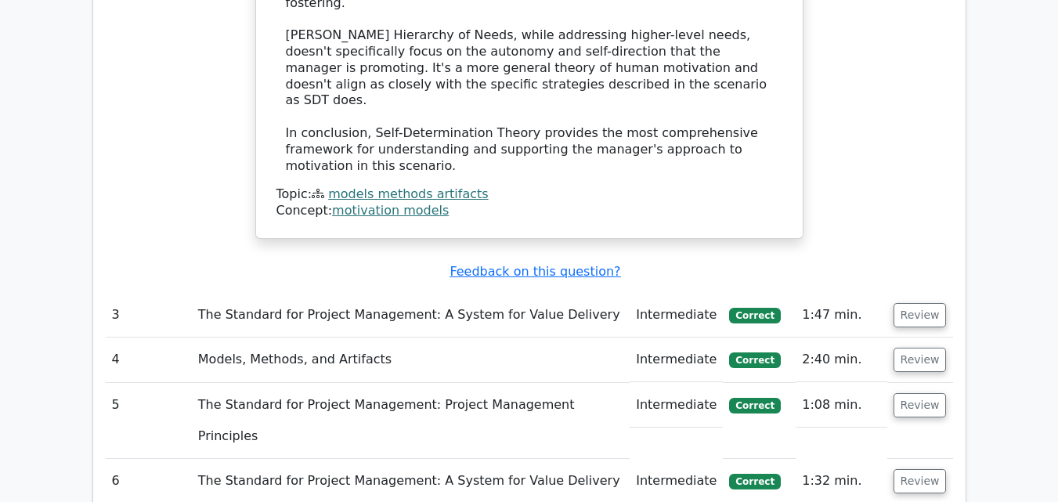
scroll to position [2898, 0]
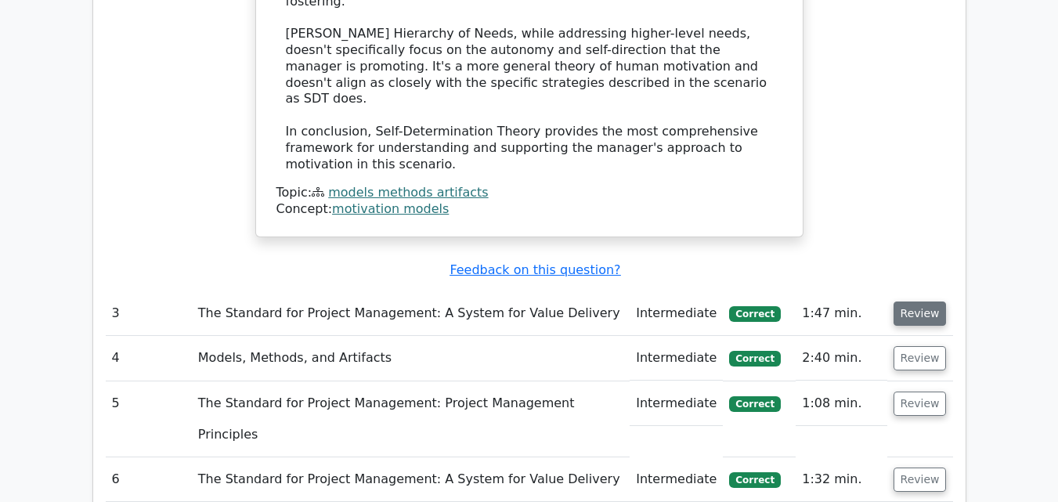
click at [916, 302] on button "Review" at bounding box center [920, 314] width 53 height 24
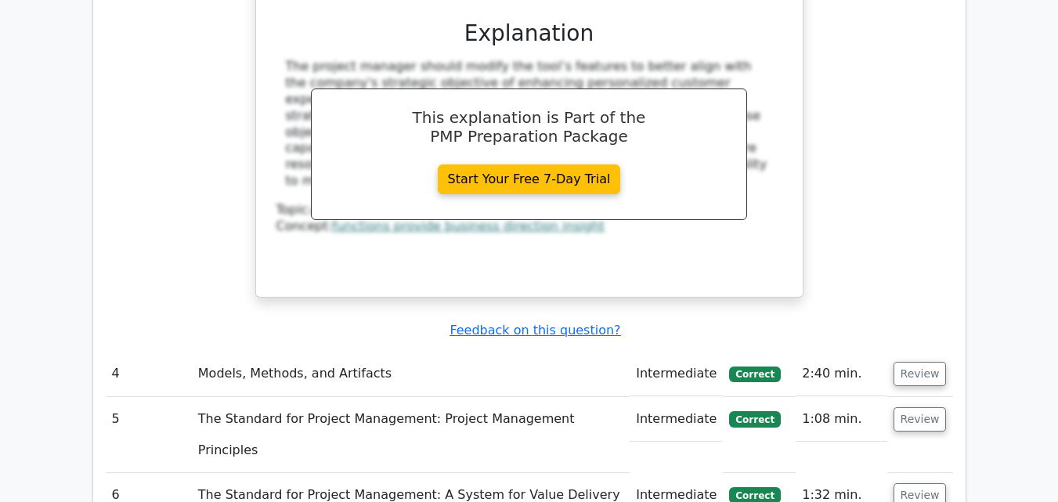
scroll to position [3682, 0]
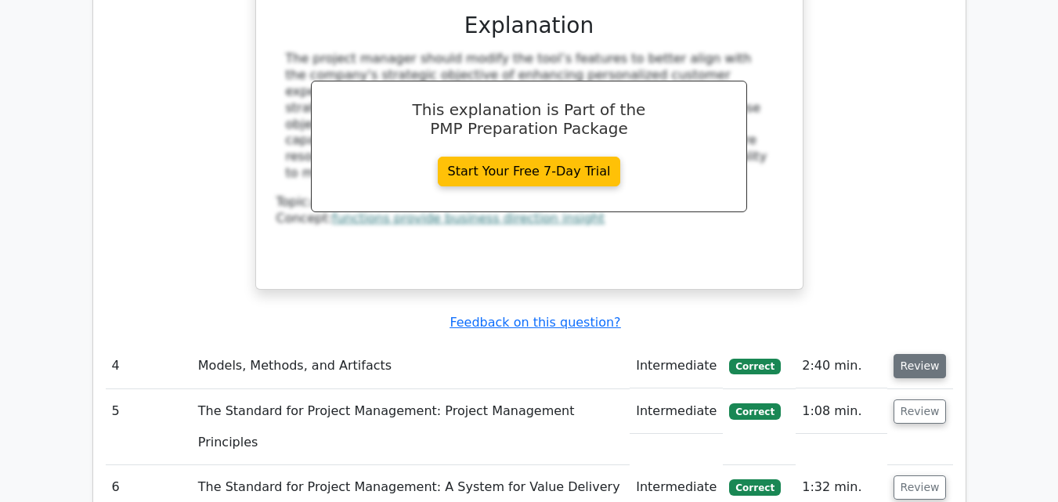
click at [898, 354] on button "Review" at bounding box center [920, 366] width 53 height 24
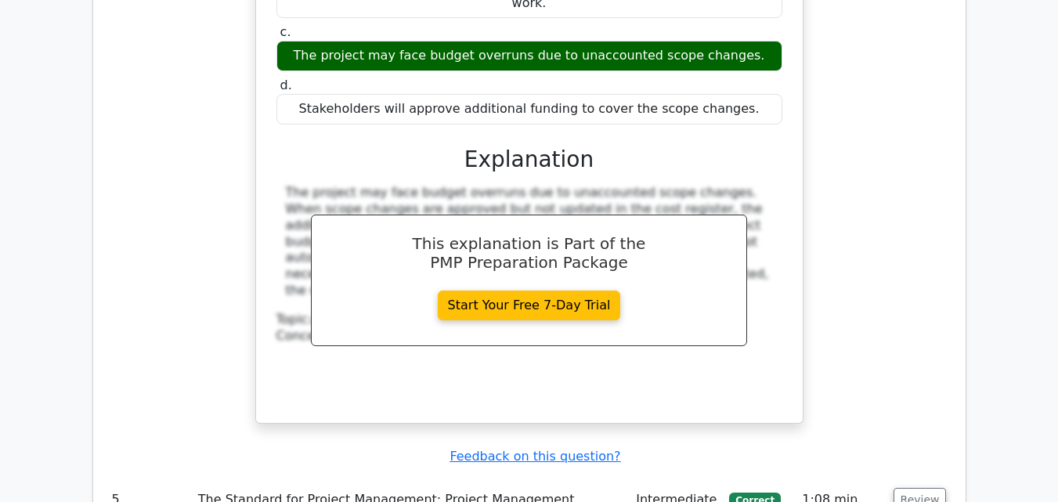
scroll to position [4387, 0]
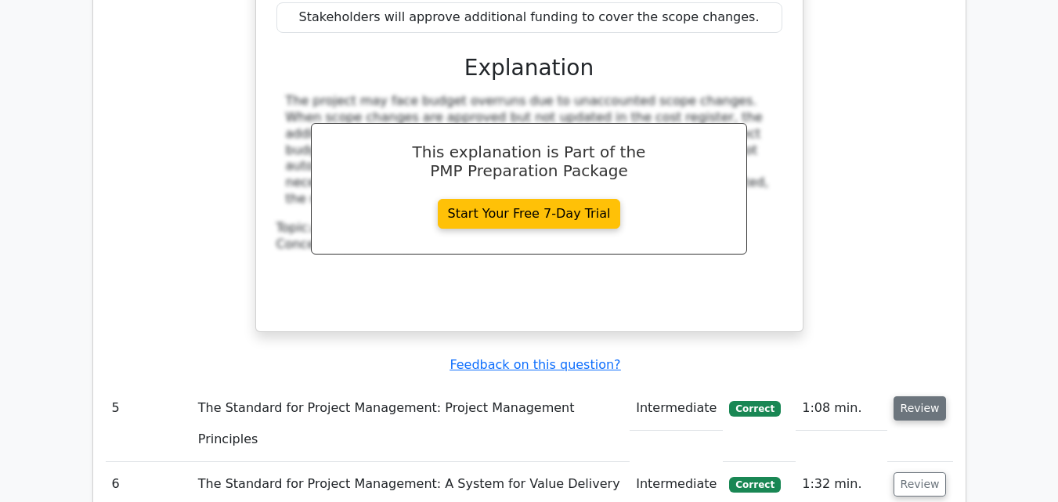
click at [922, 396] on button "Review" at bounding box center [920, 408] width 53 height 24
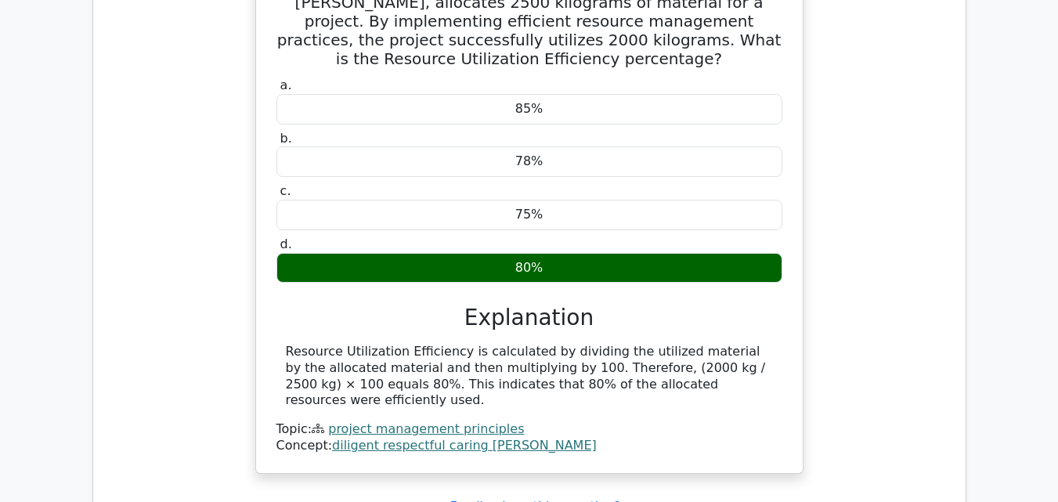
scroll to position [4935, 0]
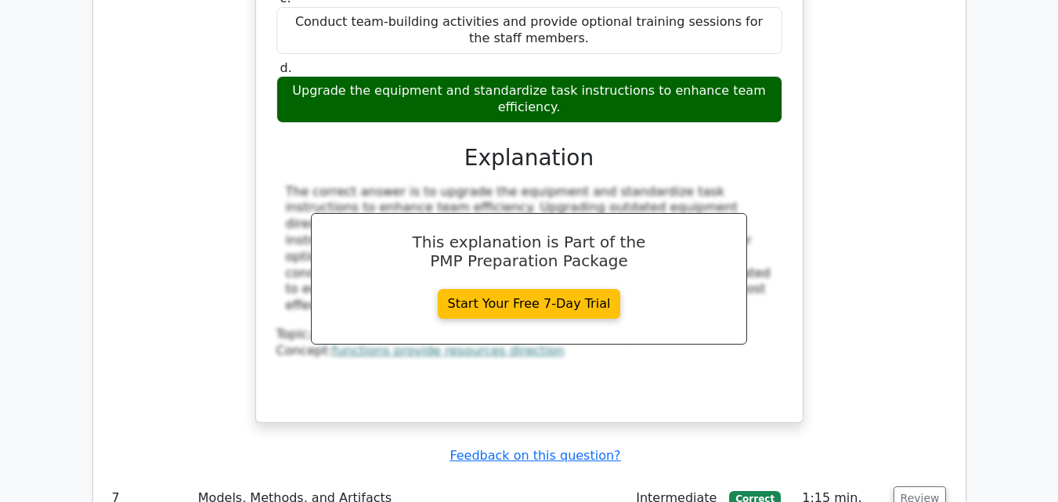
scroll to position [5719, 0]
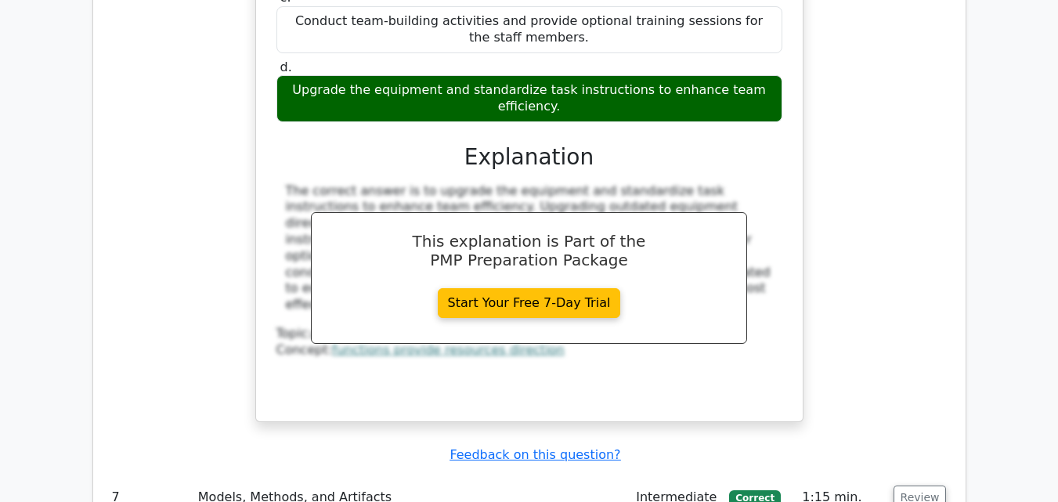
click at [924, 476] on td "Review" at bounding box center [921, 498] width 66 height 45
click at [914, 486] on button "Review" at bounding box center [920, 498] width 53 height 24
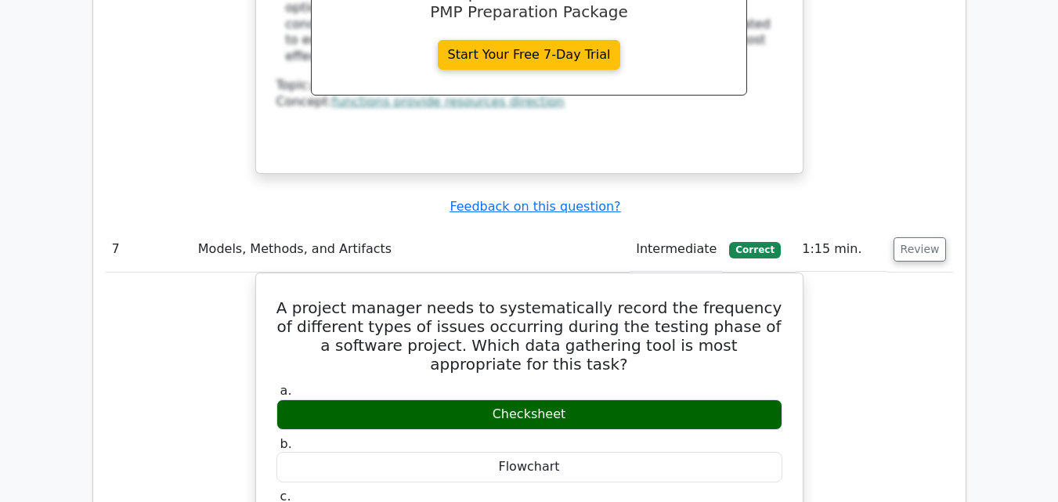
scroll to position [6345, 0]
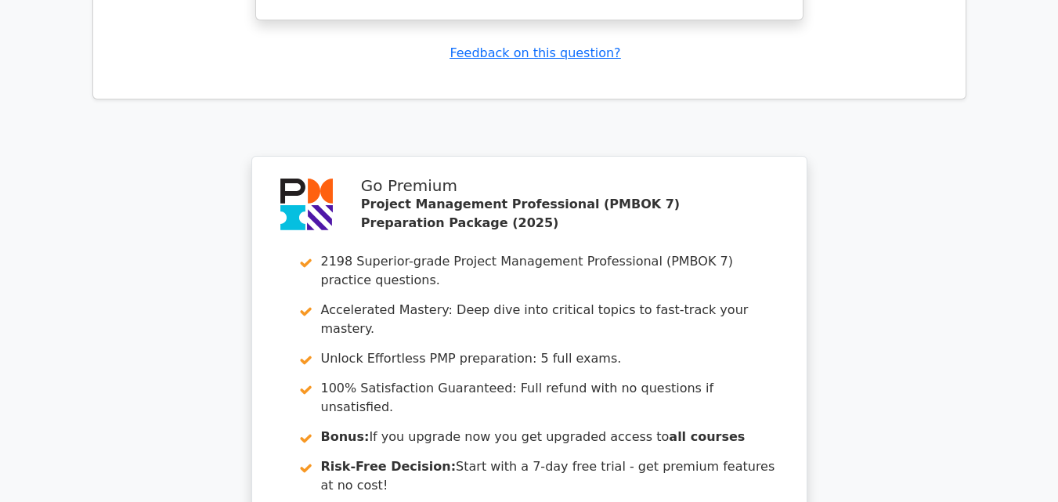
scroll to position [7755, 0]
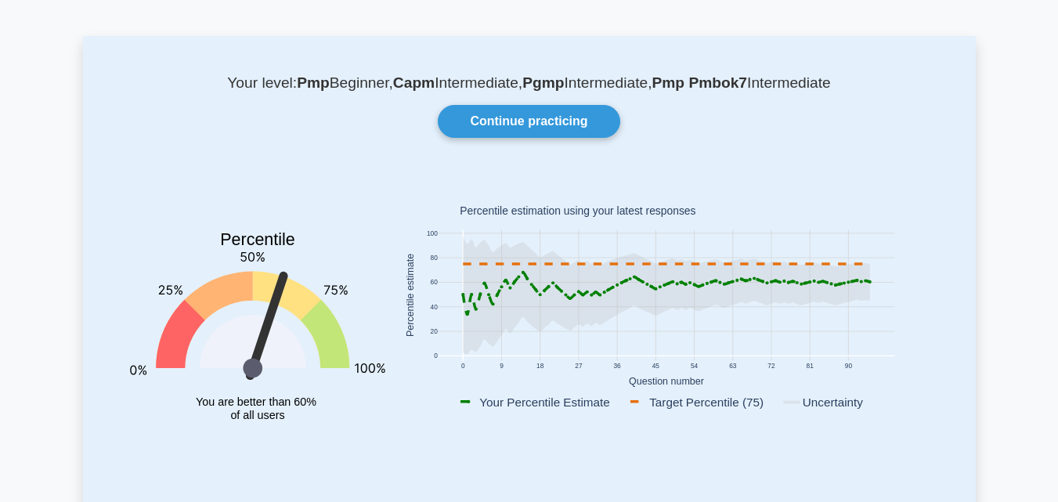
scroll to position [78, 0]
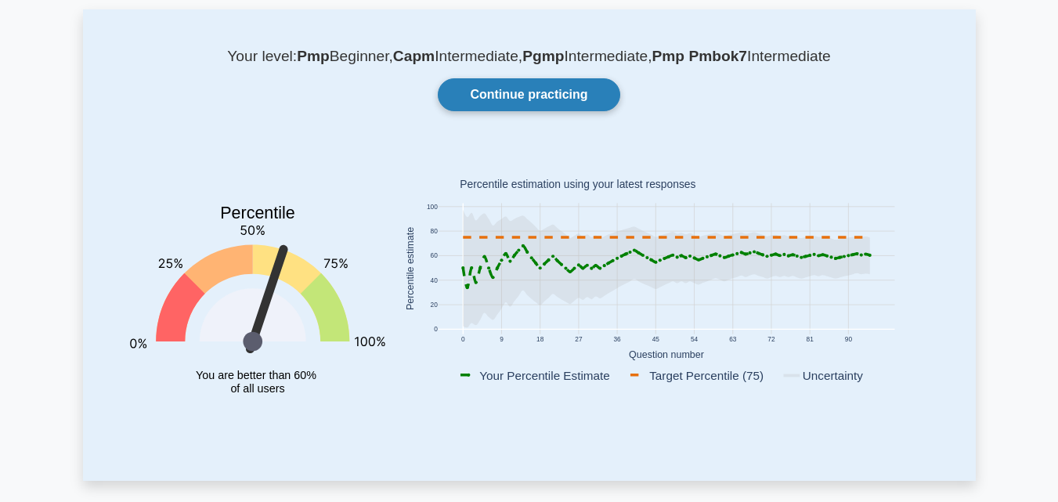
click at [528, 86] on link "Continue practicing" at bounding box center [529, 94] width 182 height 33
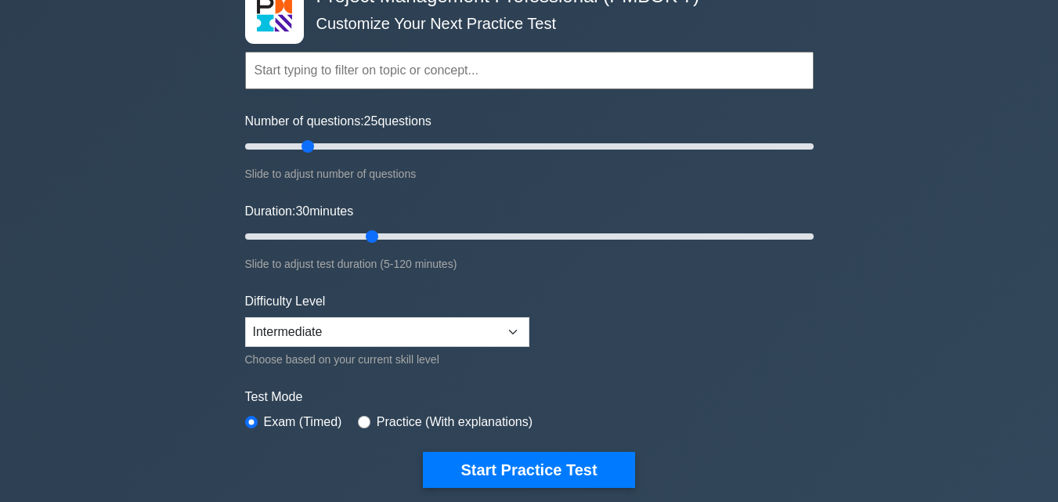
scroll to position [78, 0]
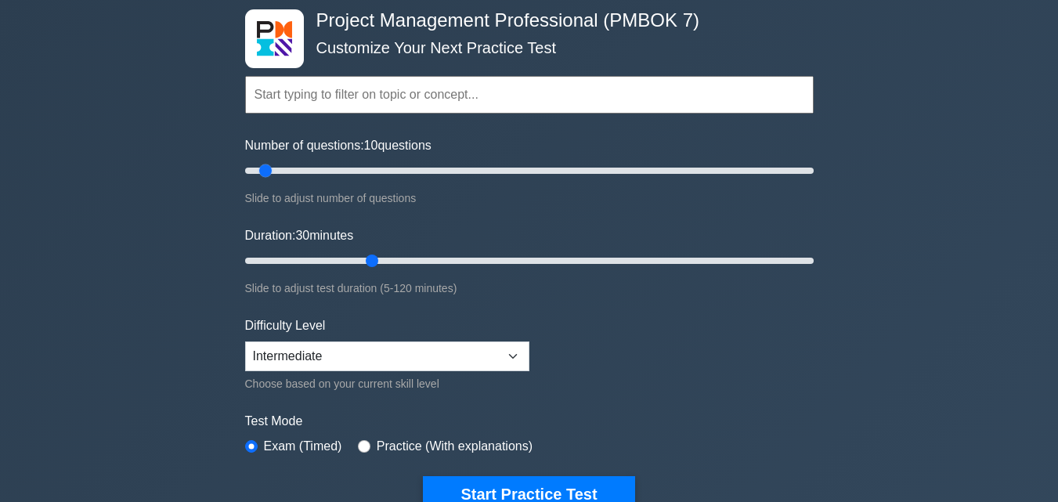
drag, startPoint x: 302, startPoint y: 170, endPoint x: 268, endPoint y: 178, distance: 35.3
type input "10"
click at [268, 178] on input "Number of questions: 10 questions" at bounding box center [529, 170] width 569 height 19
drag, startPoint x: 367, startPoint y: 259, endPoint x: 300, endPoint y: 258, distance: 67.4
type input "15"
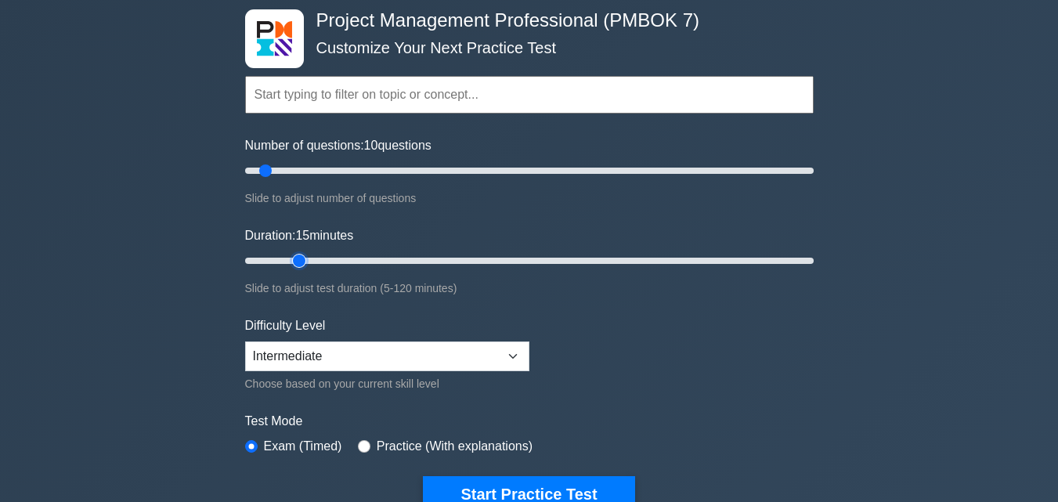
click at [300, 258] on input "Duration: 15 minutes" at bounding box center [529, 260] width 569 height 19
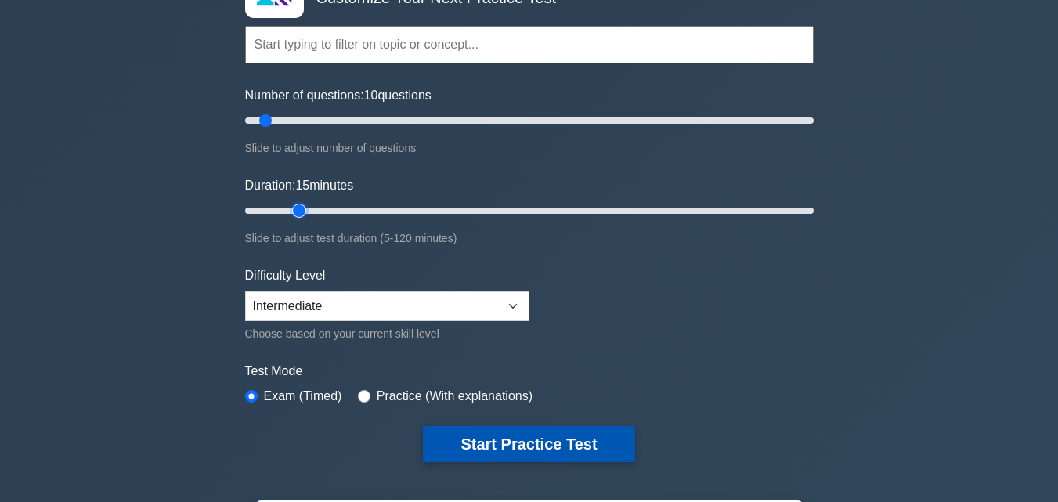
scroll to position [157, 0]
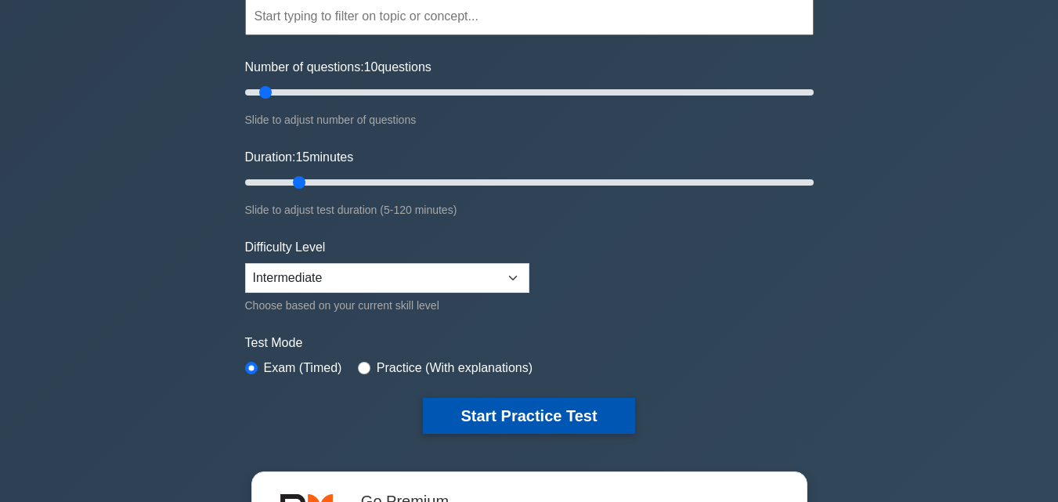
click at [504, 411] on button "Start Practice Test" at bounding box center [529, 416] width 212 height 36
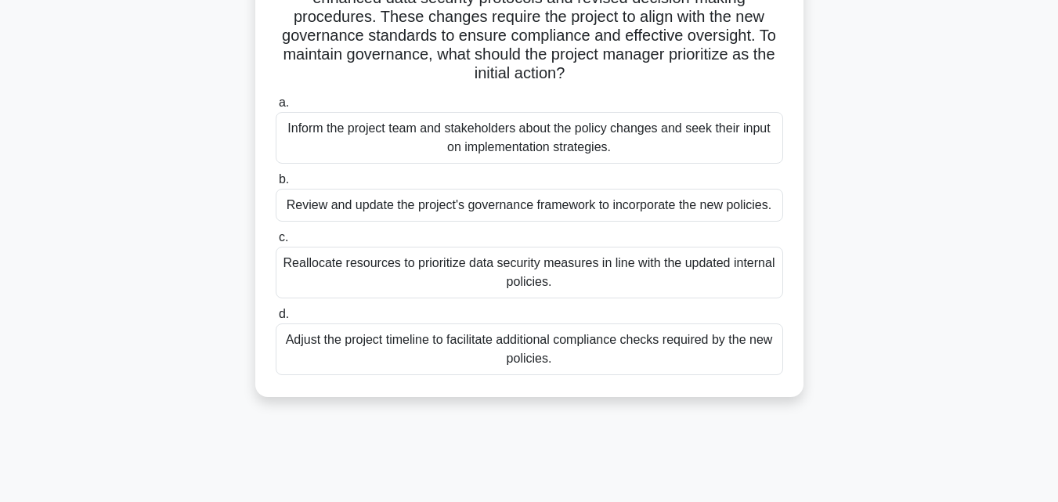
scroll to position [157, 0]
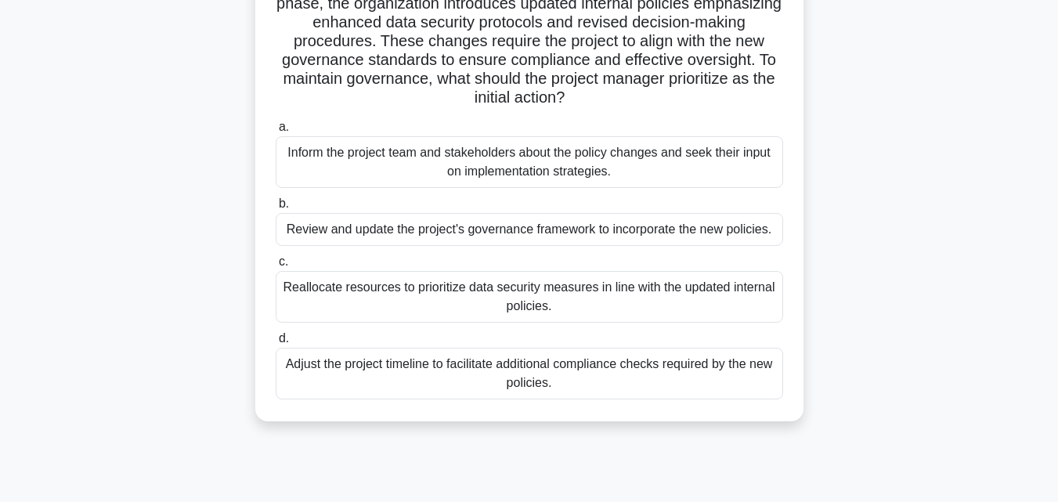
click at [427, 230] on div "Review and update the project's governance framework to incorporate the new pol…" at bounding box center [530, 229] width 508 height 33
click at [276, 209] on input "b. Review and update the project's governance framework to incorporate the new …" at bounding box center [276, 204] width 0 height 10
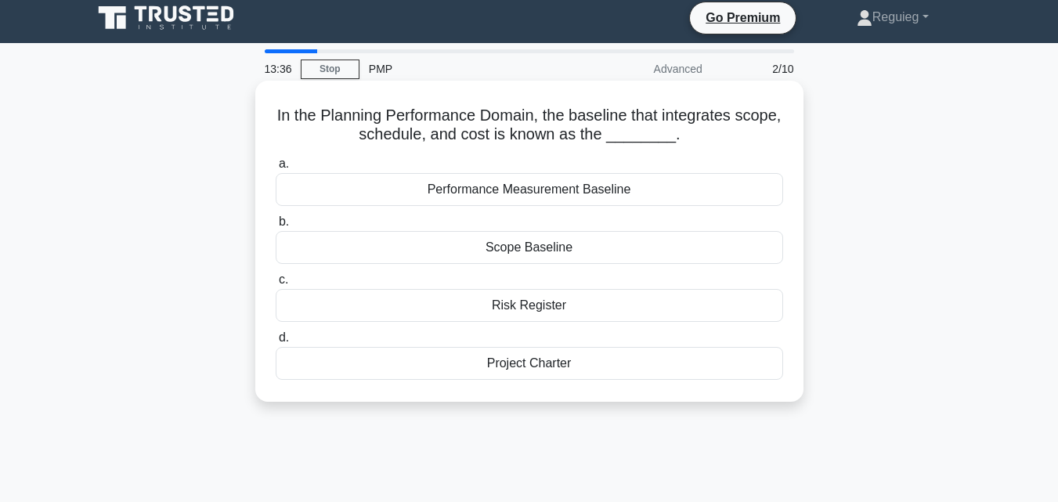
scroll to position [0, 0]
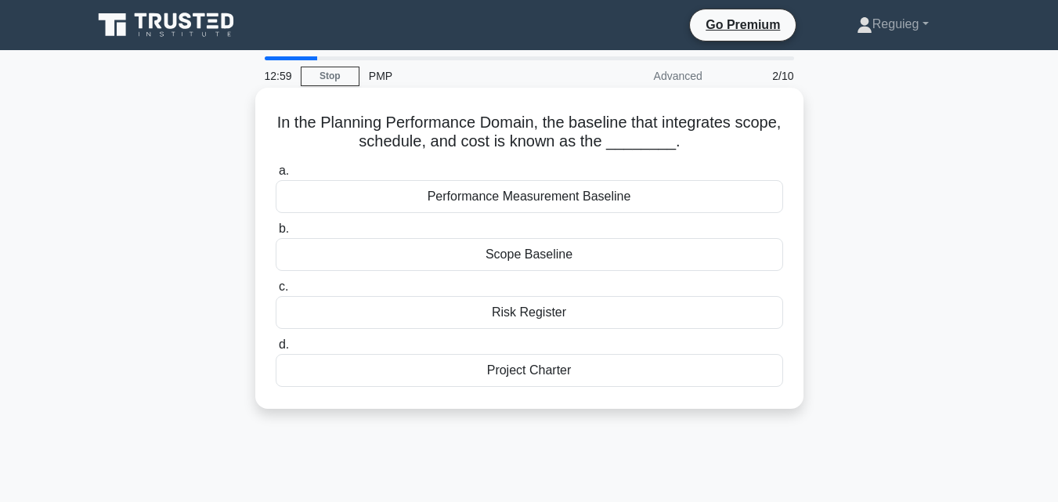
click at [438, 259] on div "Scope Baseline" at bounding box center [530, 254] width 508 height 33
click at [276, 234] on input "b. Scope Baseline" at bounding box center [276, 229] width 0 height 10
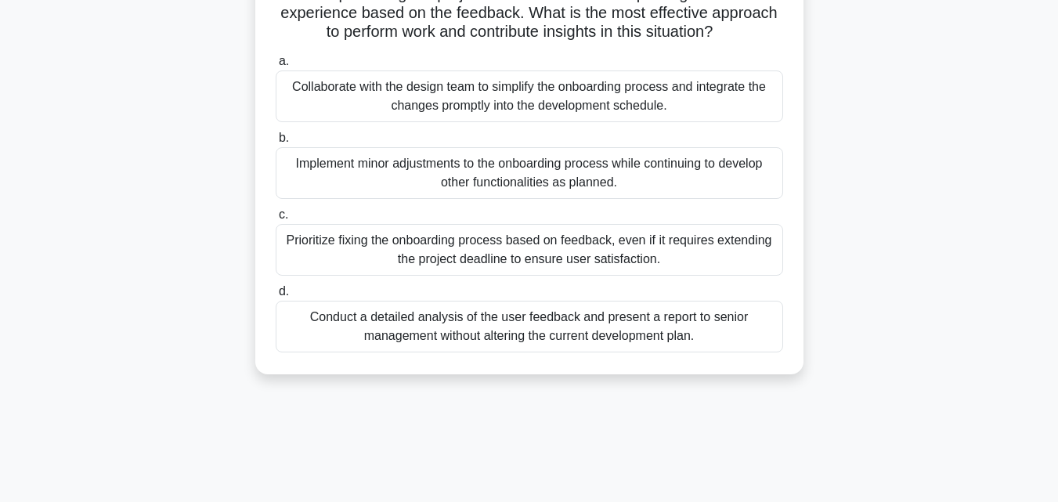
scroll to position [157, 0]
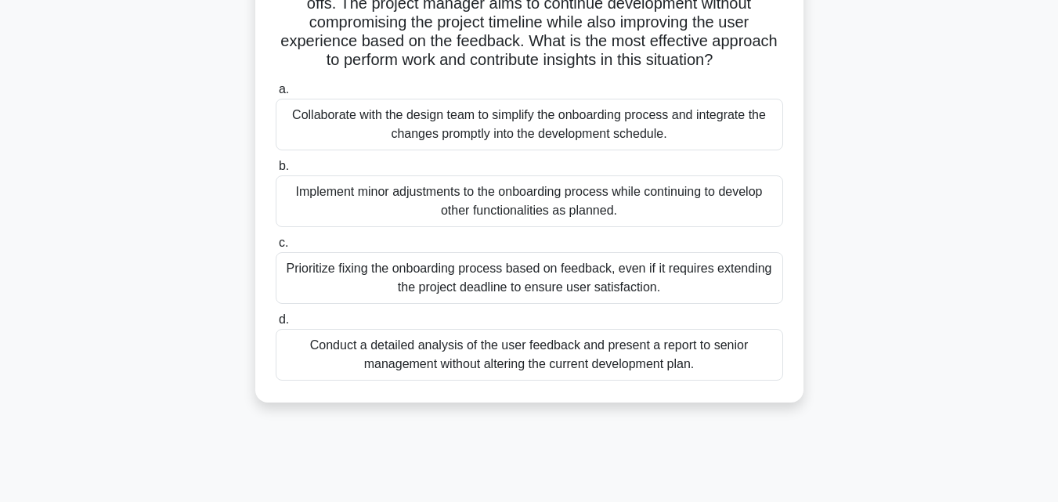
click at [554, 134] on div "Collaborate with the design team to simplify the onboarding process and integra…" at bounding box center [530, 125] width 508 height 52
click at [276, 95] on input "a. Collaborate with the design team to simplify the onboarding process and inte…" at bounding box center [276, 90] width 0 height 10
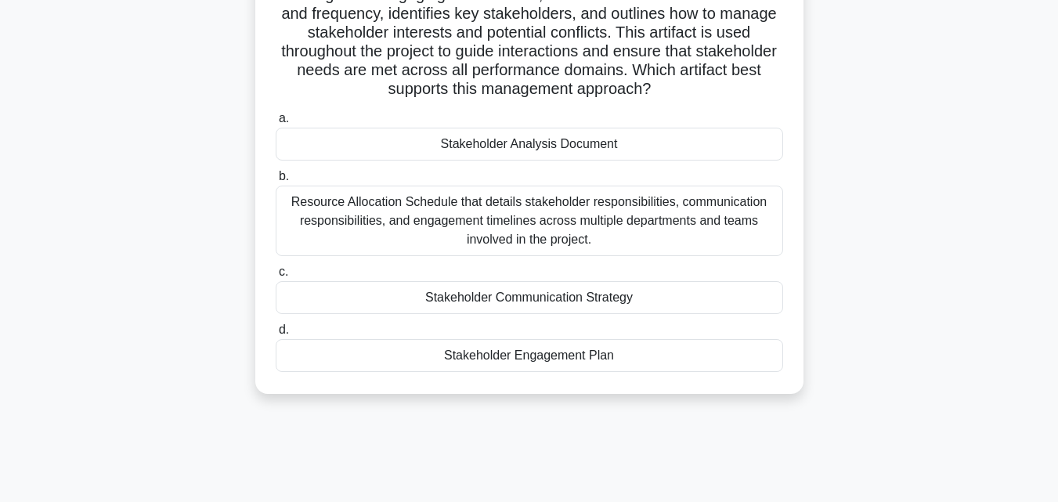
scroll to position [0, 0]
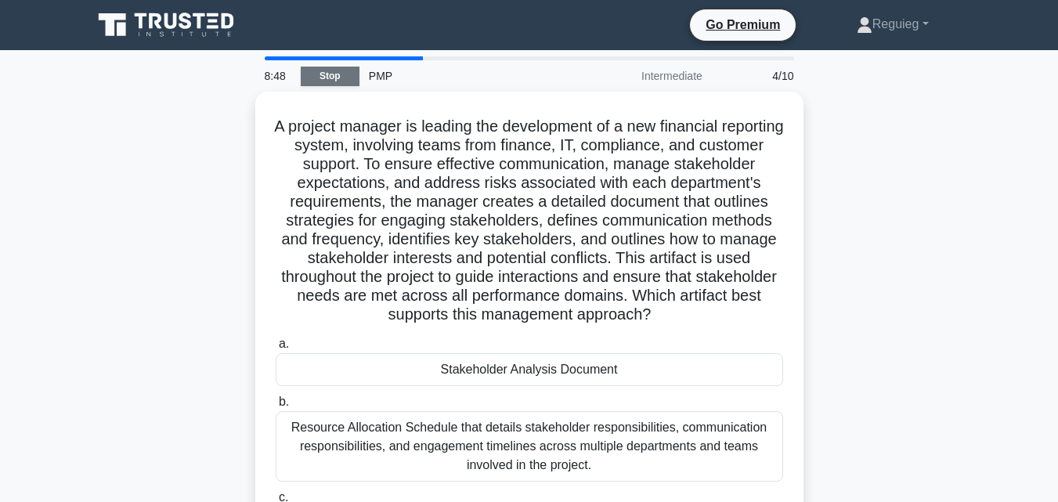
click at [326, 71] on link "Stop" at bounding box center [330, 77] width 59 height 20
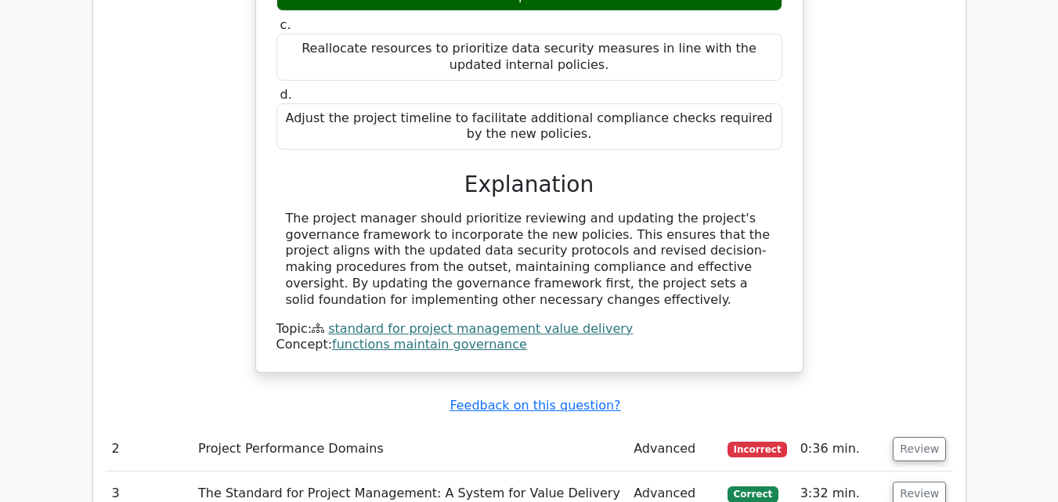
scroll to position [1723, 0]
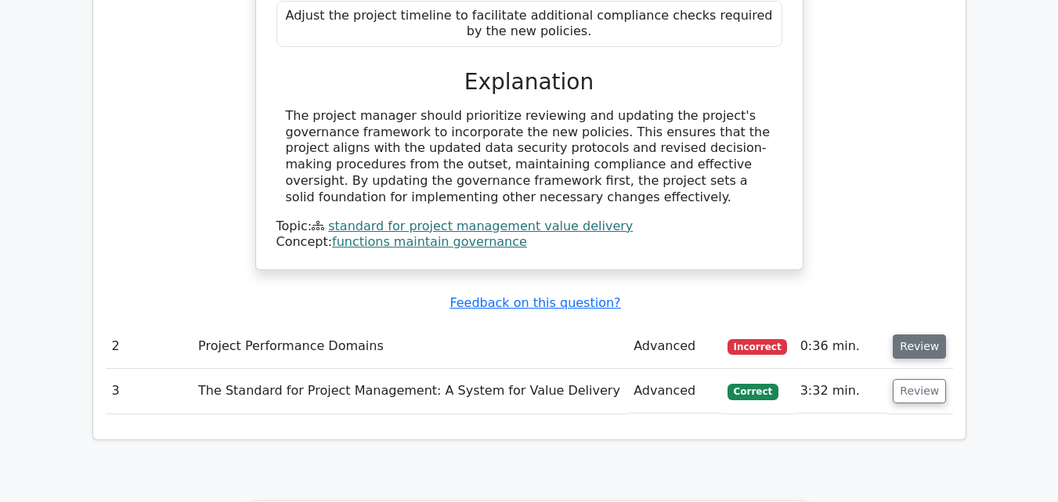
click at [903, 334] on button "Review" at bounding box center [919, 346] width 53 height 24
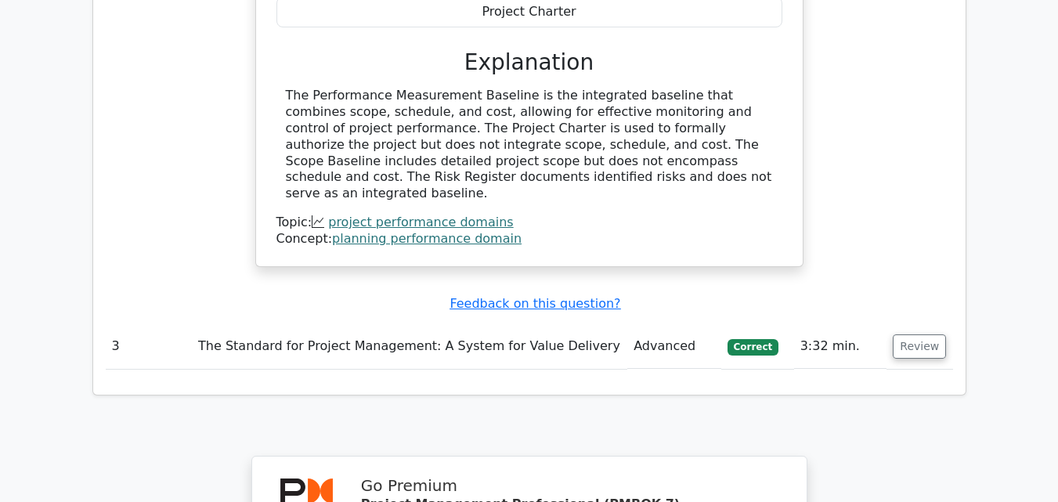
scroll to position [2350, 0]
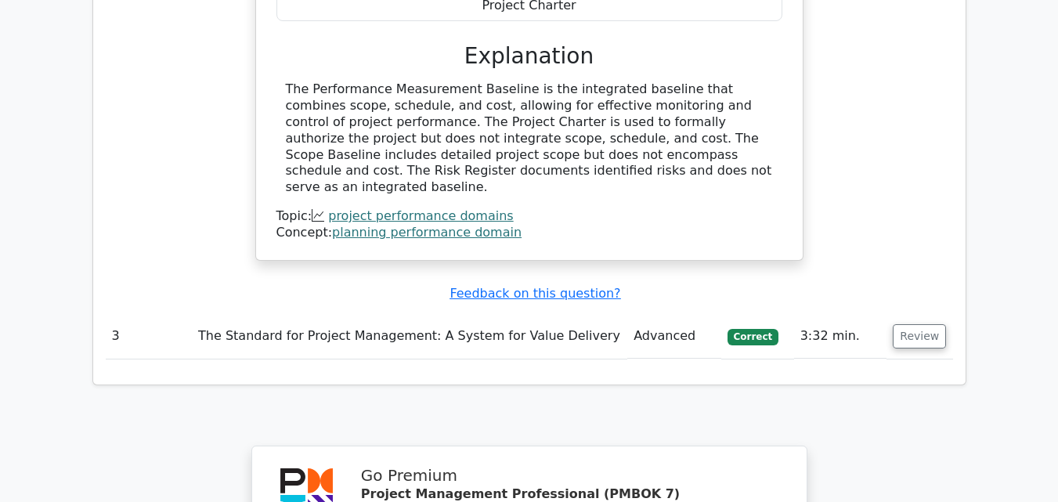
drag, startPoint x: 913, startPoint y: 243, endPoint x: 887, endPoint y: 247, distance: 26.9
click at [909, 324] on button "Review" at bounding box center [919, 336] width 53 height 24
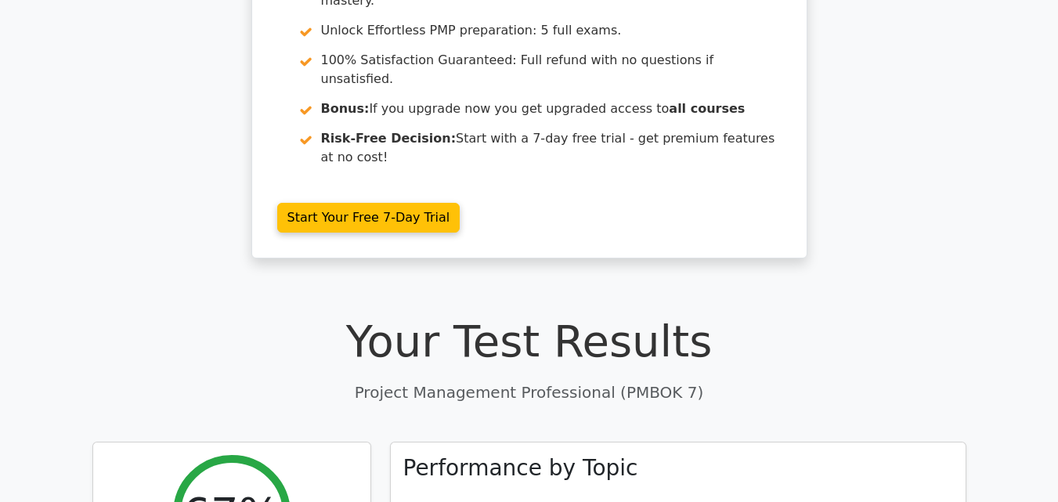
scroll to position [0, 0]
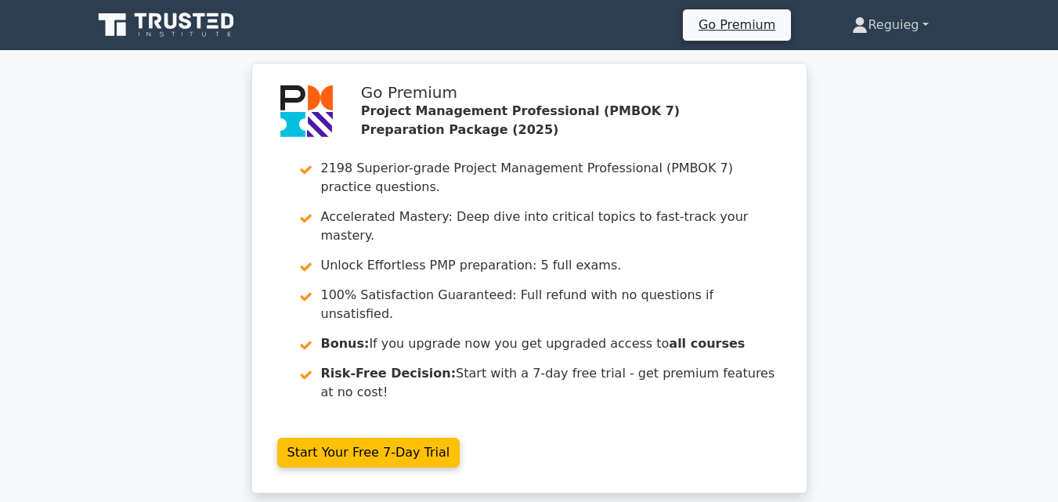
click at [907, 27] on link "Reguieg" at bounding box center [890, 24] width 151 height 31
click at [849, 61] on link "Profile" at bounding box center [877, 61] width 124 height 25
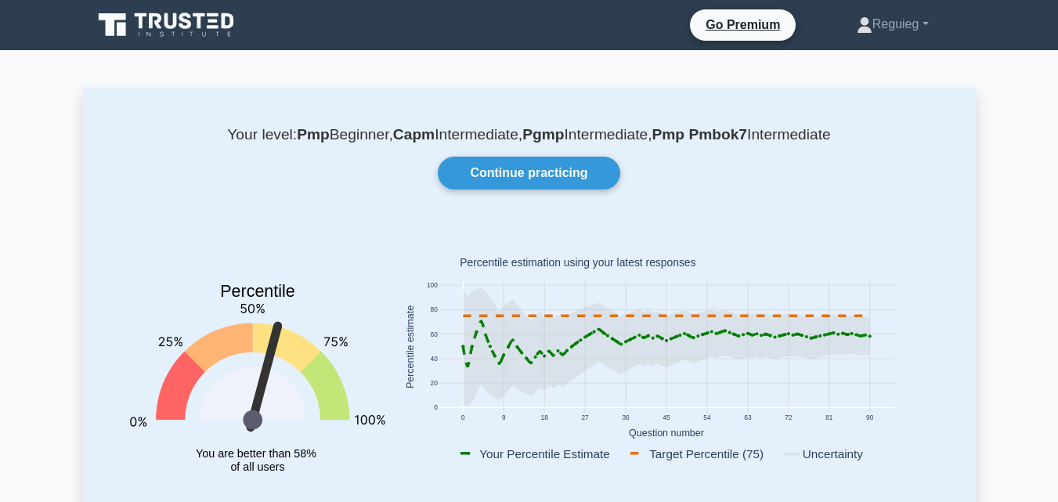
click at [129, 29] on icon at bounding box center [167, 25] width 150 height 30
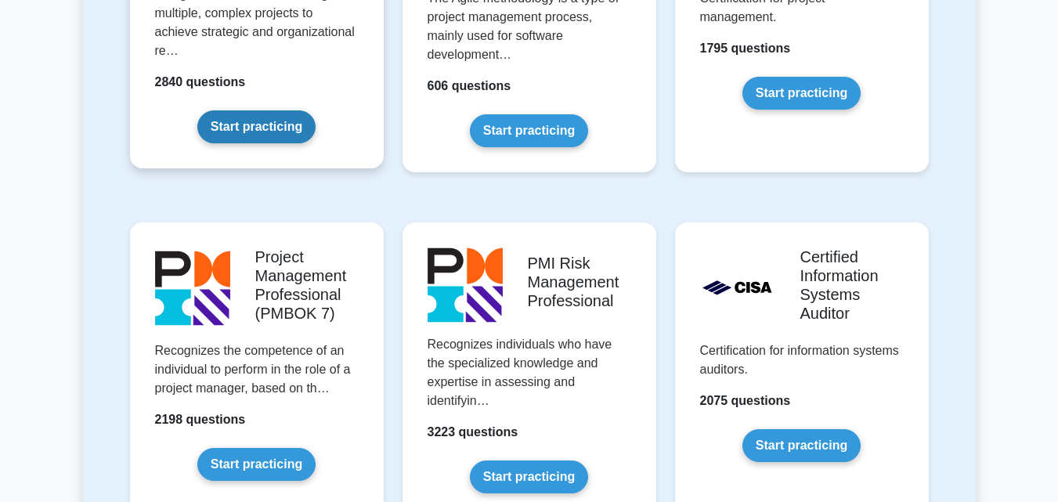
scroll to position [1253, 0]
